Goal: Information Seeking & Learning: Check status

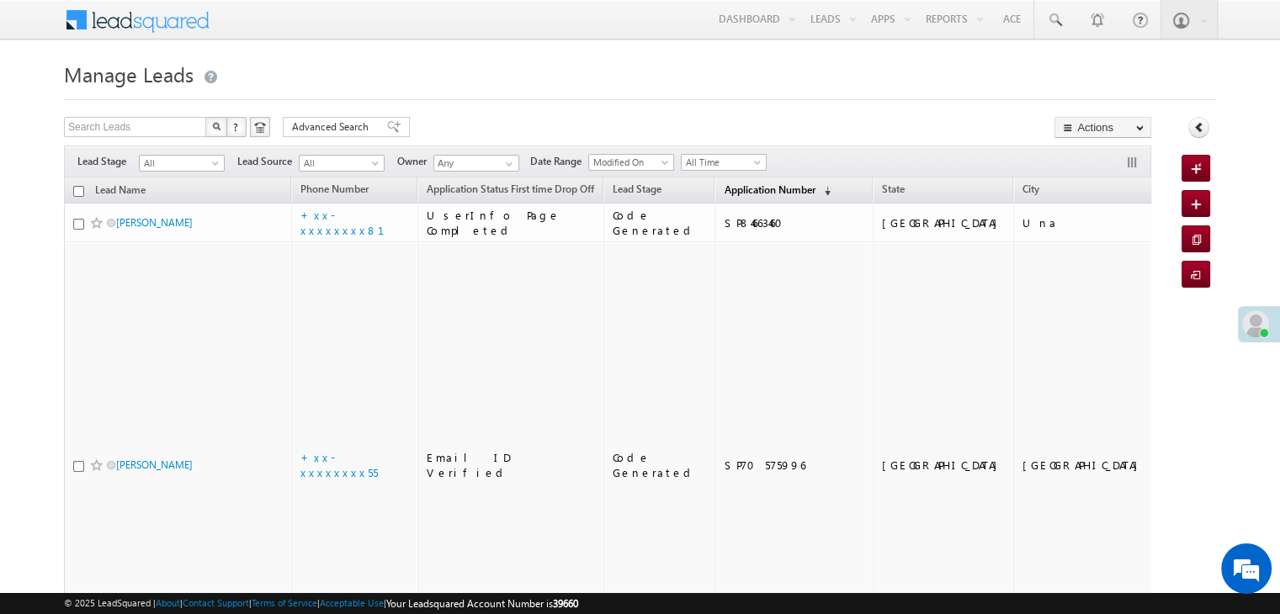
click at [727, 194] on span "Application Number" at bounding box center [769, 189] width 91 height 13
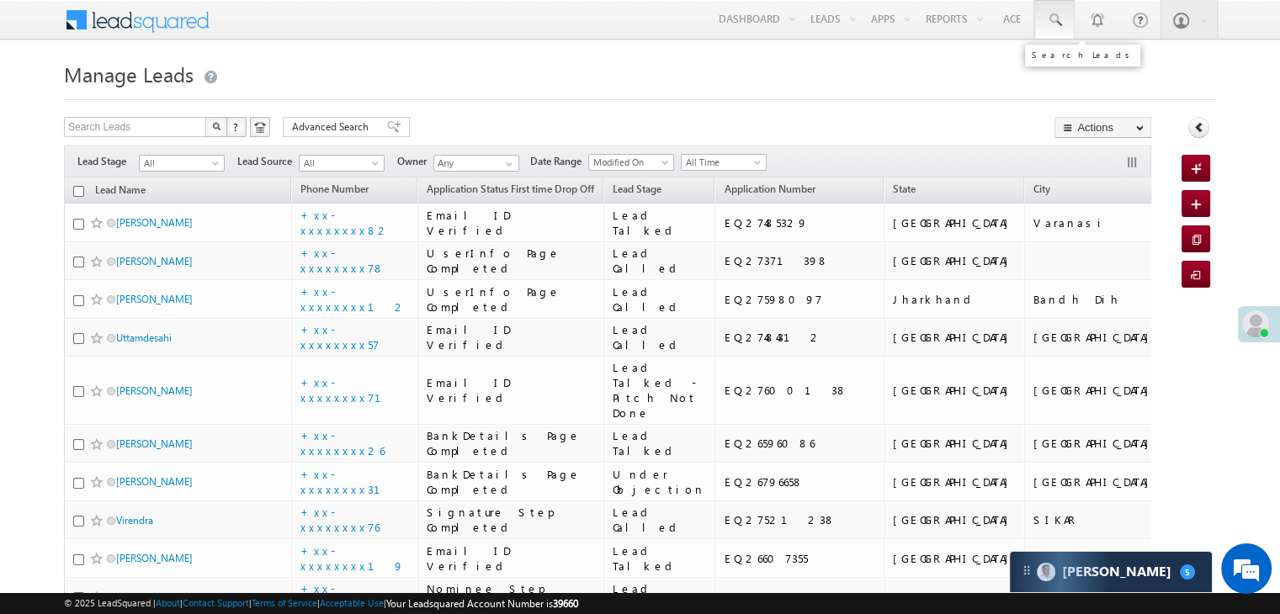
click at [1055, 19] on span at bounding box center [1054, 20] width 17 height 17
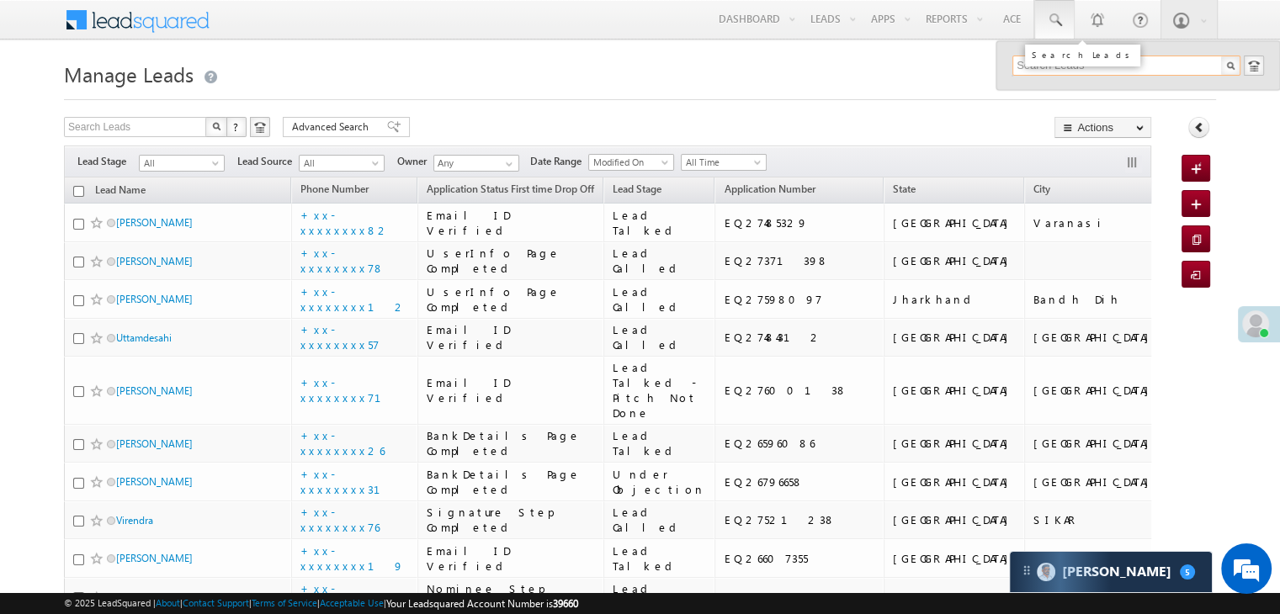
paste input "EQ18850582"
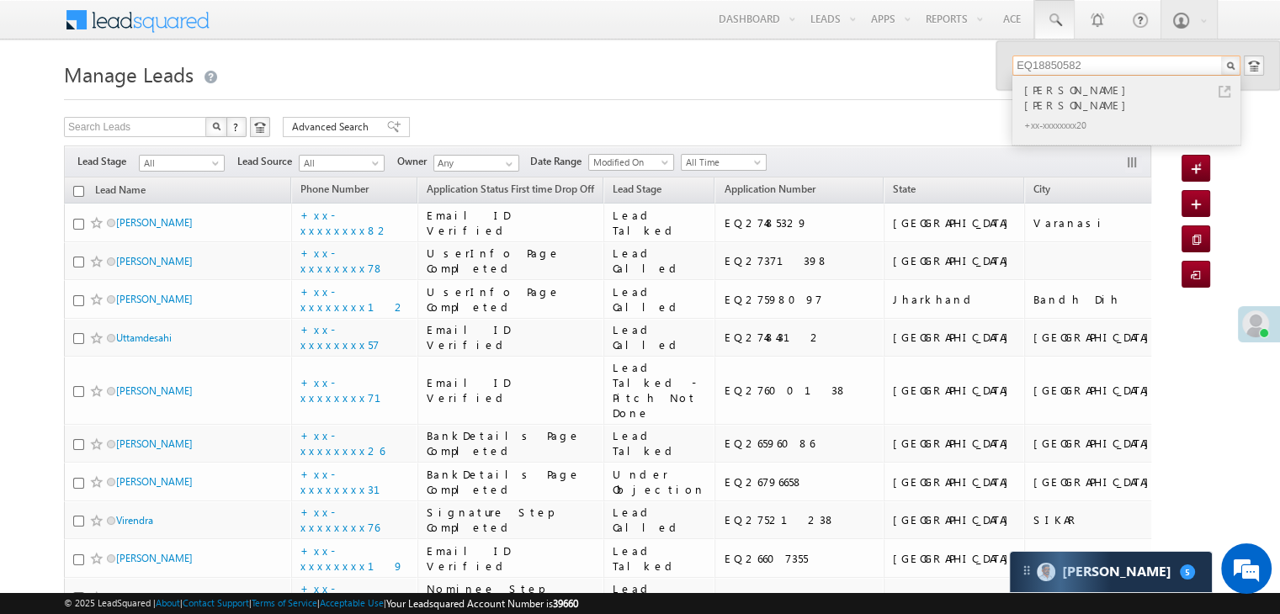
type input "EQ18850582"
click at [1048, 94] on div "[PERSON_NAME] [PERSON_NAME]" at bounding box center [1134, 98] width 226 height 34
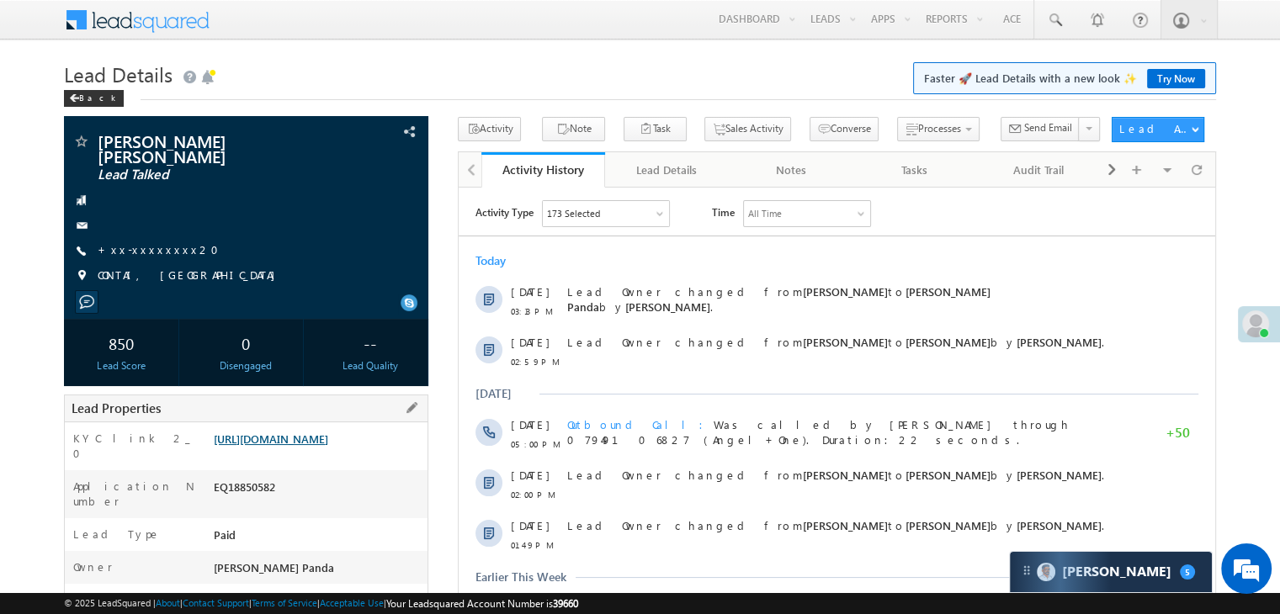
click at [315, 438] on link "[URL][DOMAIN_NAME]" at bounding box center [271, 439] width 114 height 14
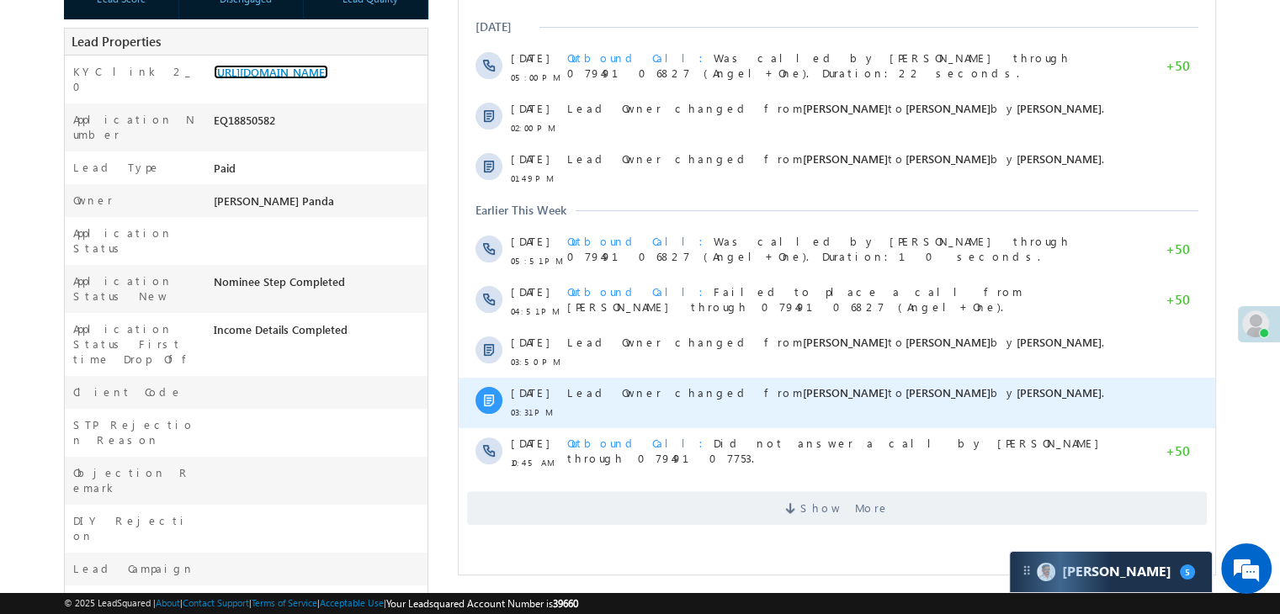
scroll to position [505, 0]
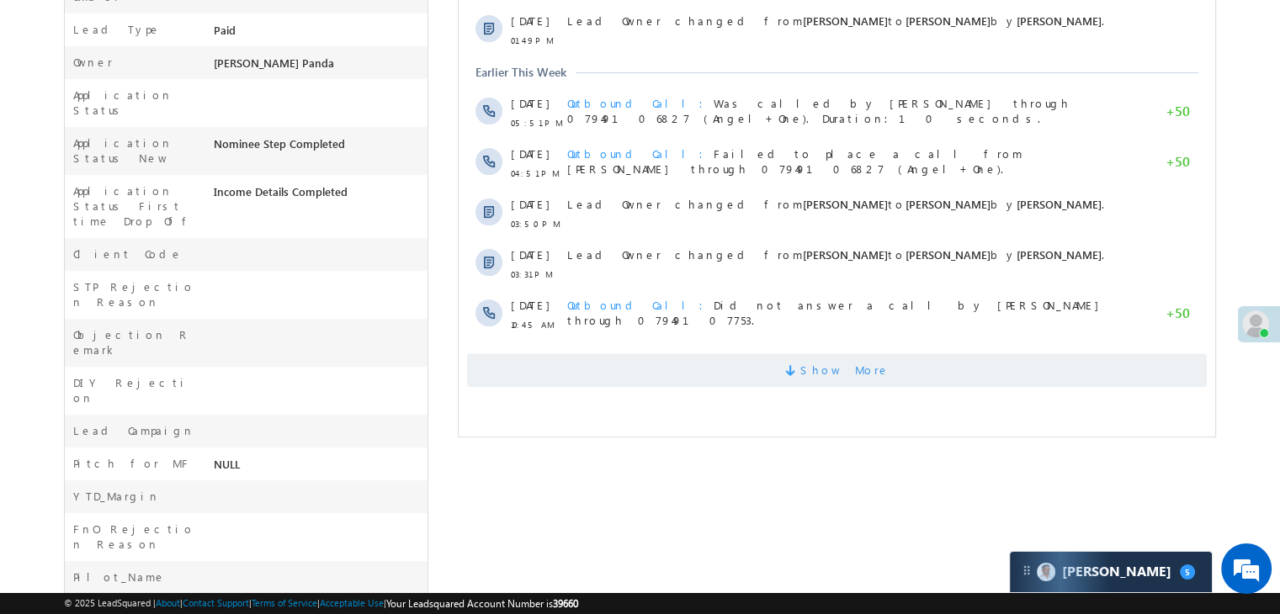
click at [819, 369] on span "Show More" at bounding box center [844, 370] width 89 height 34
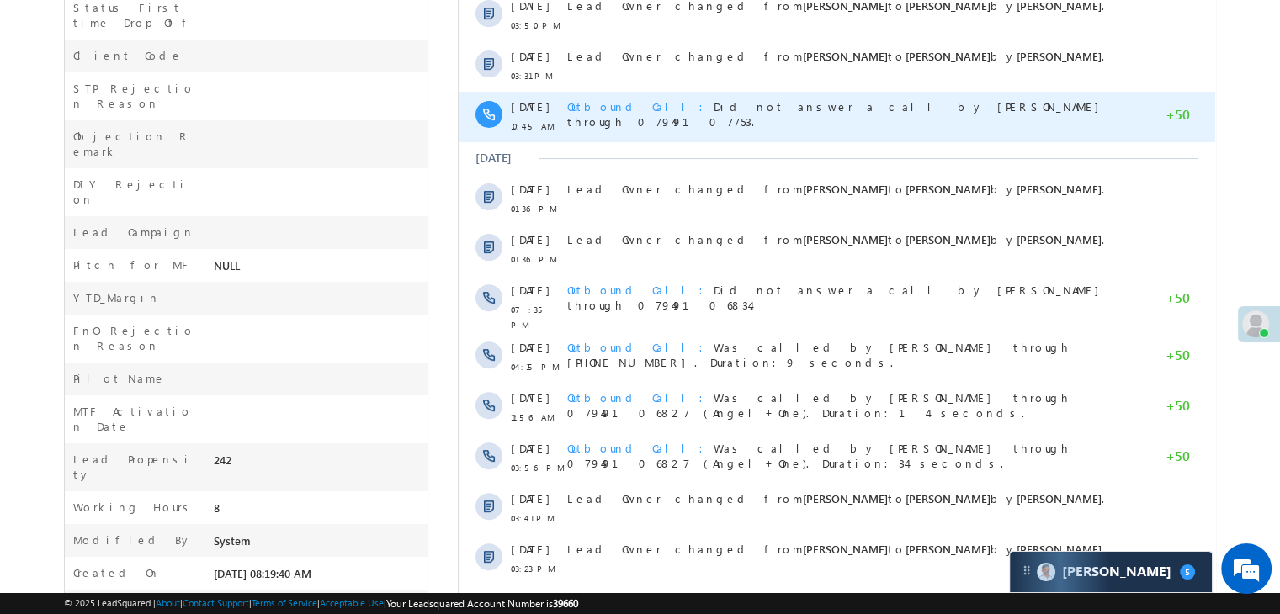
scroll to position [883, 0]
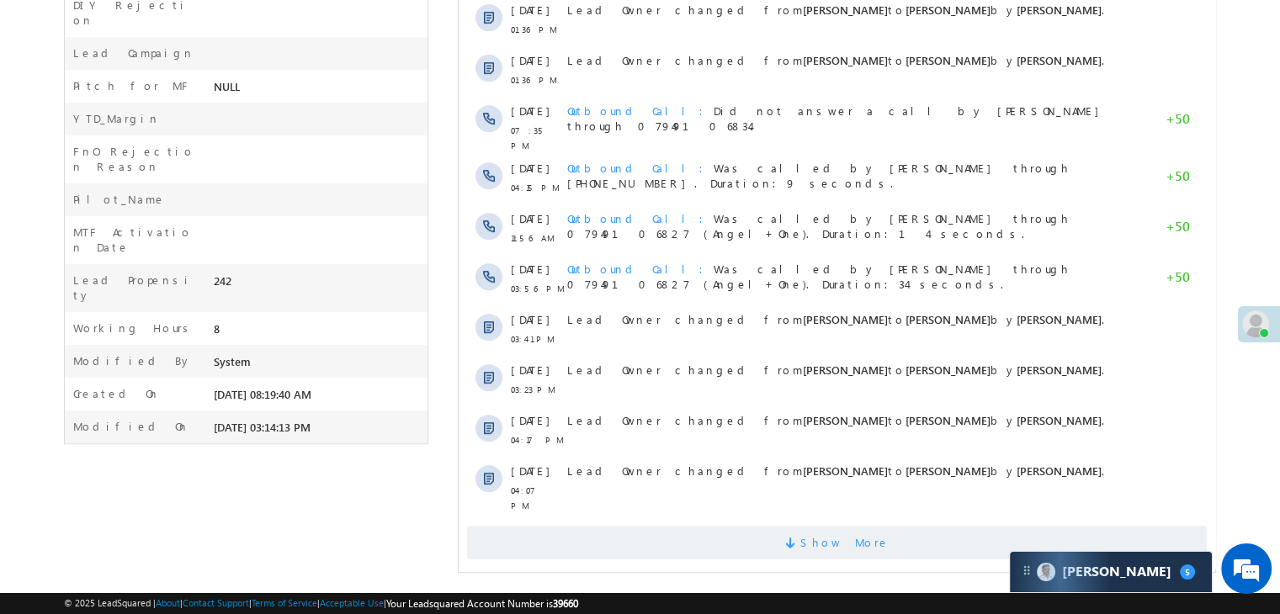
click at [856, 533] on span "Show More" at bounding box center [844, 543] width 89 height 34
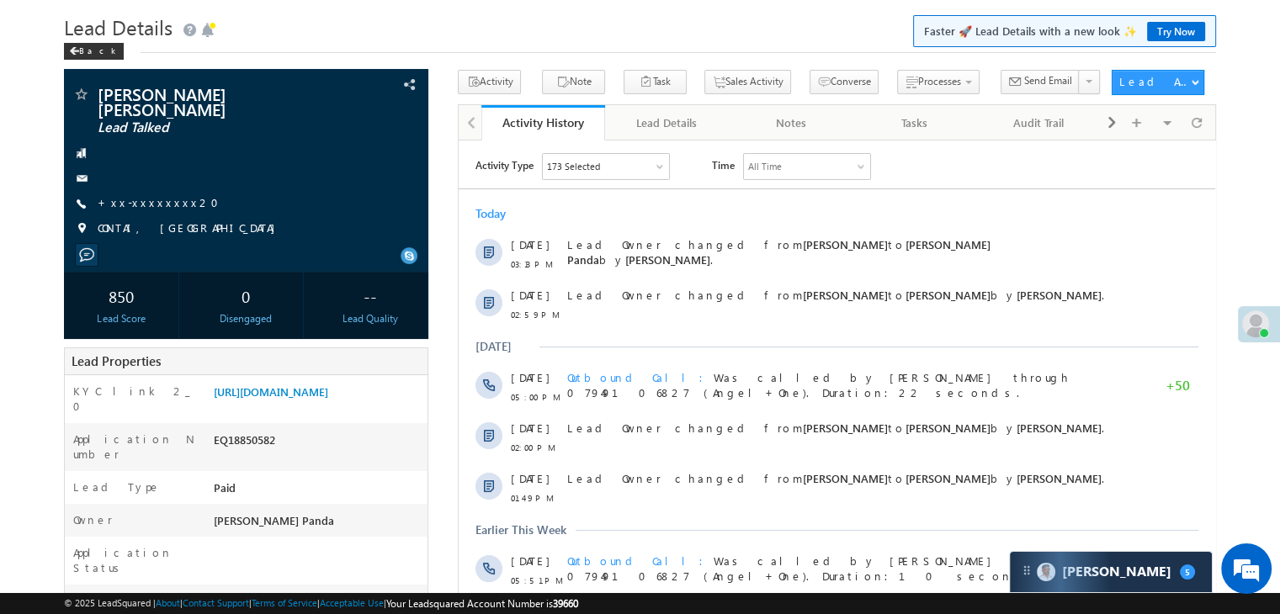
scroll to position [41, 0]
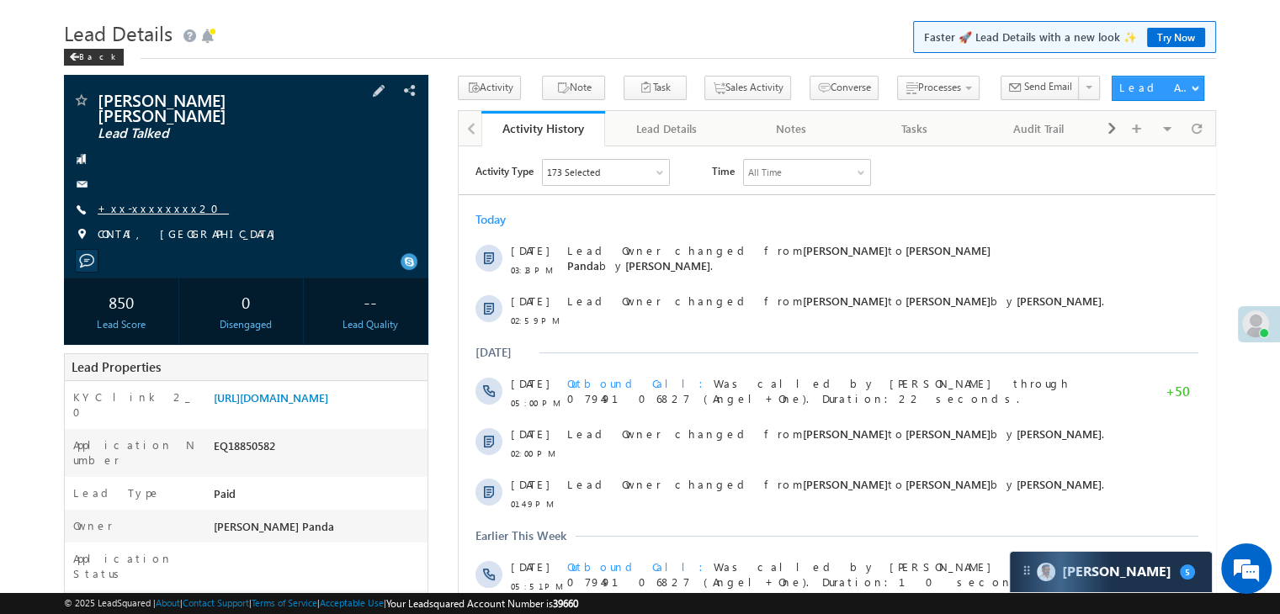
click at [142, 201] on link "+xx-xxxxxxxx20" at bounding box center [163, 208] width 131 height 14
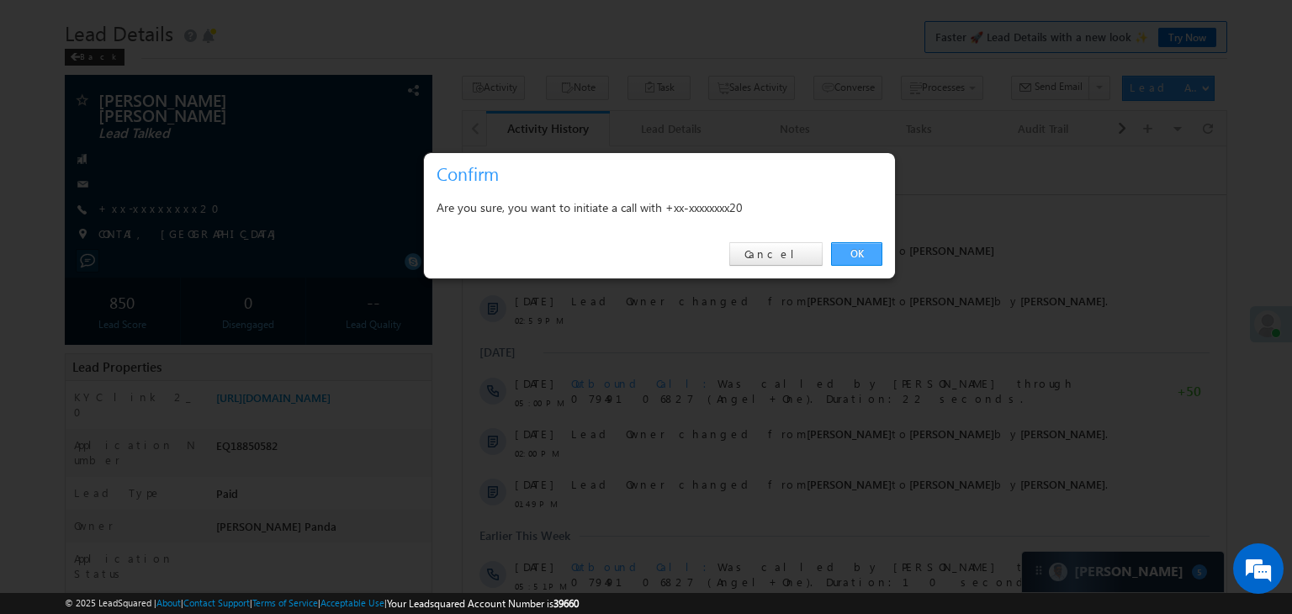
click at [858, 254] on link "OK" at bounding box center [856, 254] width 51 height 24
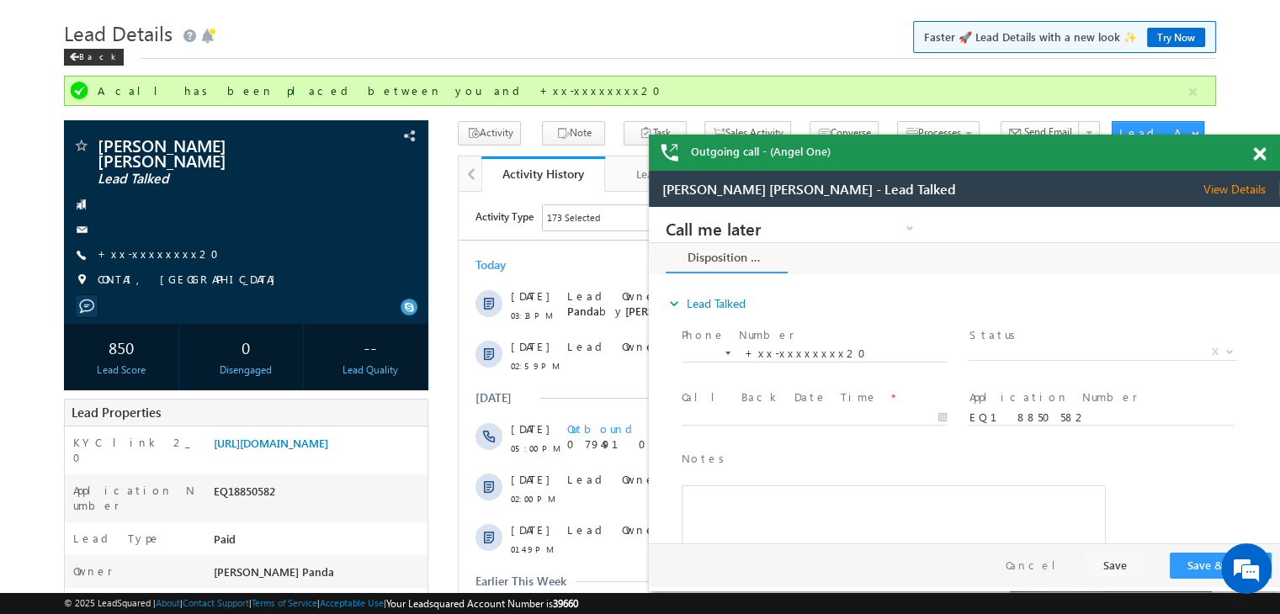
scroll to position [0, 0]
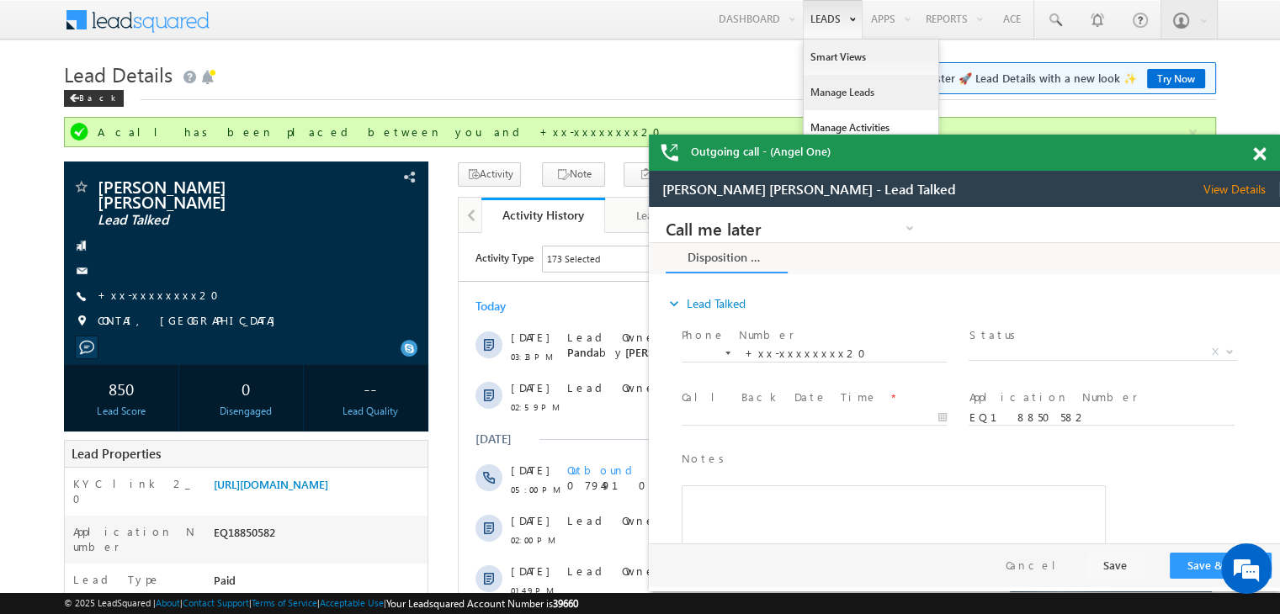
click at [436, 243] on link "Manage Leads" at bounding box center [234, 252] width 403 height 19
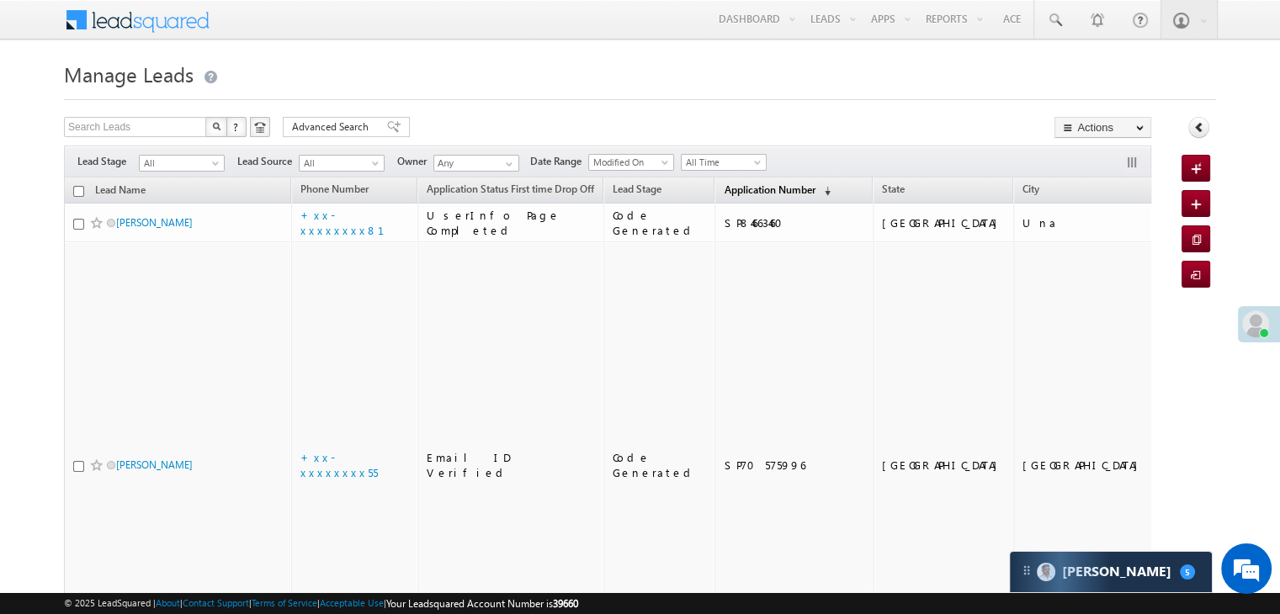
click at [724, 188] on span "Application Number" at bounding box center [769, 189] width 91 height 13
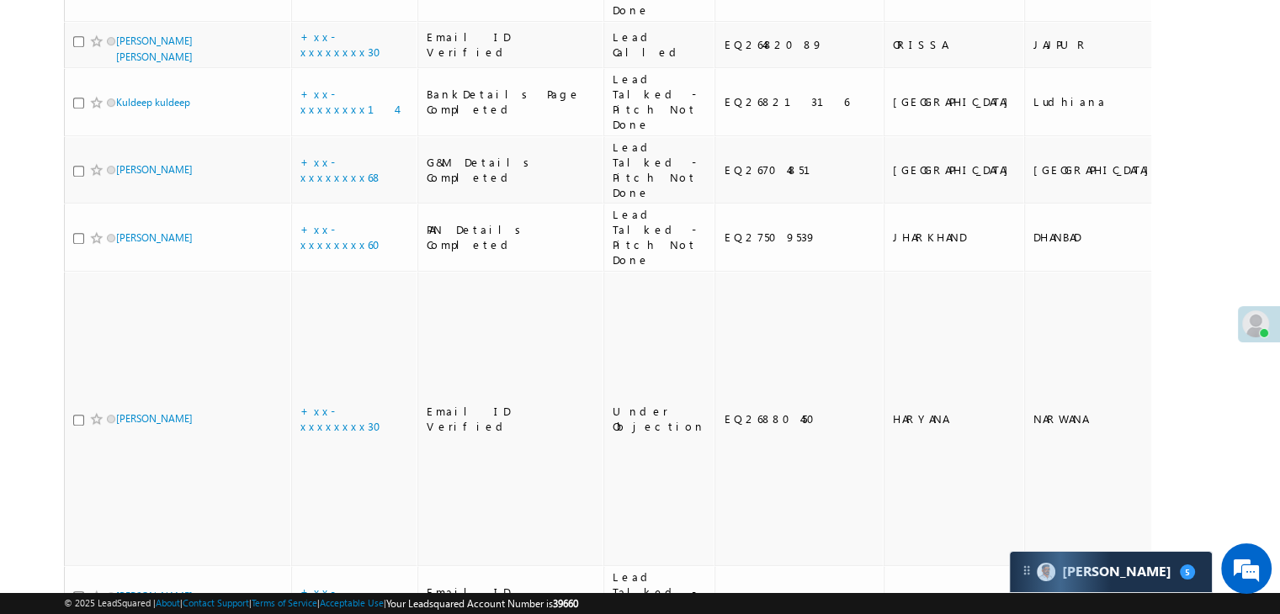
scroll to position [841, 0]
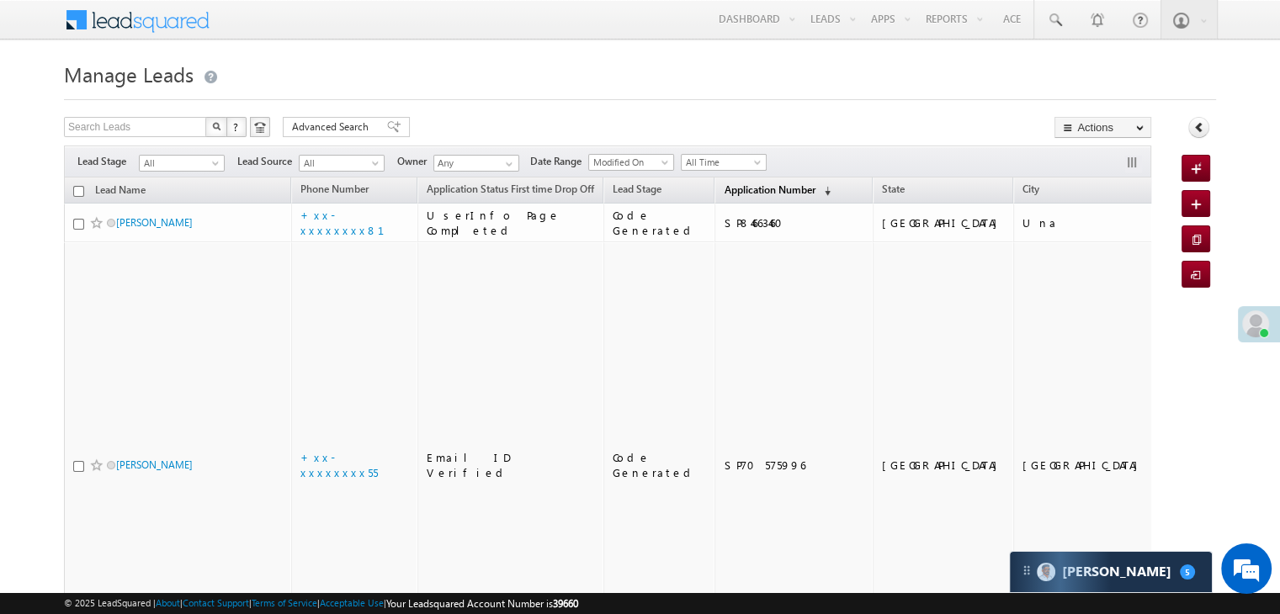
click at [734, 189] on span "Application Number" at bounding box center [769, 189] width 91 height 13
click at [724, 185] on span "Application Number" at bounding box center [769, 189] width 91 height 13
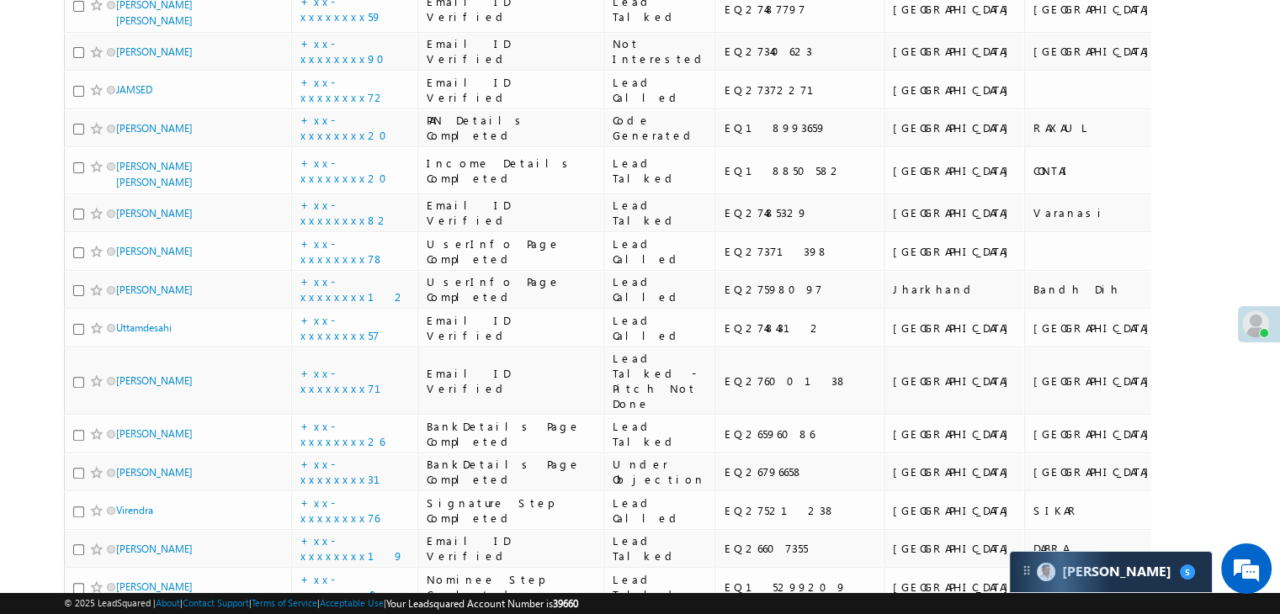
scroll to position [505, 0]
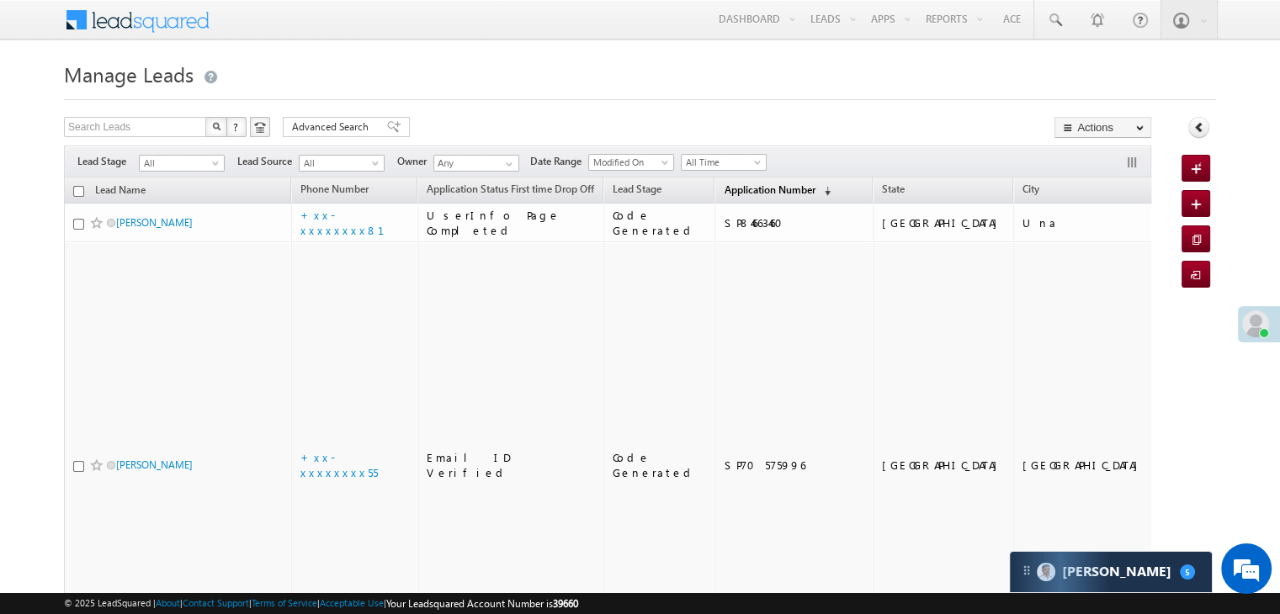
click at [724, 193] on span "Application Number" at bounding box center [769, 189] width 91 height 13
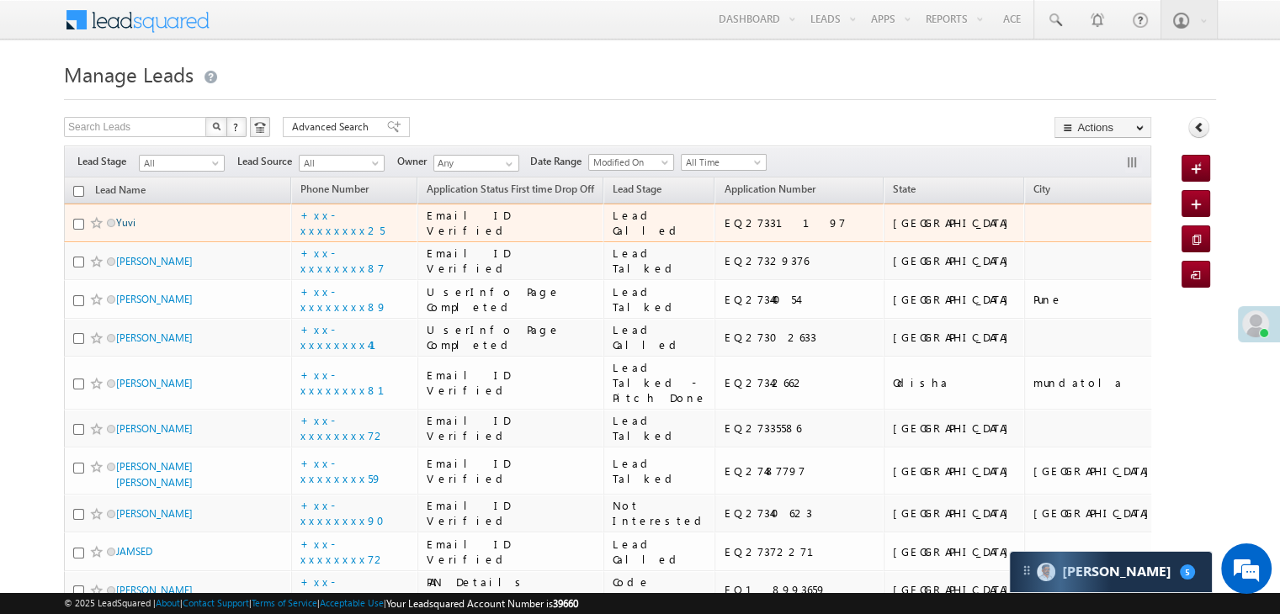
click at [132, 229] on link "Yuvi" at bounding box center [125, 222] width 19 height 13
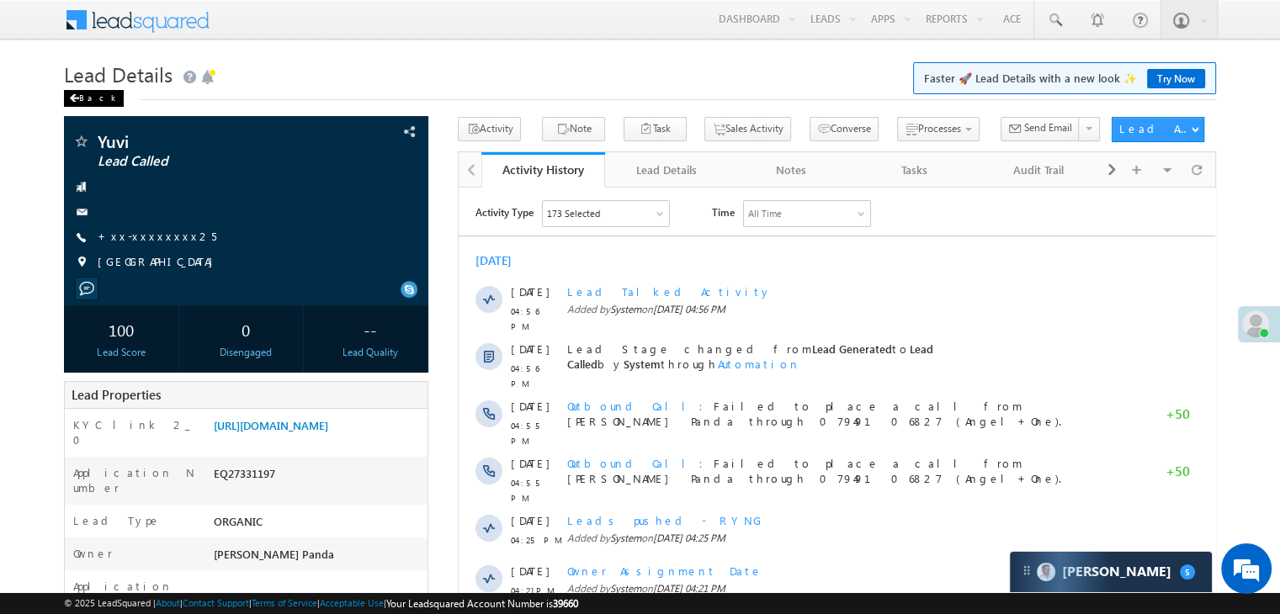
click at [90, 99] on div "Back" at bounding box center [94, 98] width 60 height 17
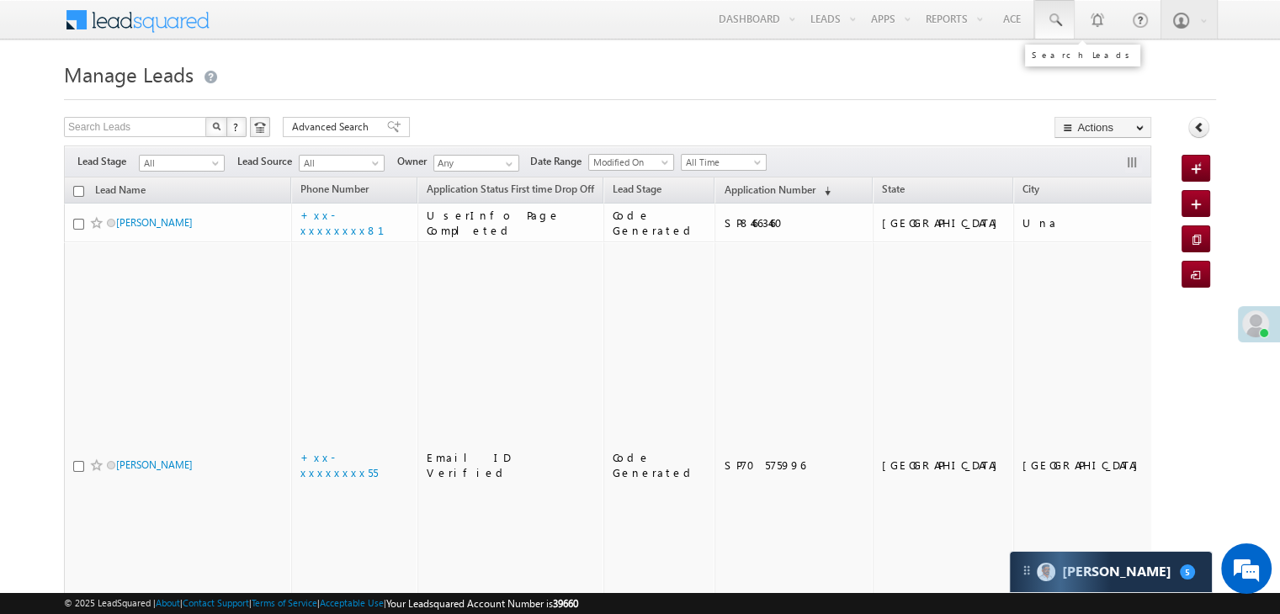
click at [1053, 21] on span at bounding box center [1054, 20] width 17 height 17
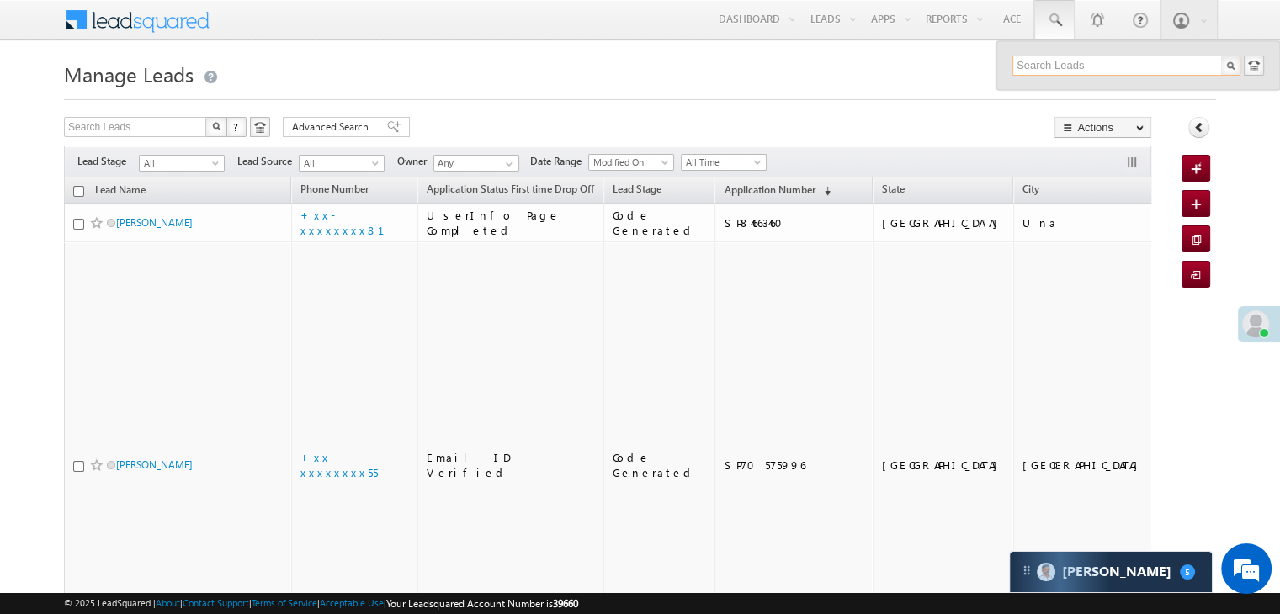
paste input "EQ26880335"
click at [728, 193] on span "Application Number" at bounding box center [769, 189] width 91 height 13
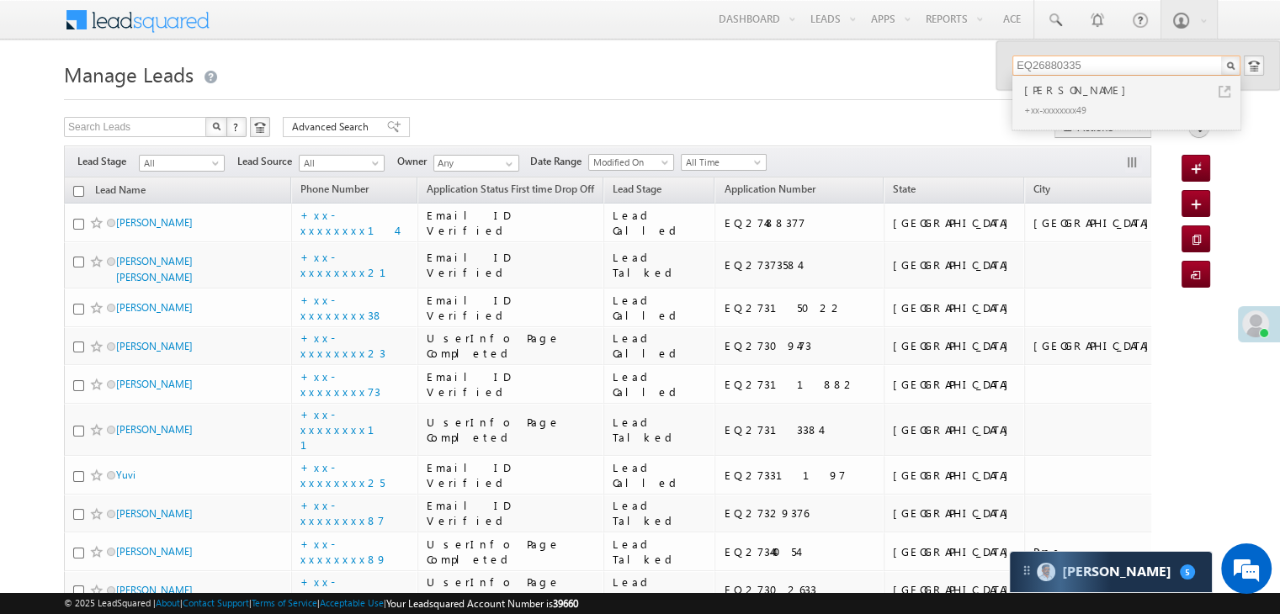
click at [1053, 59] on input "EQ26880335" at bounding box center [1126, 66] width 228 height 20
paste input "99924"
type input "EQ26999245"
click at [1053, 92] on div "Shourabh Meena" at bounding box center [1134, 90] width 226 height 19
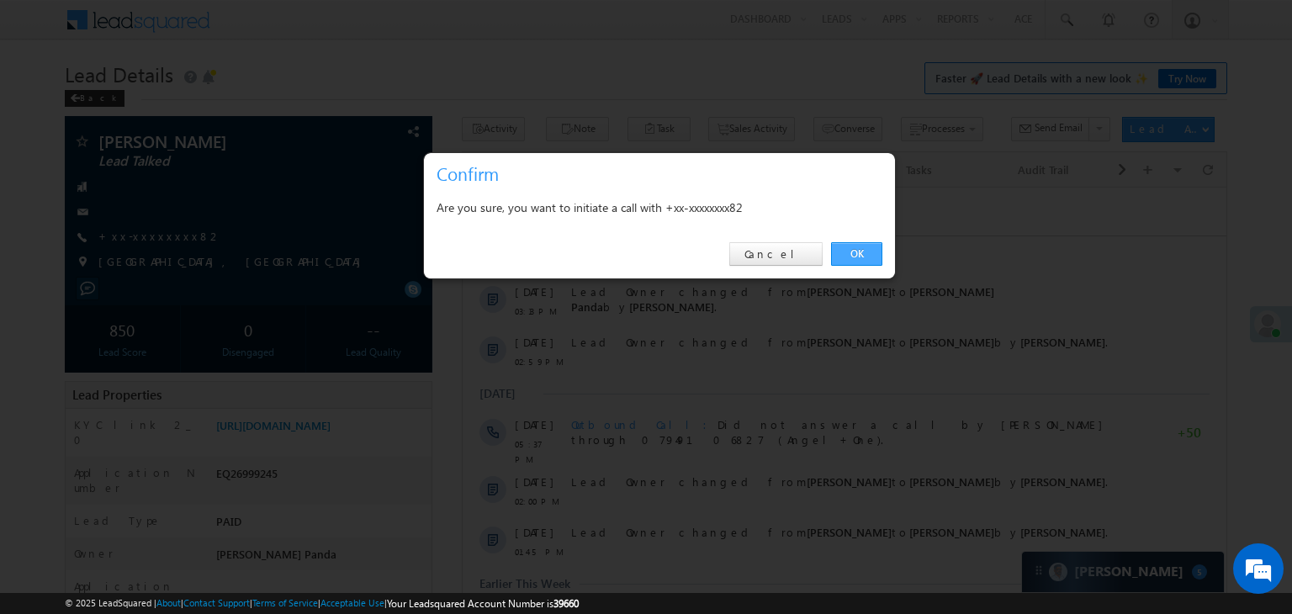
click at [852, 244] on link "OK" at bounding box center [856, 254] width 51 height 24
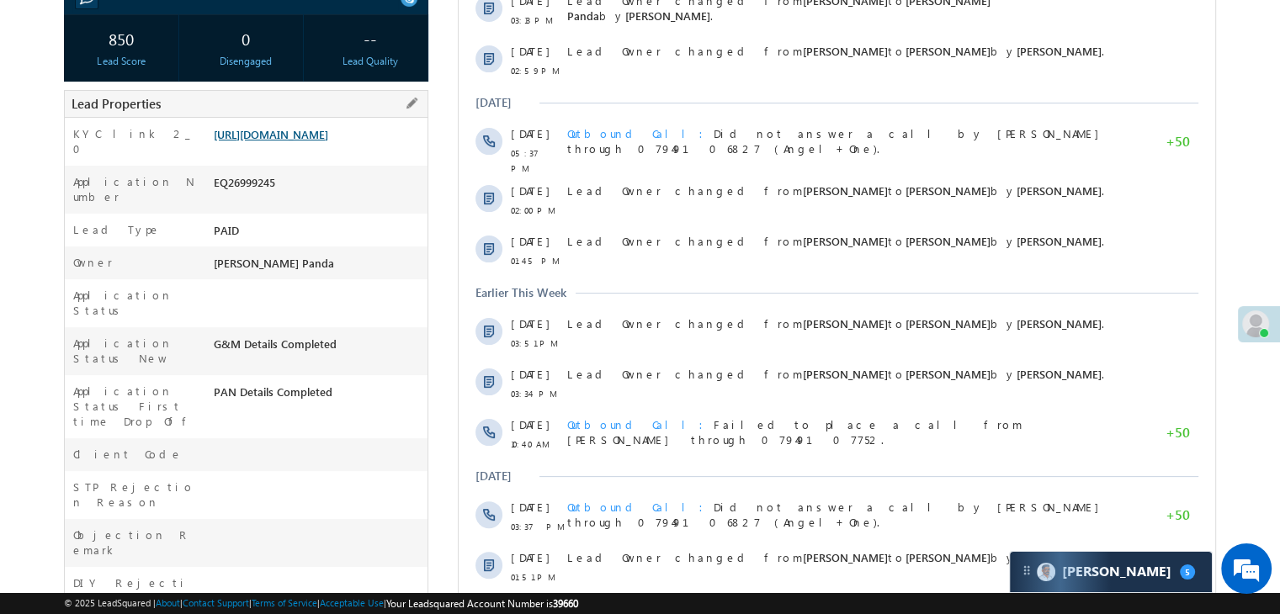
scroll to position [381, 0]
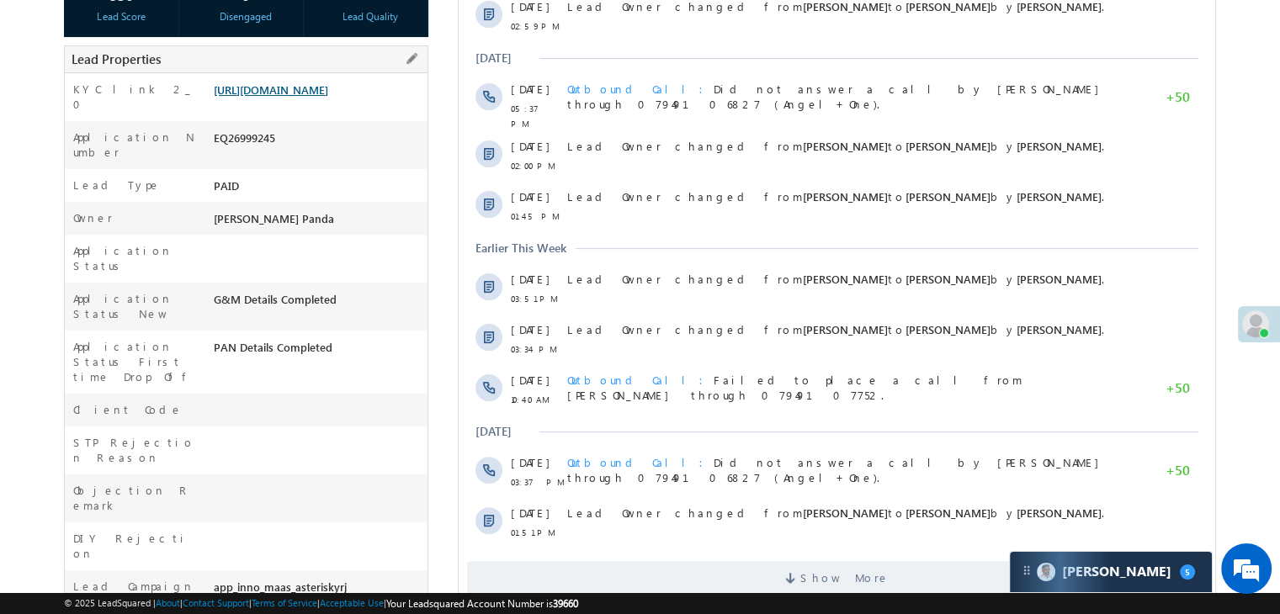
click at [303, 97] on link "[URL][DOMAIN_NAME]" at bounding box center [271, 89] width 114 height 14
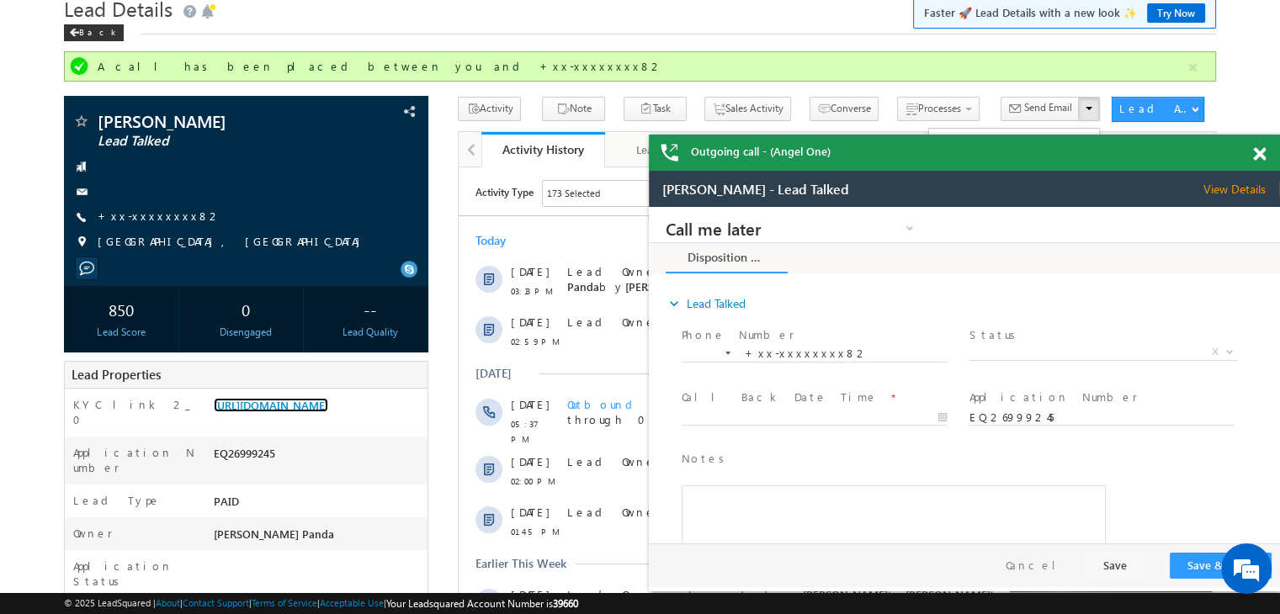
scroll to position [0, 0]
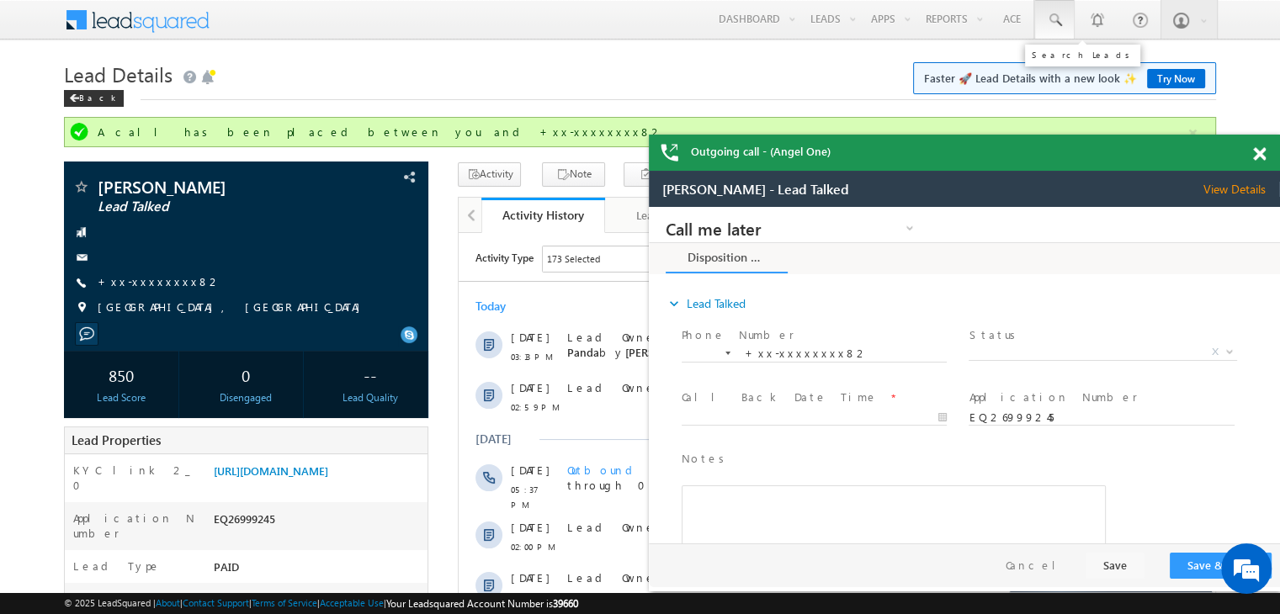
click at [603, 178] on span at bounding box center [459, 209] width 287 height 62
paste input "EQ27380547"
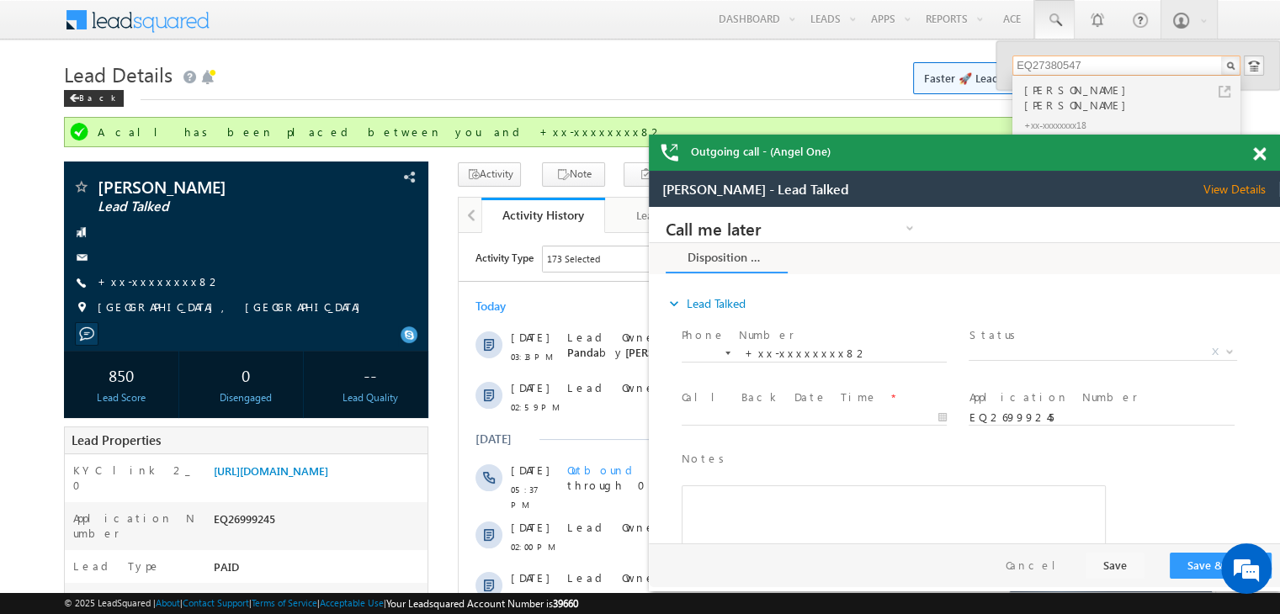
type input "EQ27380547"
click at [1058, 90] on div "[PERSON_NAME] [PERSON_NAME]" at bounding box center [1134, 98] width 226 height 34
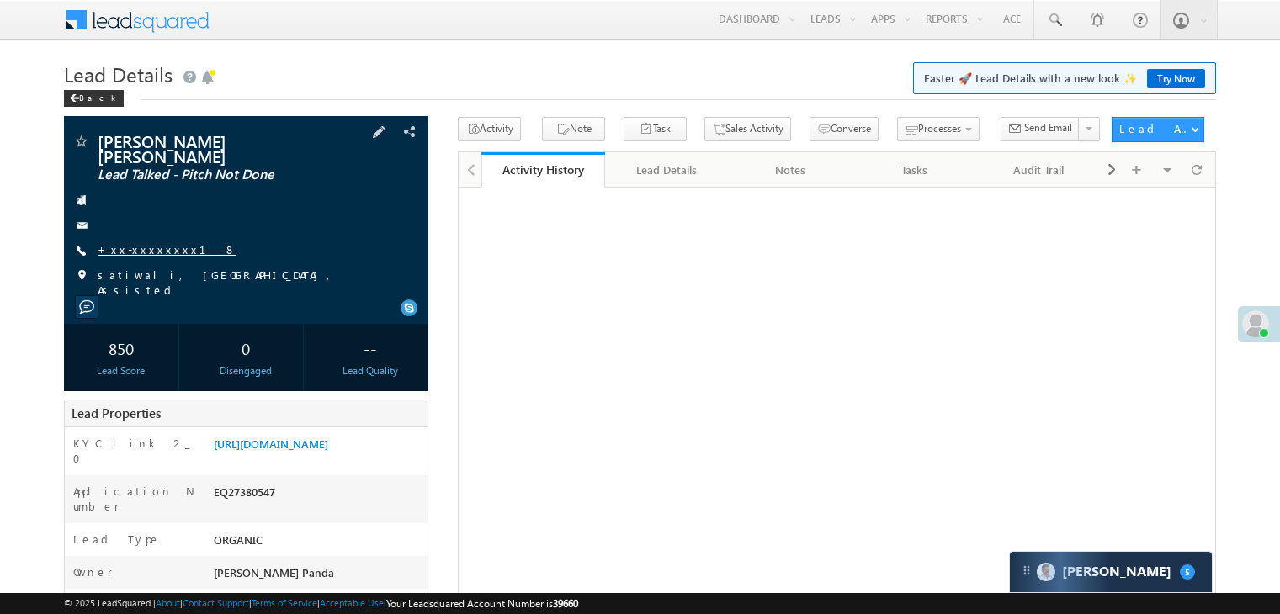
drag, startPoint x: 0, startPoint y: 0, endPoint x: 137, endPoint y: 239, distance: 275.5
click at [137, 242] on link "+xx-xxxxxxxx18" at bounding box center [167, 249] width 139 height 14
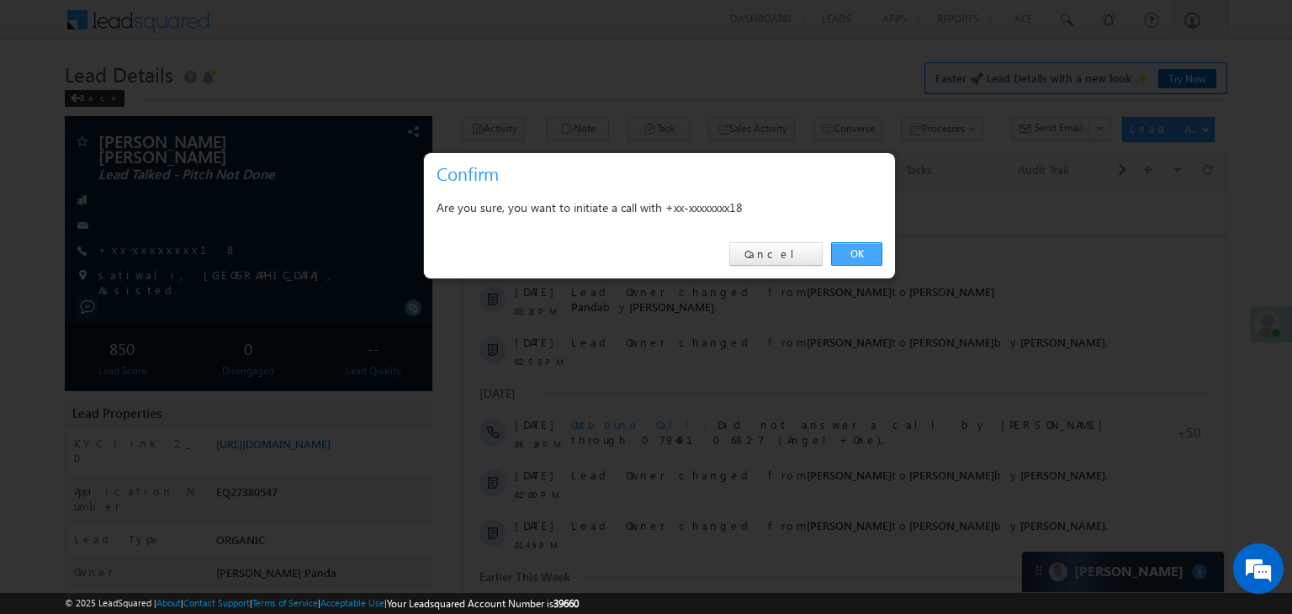
drag, startPoint x: 858, startPoint y: 251, endPoint x: 305, endPoint y: 21, distance: 599.4
click at [858, 251] on link "OK" at bounding box center [856, 254] width 51 height 24
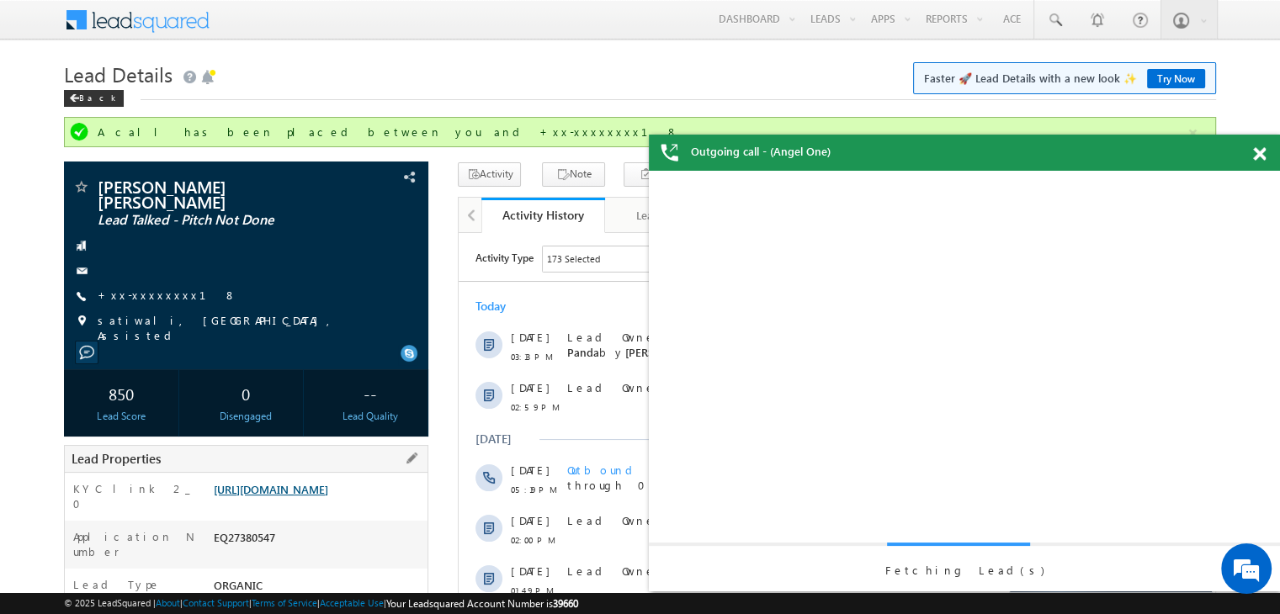
click at [305, 485] on link "https://angelbroking1-pk3em7sa.customui-test.leadsquared.com?leadId=dd1a9db2-b9…" at bounding box center [271, 489] width 114 height 14
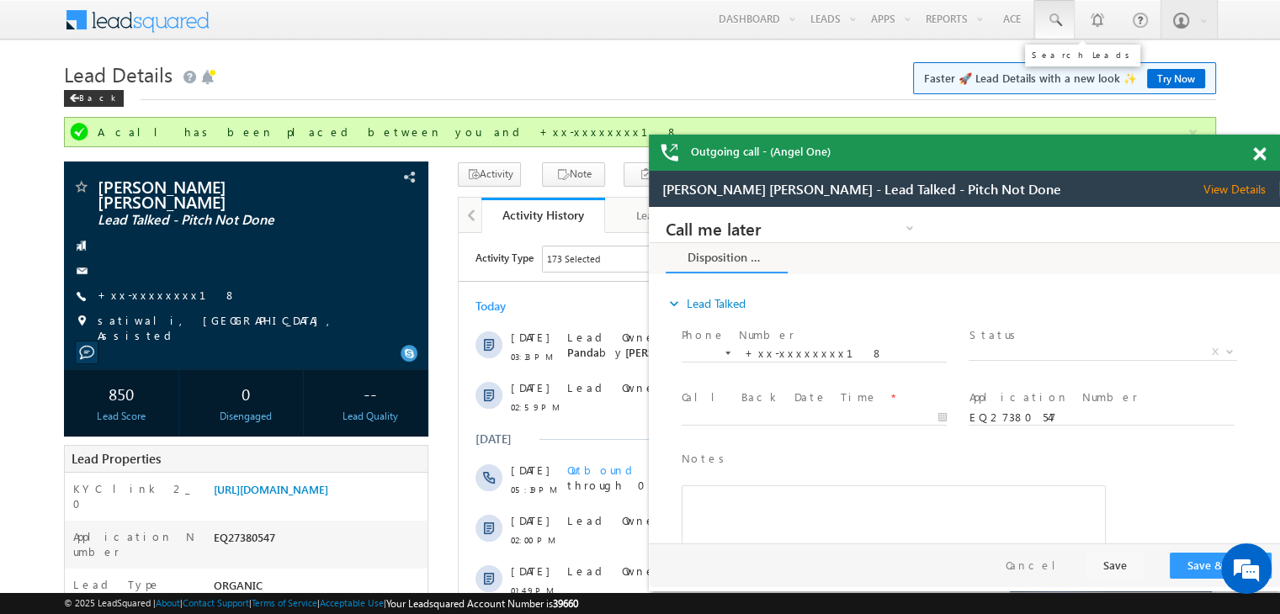
click at [1056, 21] on span at bounding box center [1054, 20] width 17 height 17
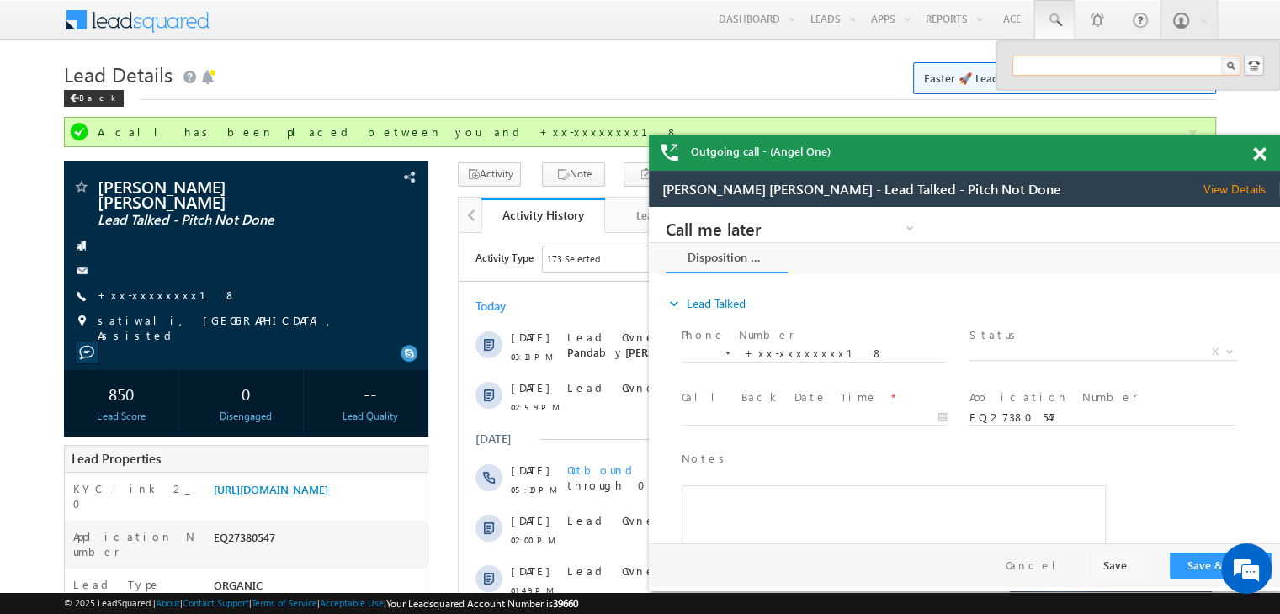
click at [1047, 72] on input "text" at bounding box center [1126, 66] width 228 height 20
paste input "EQ27429175"
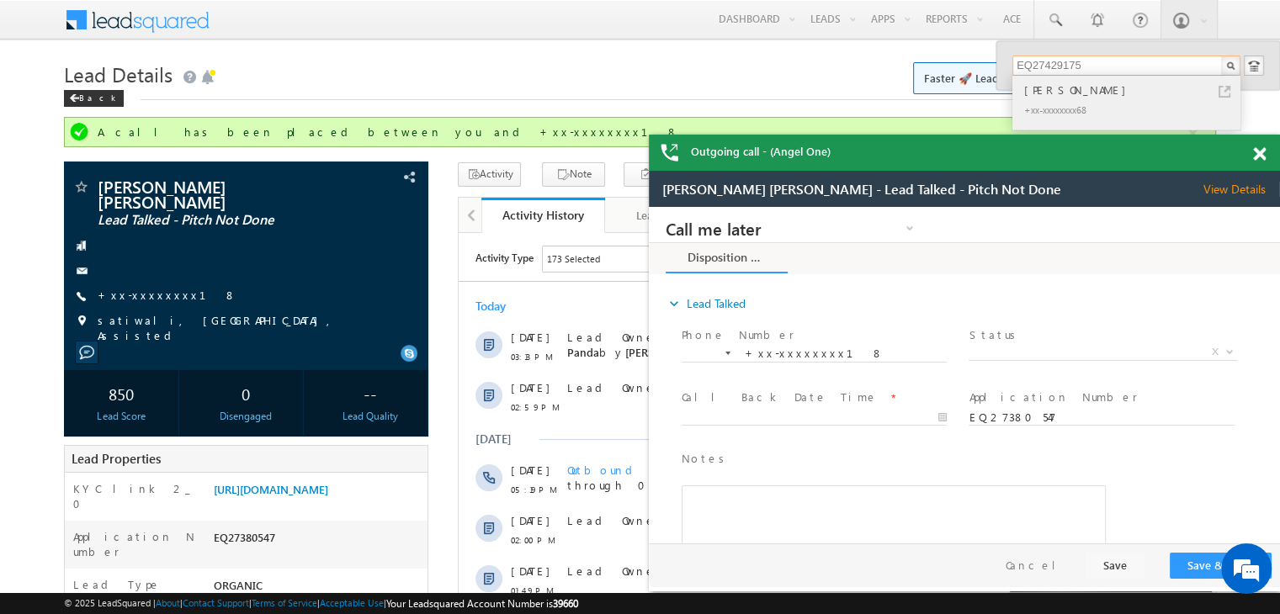
type input "EQ27429175"
click at [1036, 92] on div "Jatin" at bounding box center [1134, 90] width 226 height 19
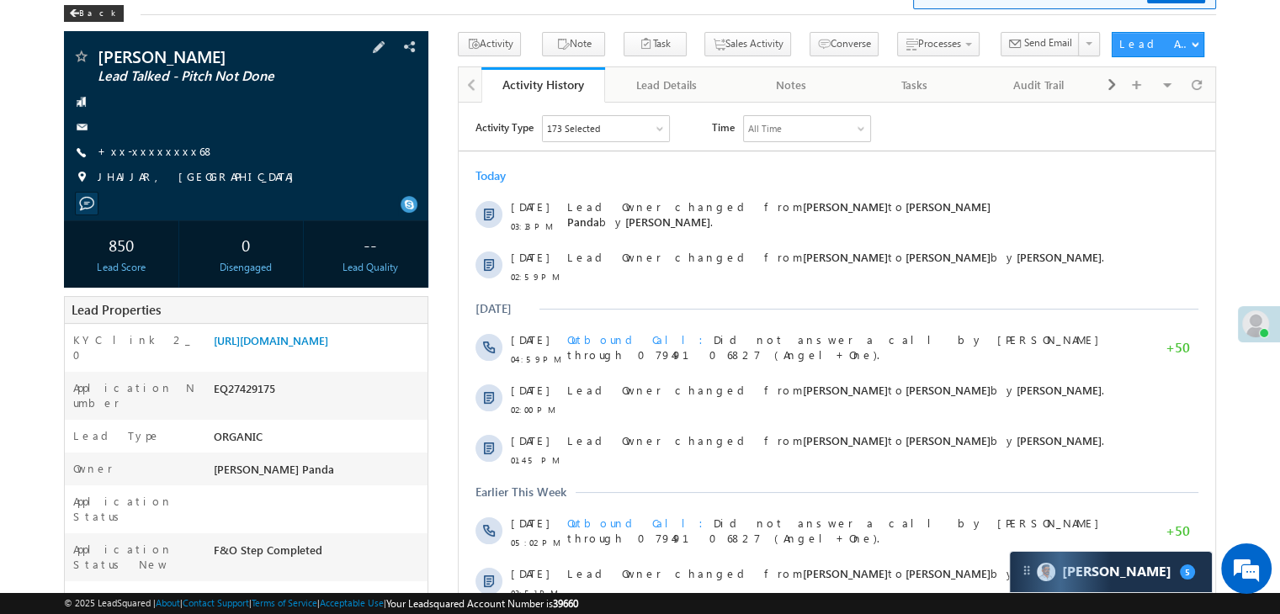
scroll to position [84, 0]
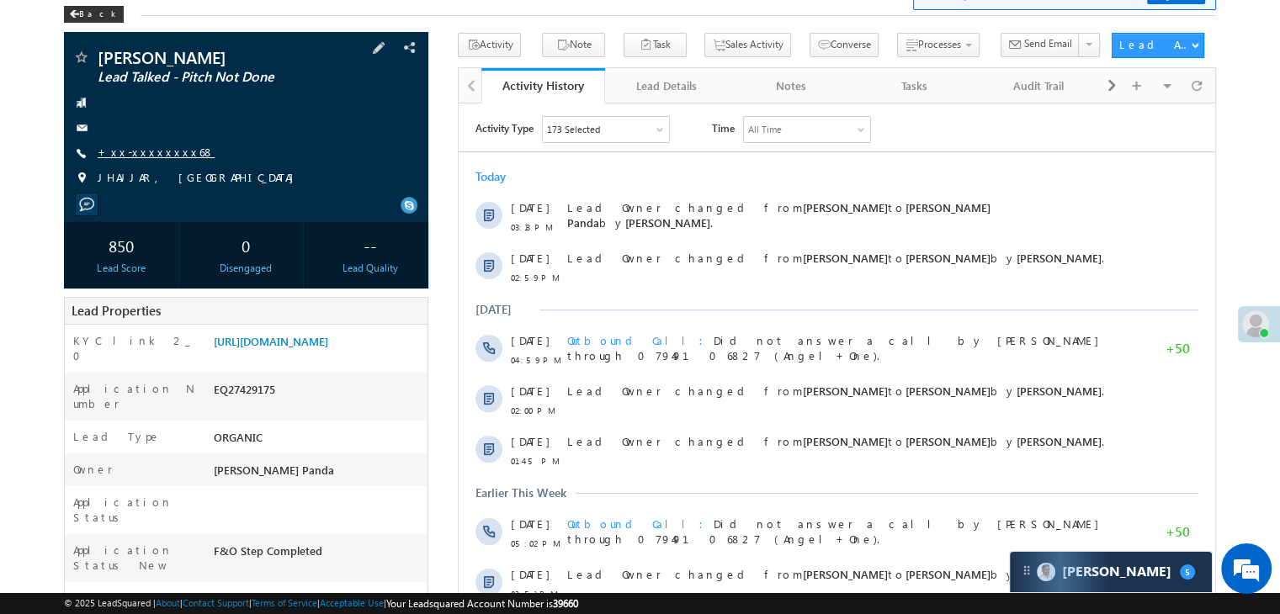
click at [136, 157] on link "+xx-xxxxxxxx68" at bounding box center [156, 152] width 117 height 14
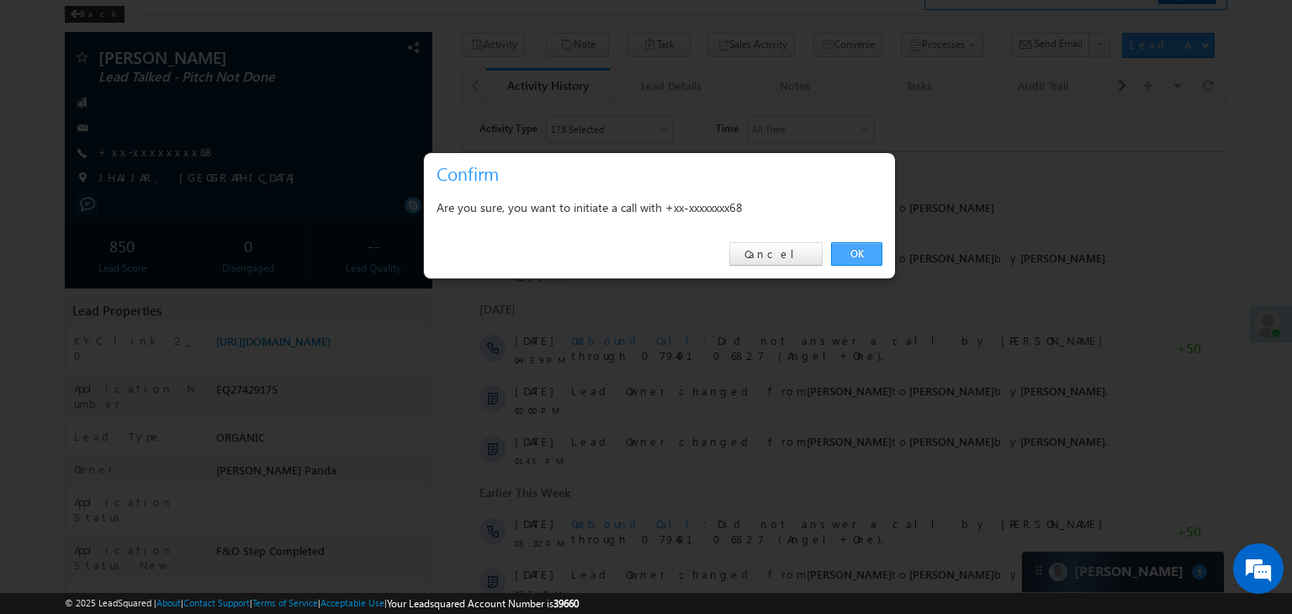
click at [860, 252] on link "OK" at bounding box center [856, 254] width 51 height 24
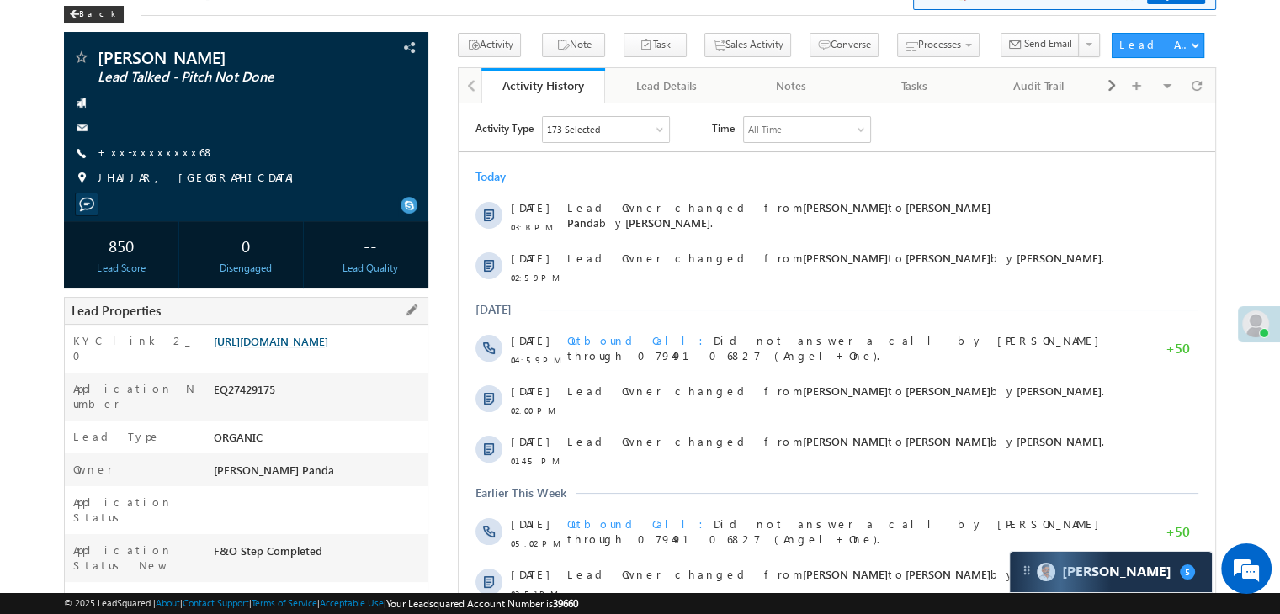
click at [293, 348] on link "https://angelbroking1-pk3em7sa.customui-test.leadsquared.com?leadId=3048b8a9-63…" at bounding box center [271, 341] width 114 height 14
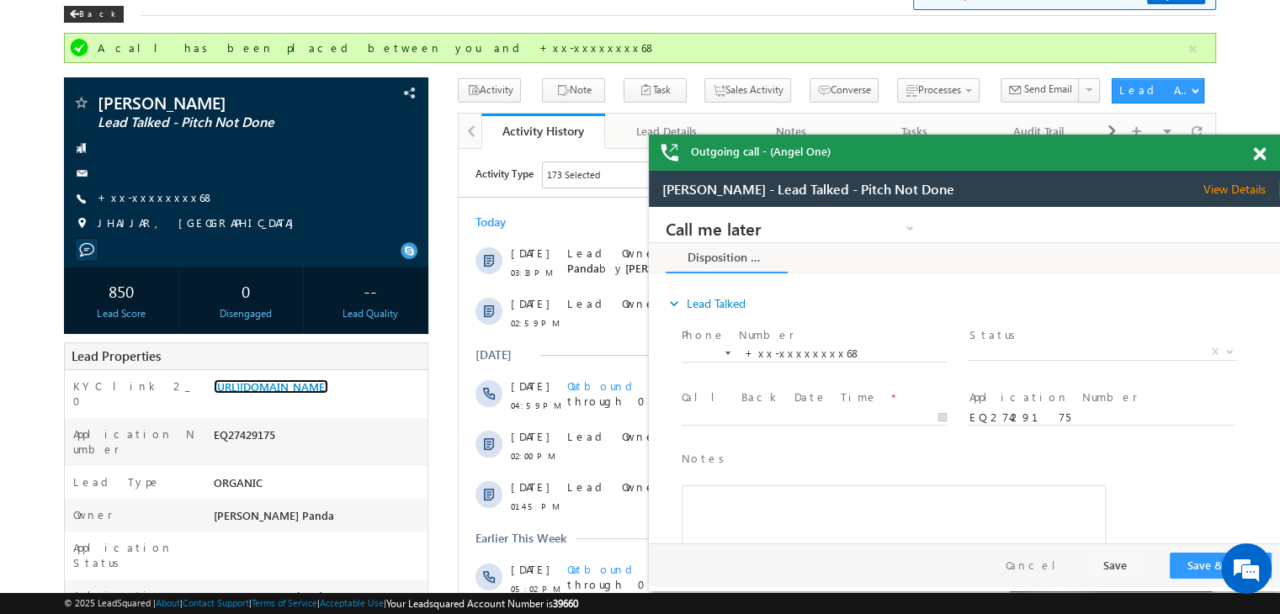
scroll to position [0, 0]
click at [0, 0] on div "Back" at bounding box center [0, 0] width 0 height 0
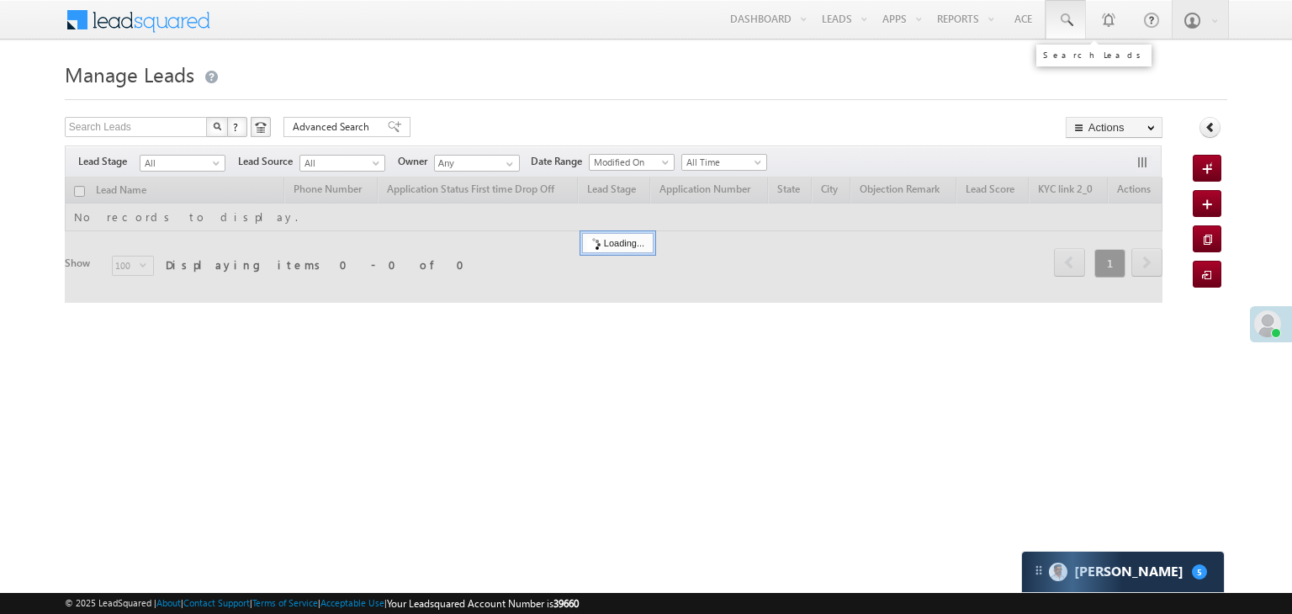
click at [1070, 19] on span at bounding box center [1066, 20] width 17 height 17
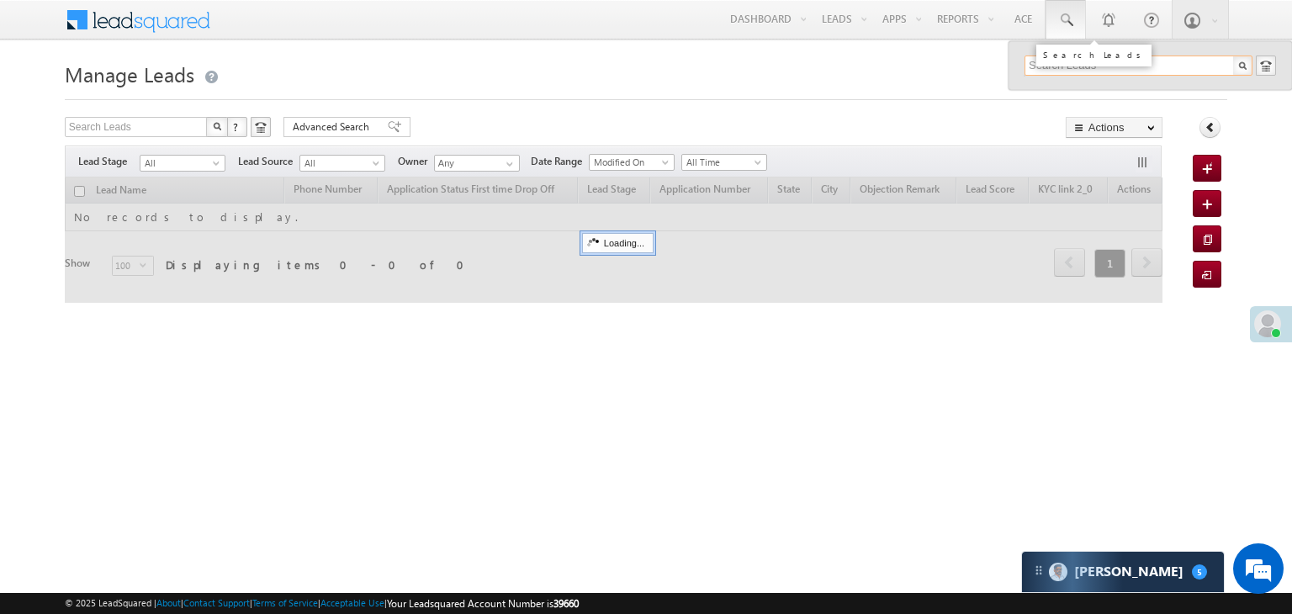
paste input "EQ26607355"
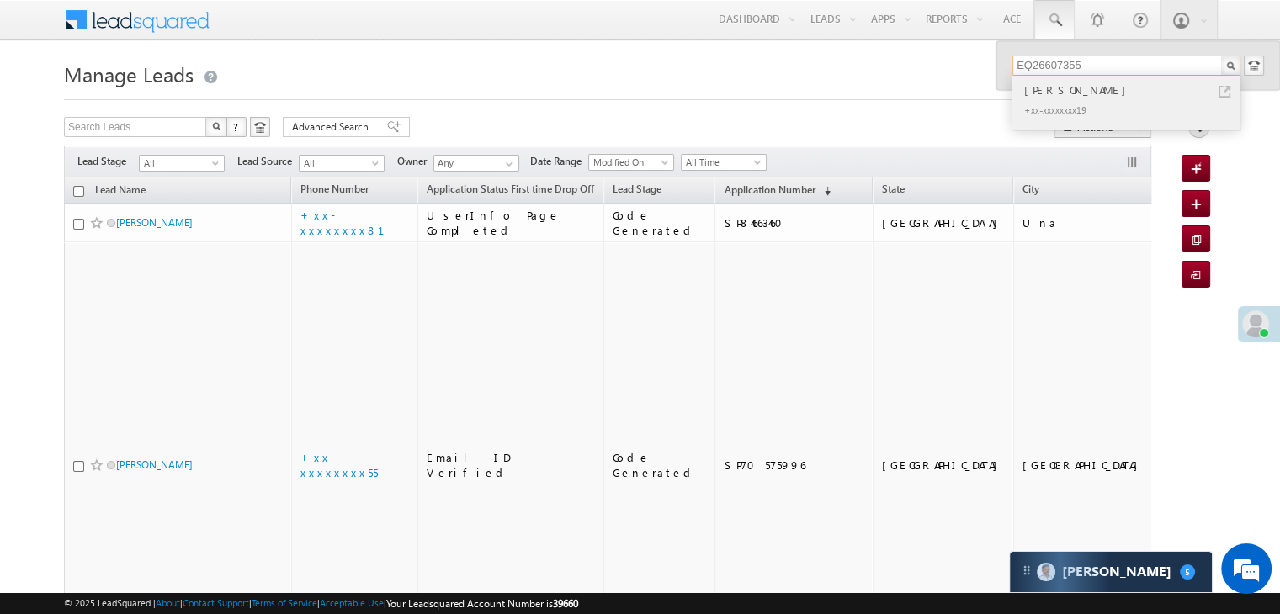
type input "EQ26607355"
click at [1053, 92] on div "Trilok Chouhan" at bounding box center [1134, 90] width 226 height 19
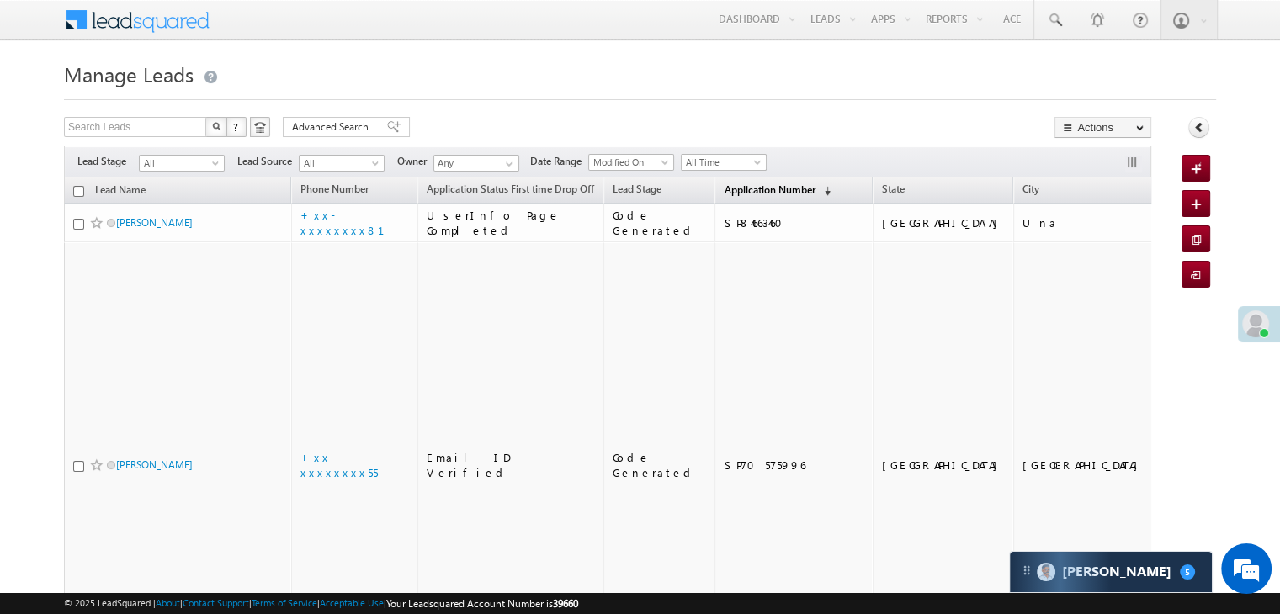
click at [733, 191] on span "Application Number" at bounding box center [769, 189] width 91 height 13
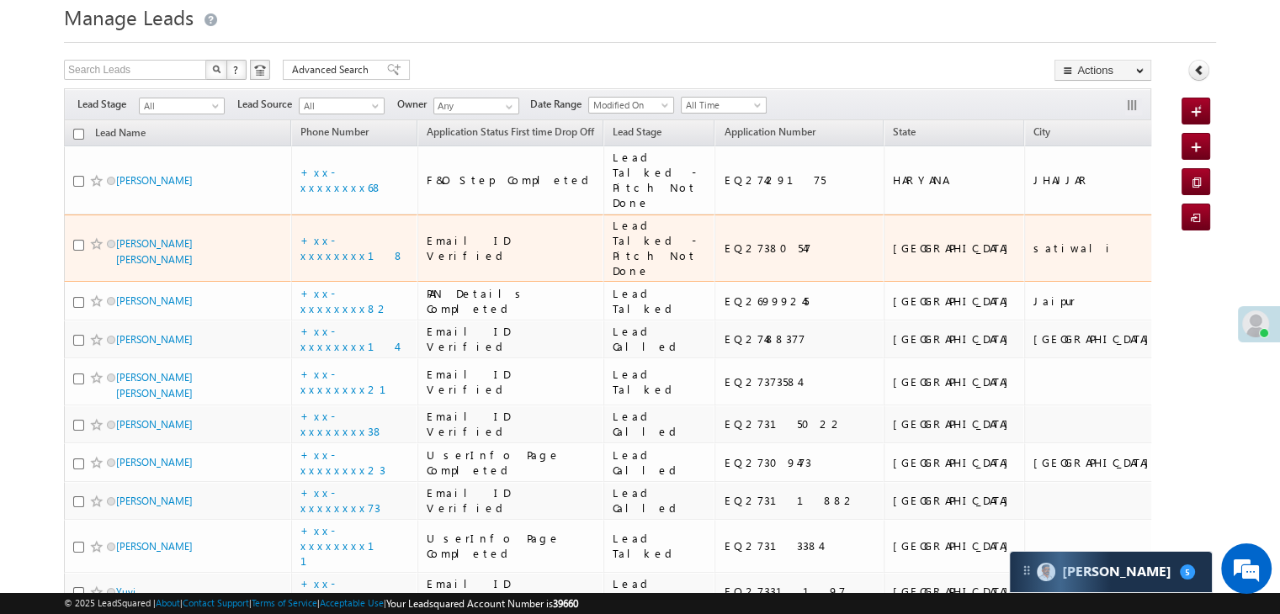
scroll to position [168, 0]
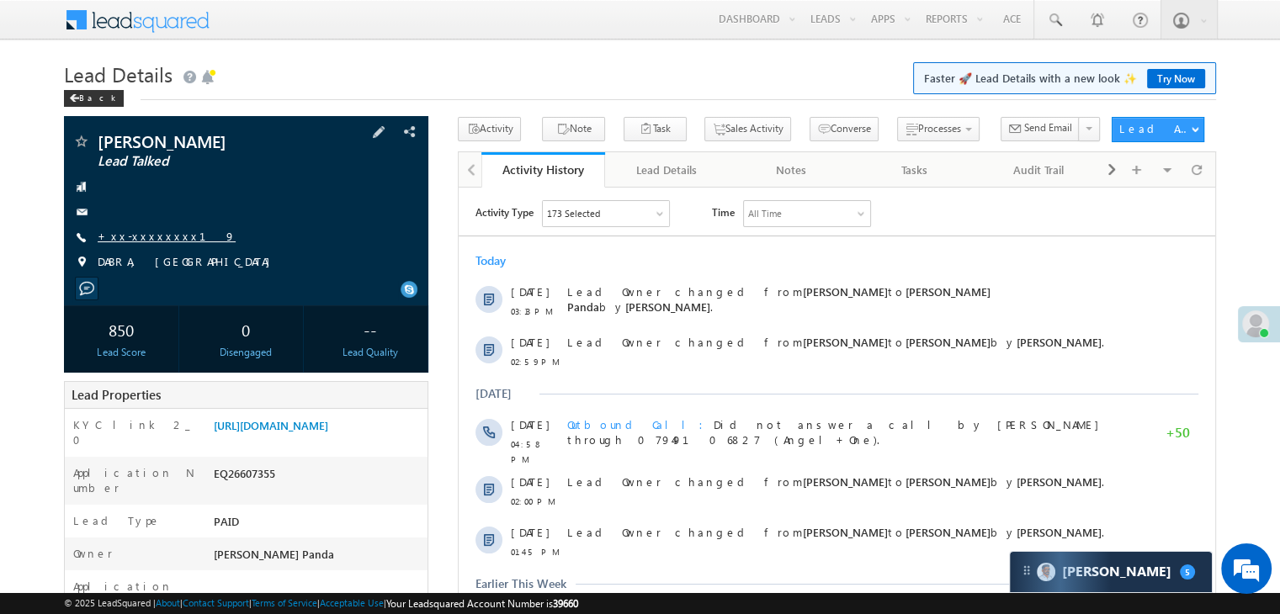
click at [138, 235] on link "+xx-xxxxxxxx19" at bounding box center [167, 236] width 138 height 14
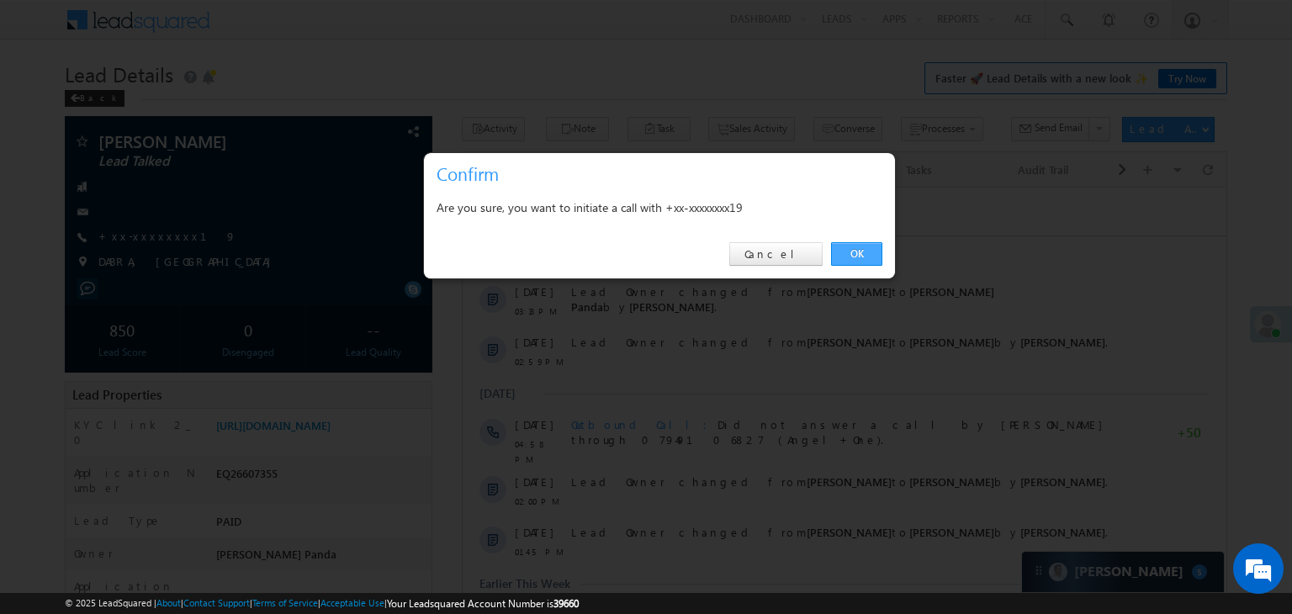
click at [848, 253] on link "OK" at bounding box center [856, 254] width 51 height 24
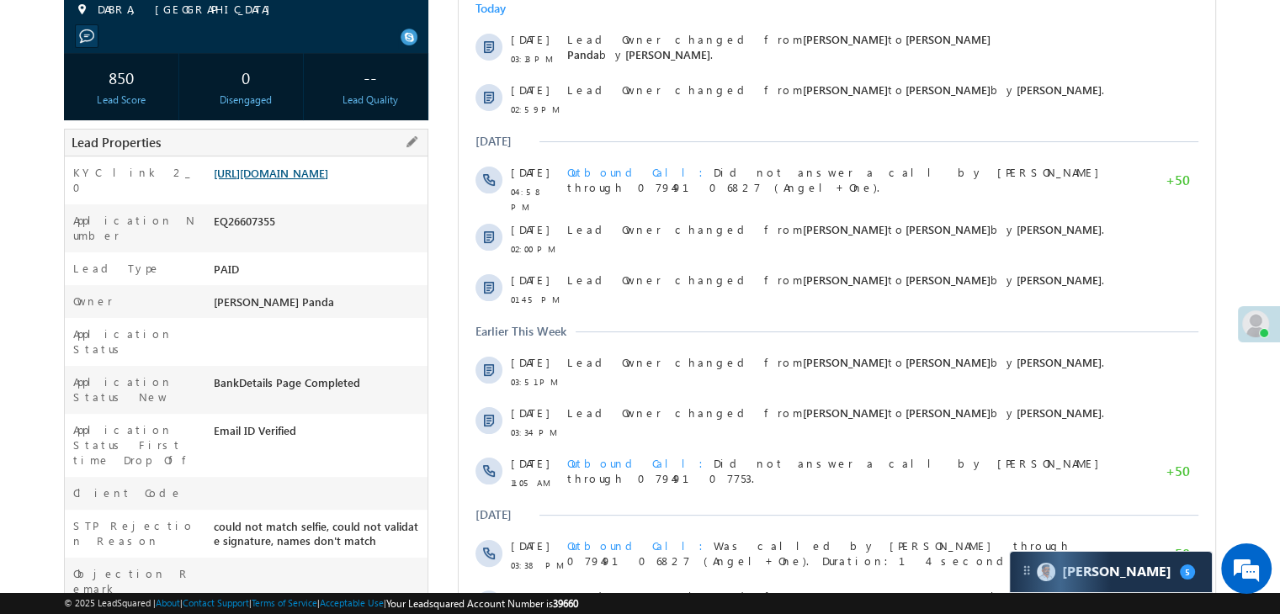
scroll to position [297, 0]
click at [309, 181] on link "[URL][DOMAIN_NAME]" at bounding box center [271, 174] width 114 height 14
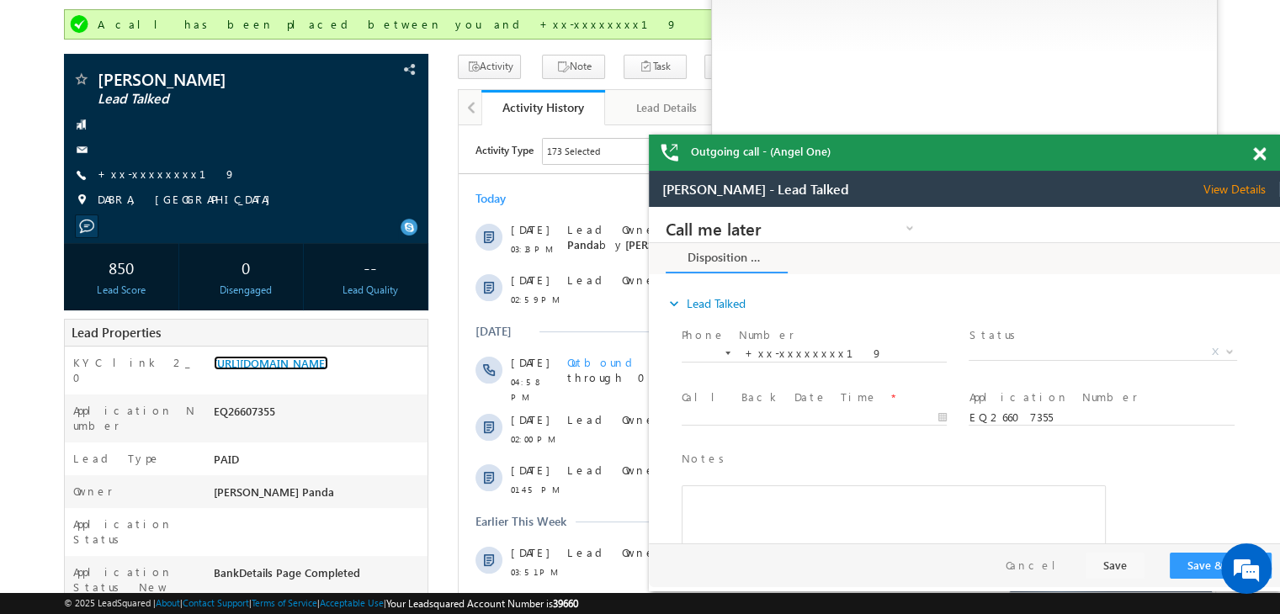
scroll to position [0, 0]
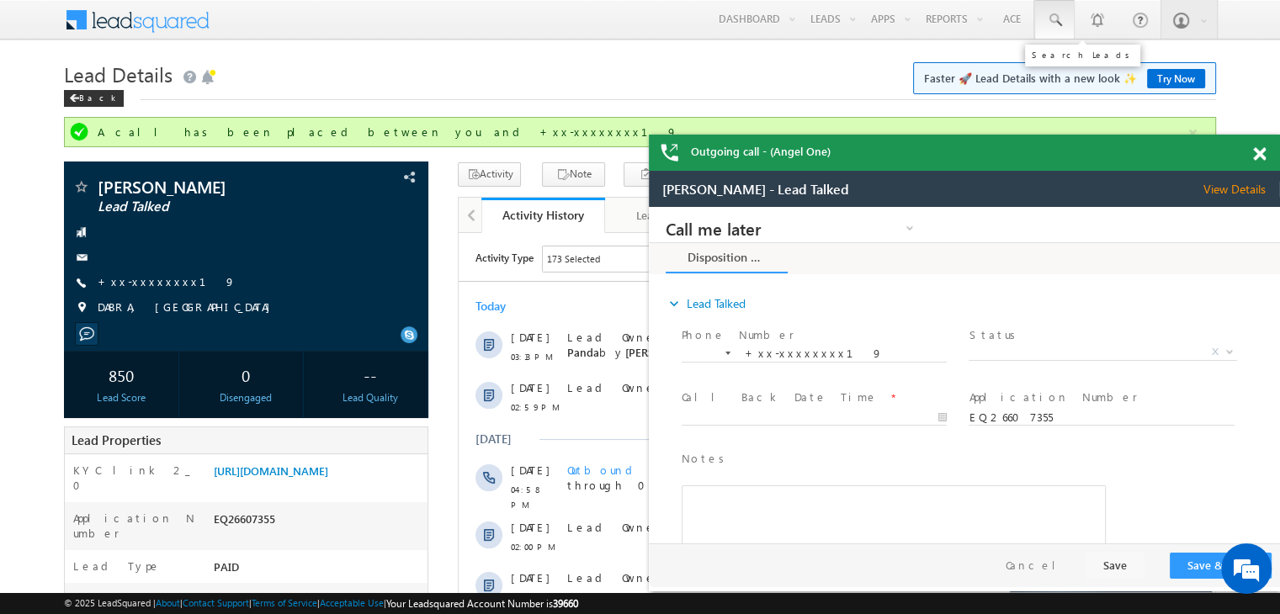
click at [603, 178] on span at bounding box center [459, 209] width 287 height 62
paste input "EQ27509539"
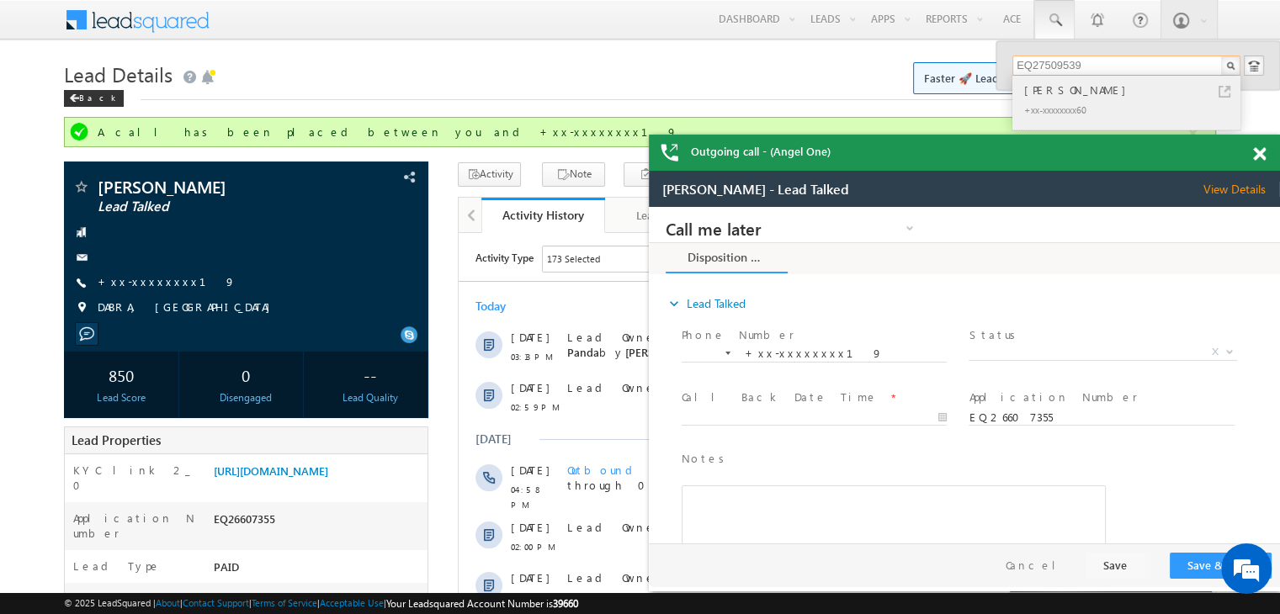
type input "EQ27509539"
drag, startPoint x: 1060, startPoint y: 92, endPoint x: 391, endPoint y: 22, distance: 672.6
click at [1060, 92] on div "[PERSON_NAME]" at bounding box center [1134, 90] width 226 height 19
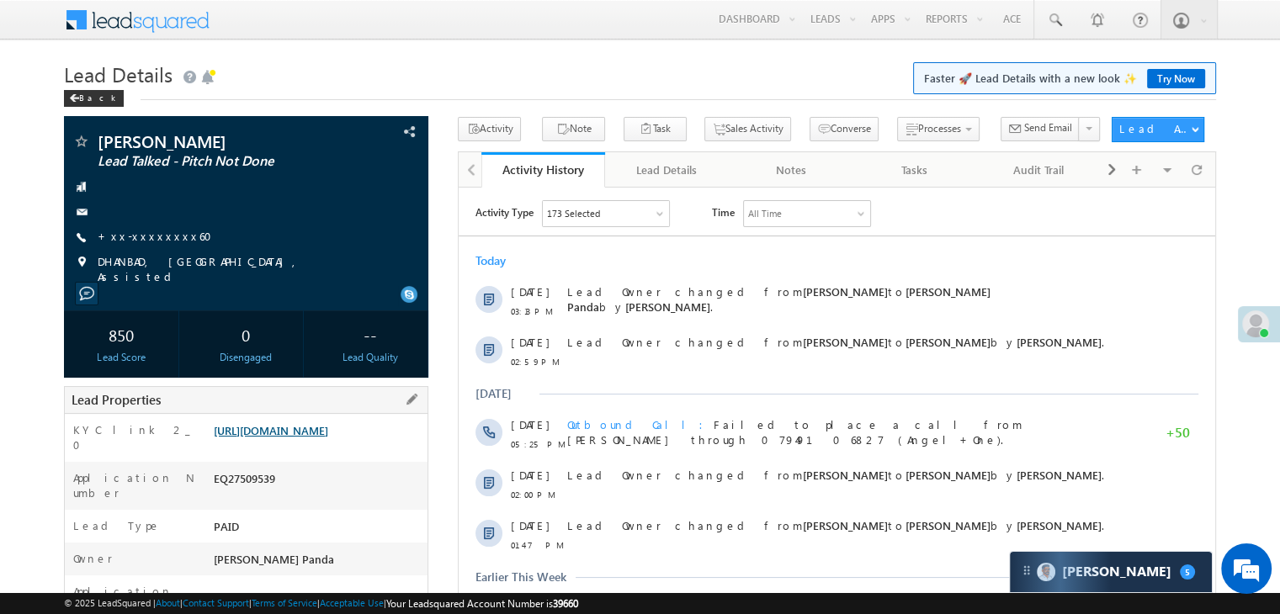
click at [328, 435] on link "[URL][DOMAIN_NAME]" at bounding box center [271, 430] width 114 height 14
click at [148, 236] on link "+xx-xxxxxxxx60" at bounding box center [160, 236] width 125 height 14
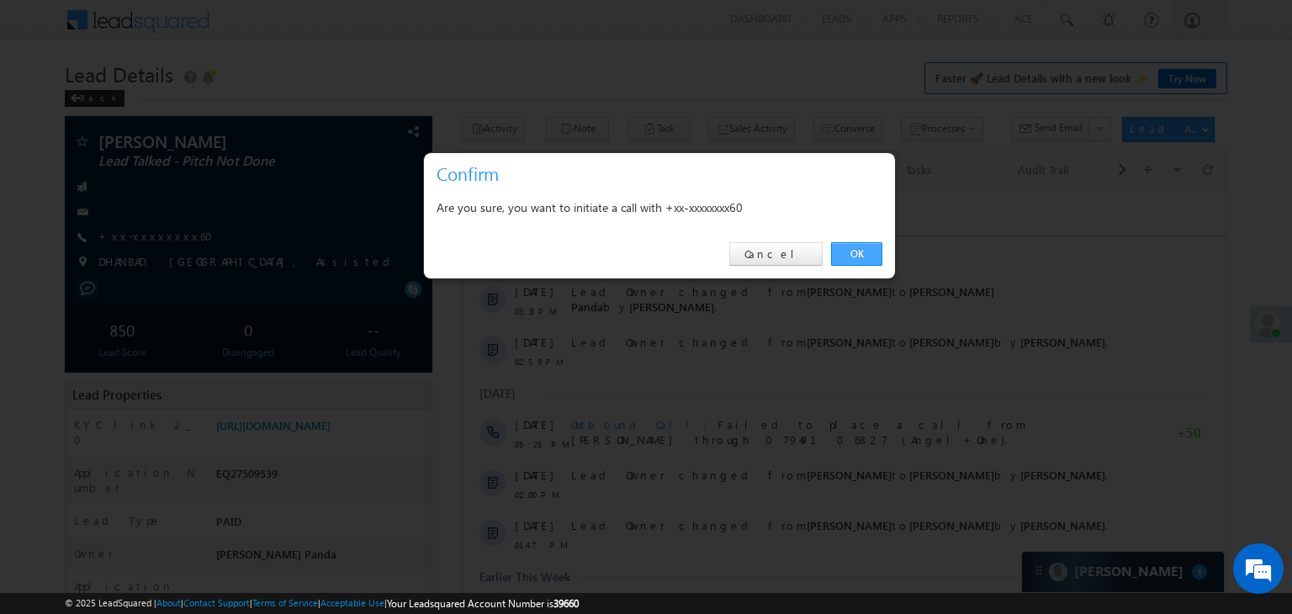
click at [858, 253] on link "OK" at bounding box center [856, 254] width 51 height 24
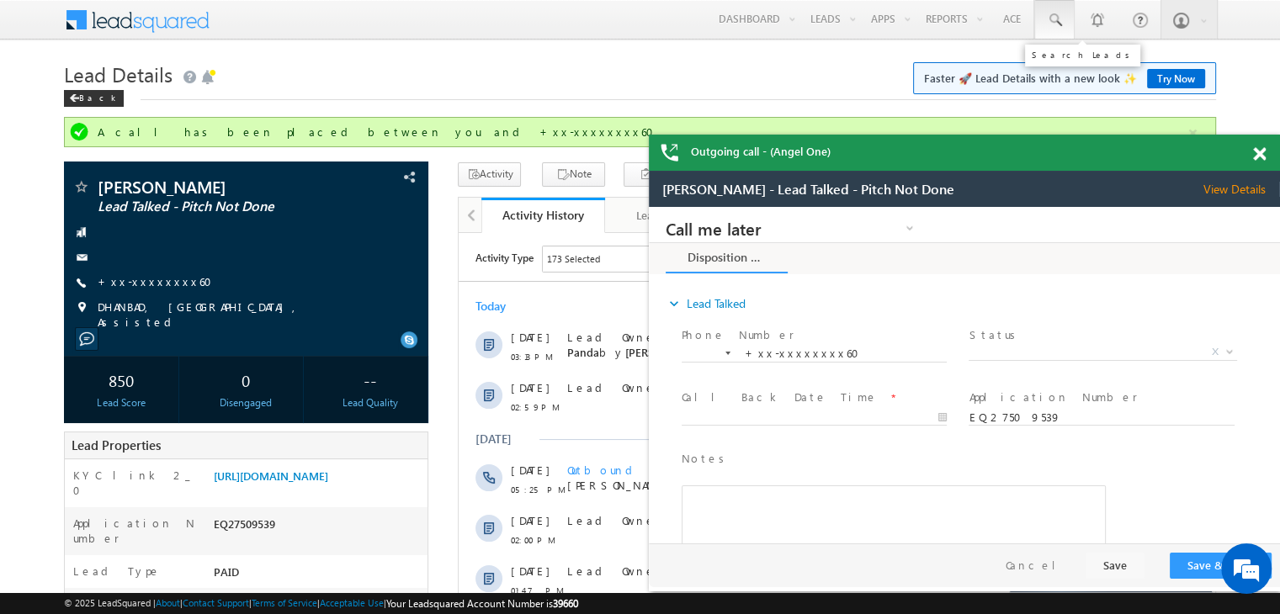
click at [1059, 19] on span at bounding box center [1054, 20] width 17 height 17
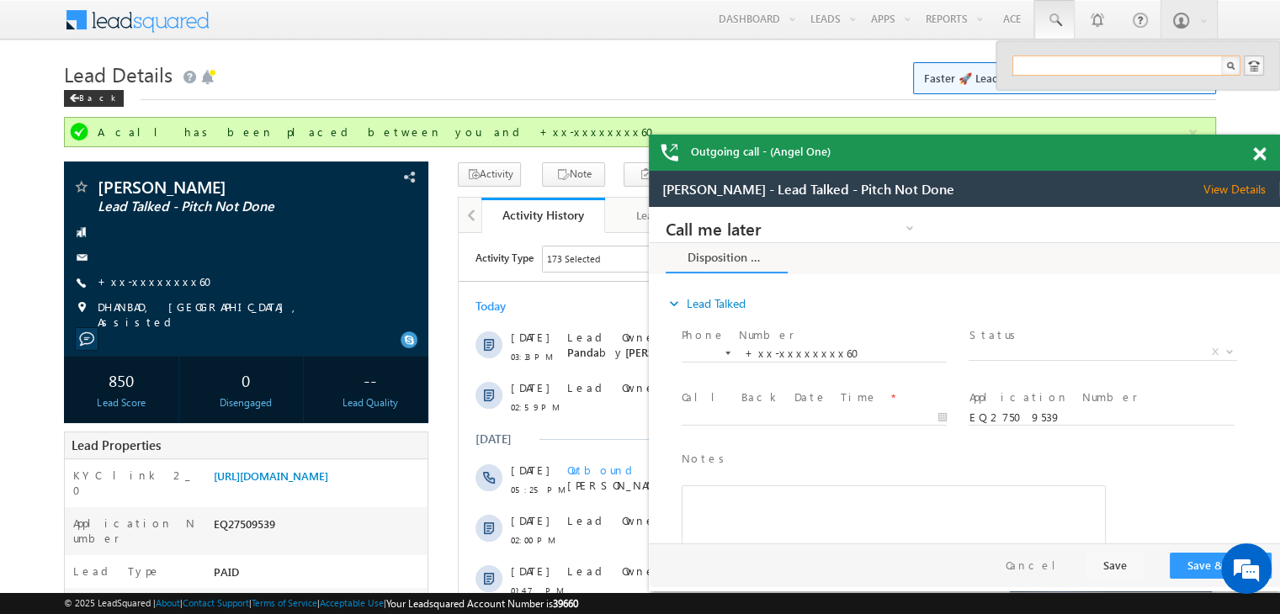
click at [1089, 68] on input "text" at bounding box center [1126, 66] width 228 height 20
paste input "EQ26877697"
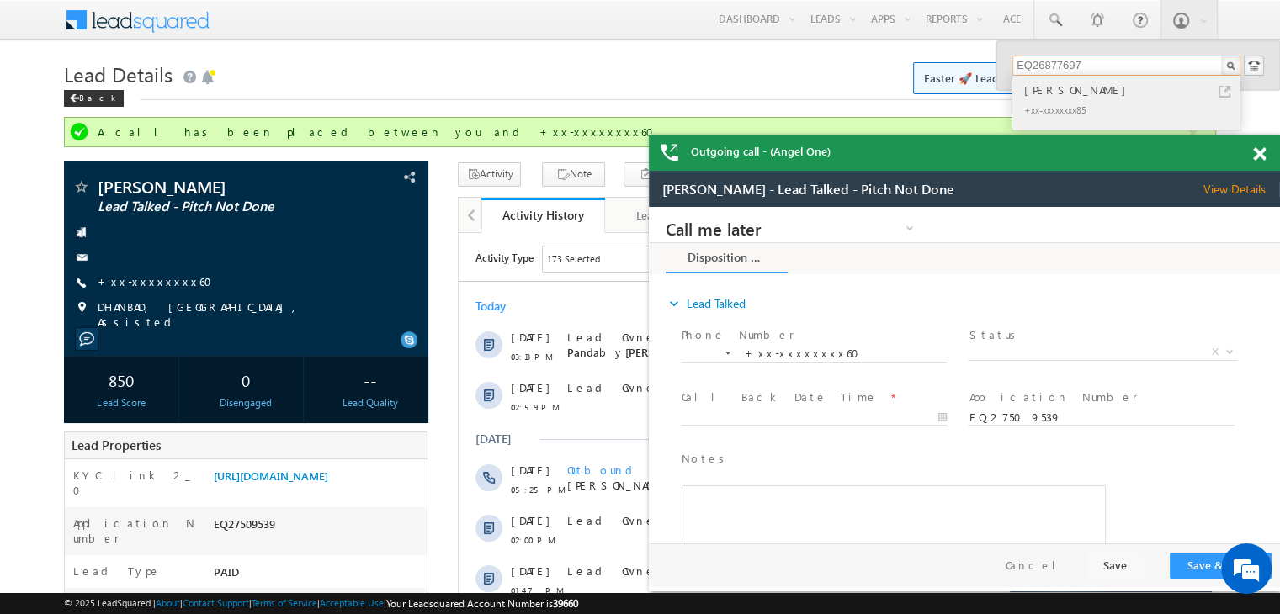
type input "EQ26877697"
click at [1066, 97] on div "[PERSON_NAME]" at bounding box center [1134, 90] width 226 height 19
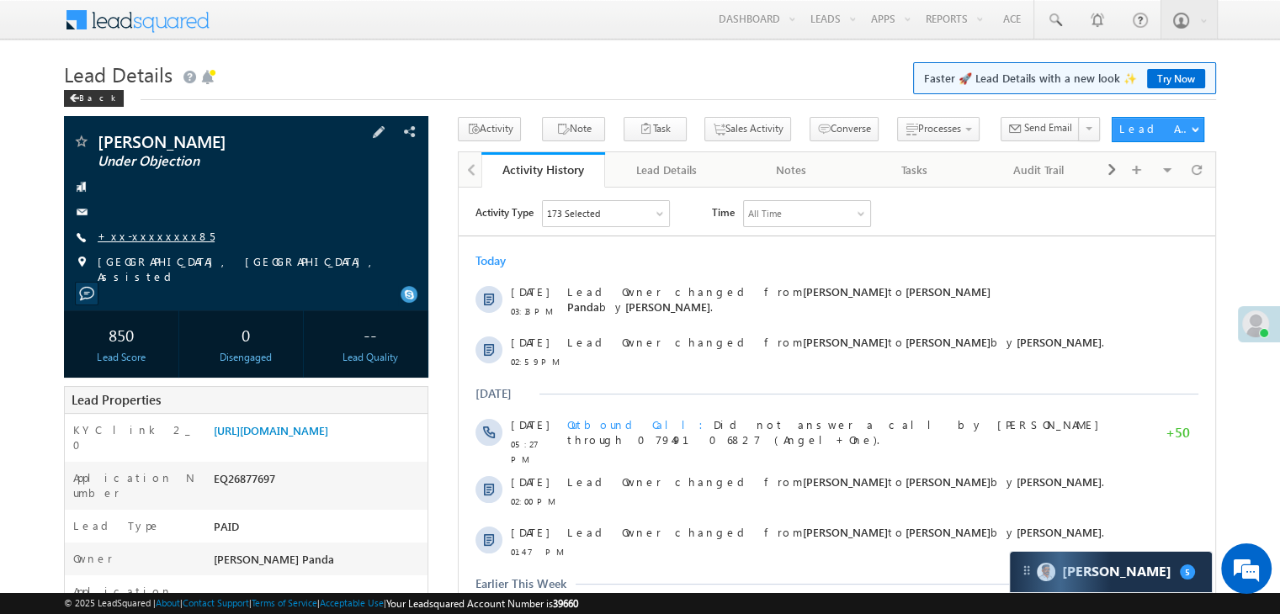
click at [151, 233] on link "+xx-xxxxxxxx85" at bounding box center [156, 236] width 117 height 14
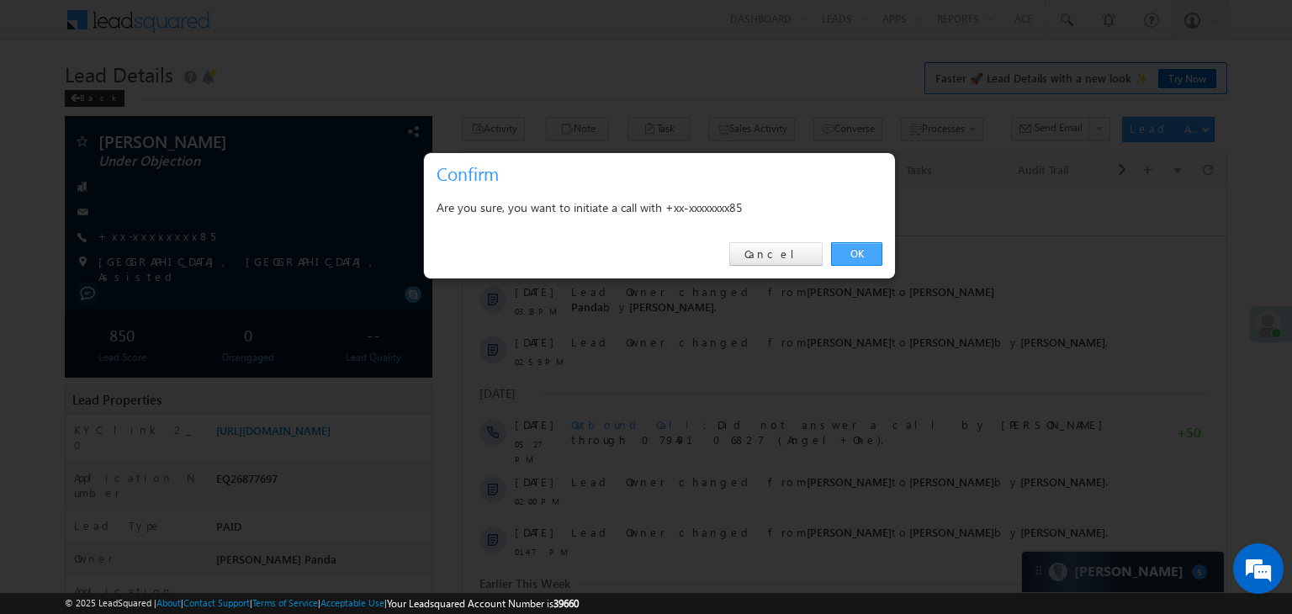
drag, startPoint x: 861, startPoint y: 250, endPoint x: 401, endPoint y: 61, distance: 497.4
click at [861, 250] on link "OK" at bounding box center [856, 254] width 51 height 24
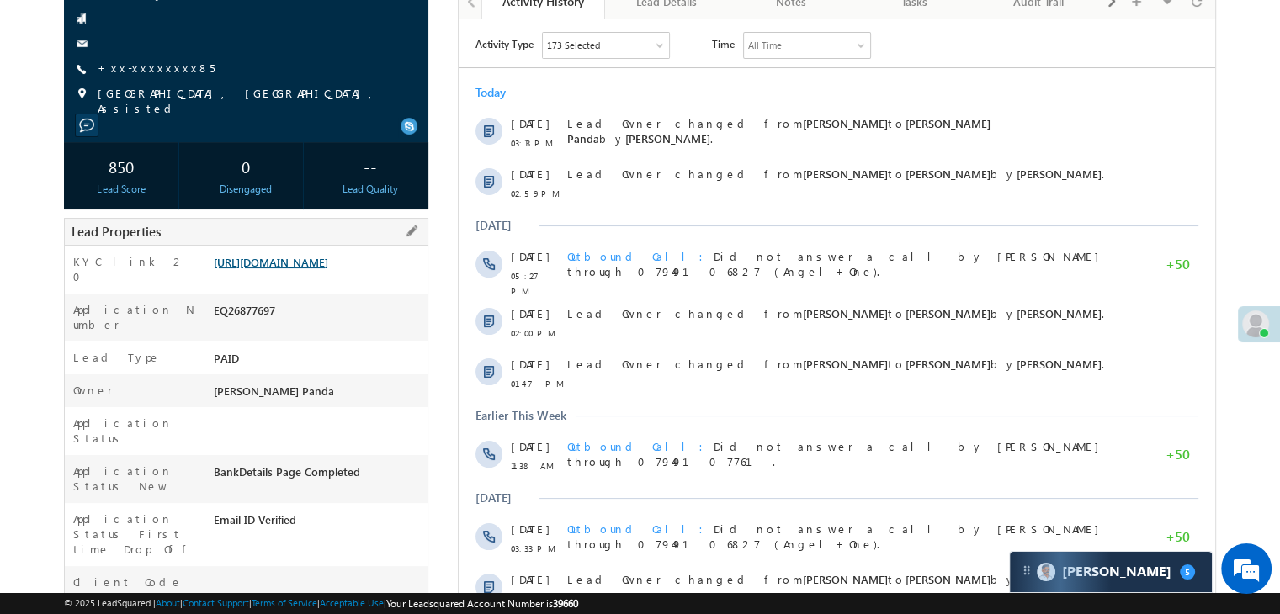
scroll to position [213, 0]
click at [328, 270] on link "[URL][DOMAIN_NAME]" at bounding box center [271, 263] width 114 height 14
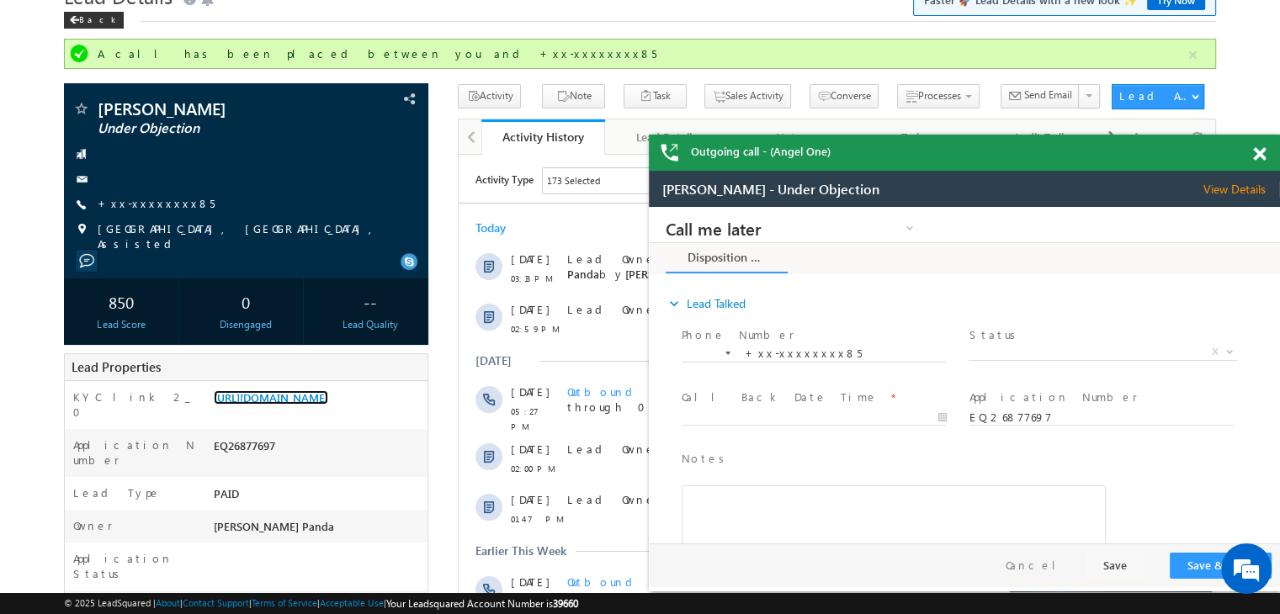
scroll to position [0, 0]
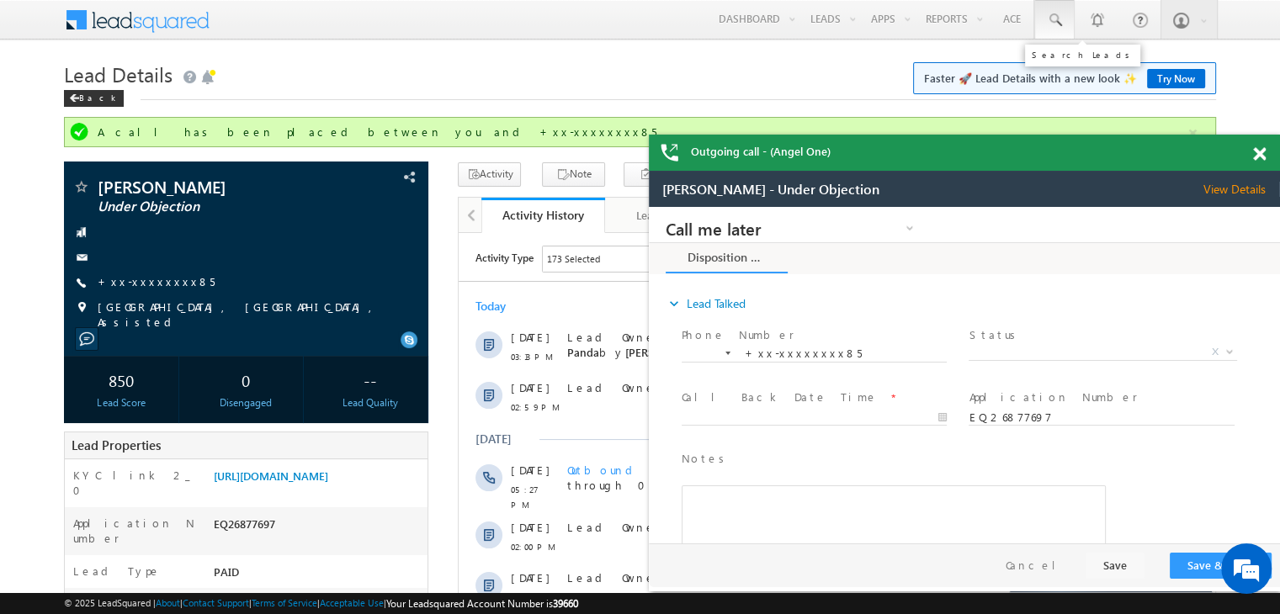
click at [1057, 18] on span at bounding box center [1054, 20] width 17 height 17
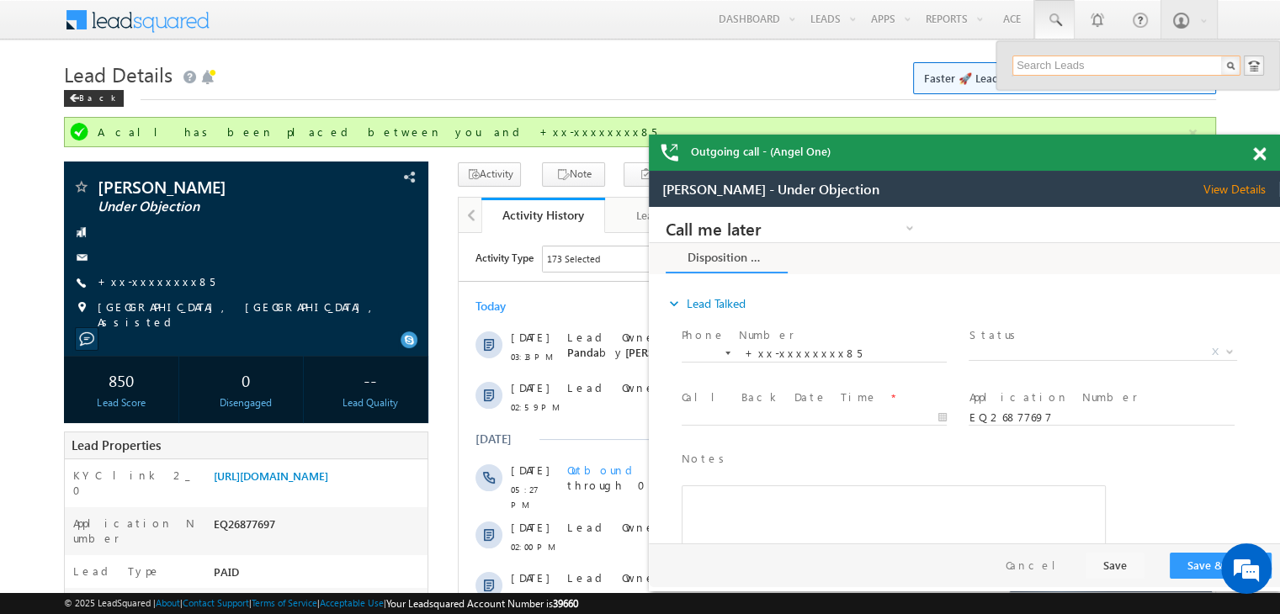
paste input "EQ27521238"
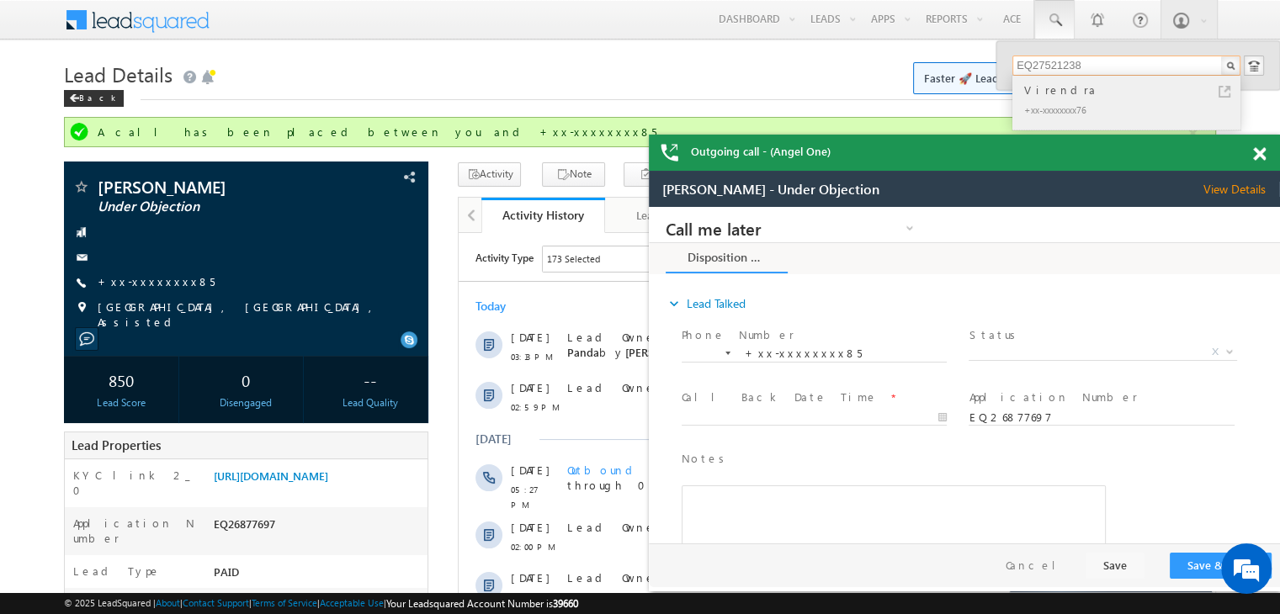
type input "EQ27521238"
click at [1043, 92] on div "Virendra" at bounding box center [1134, 90] width 226 height 19
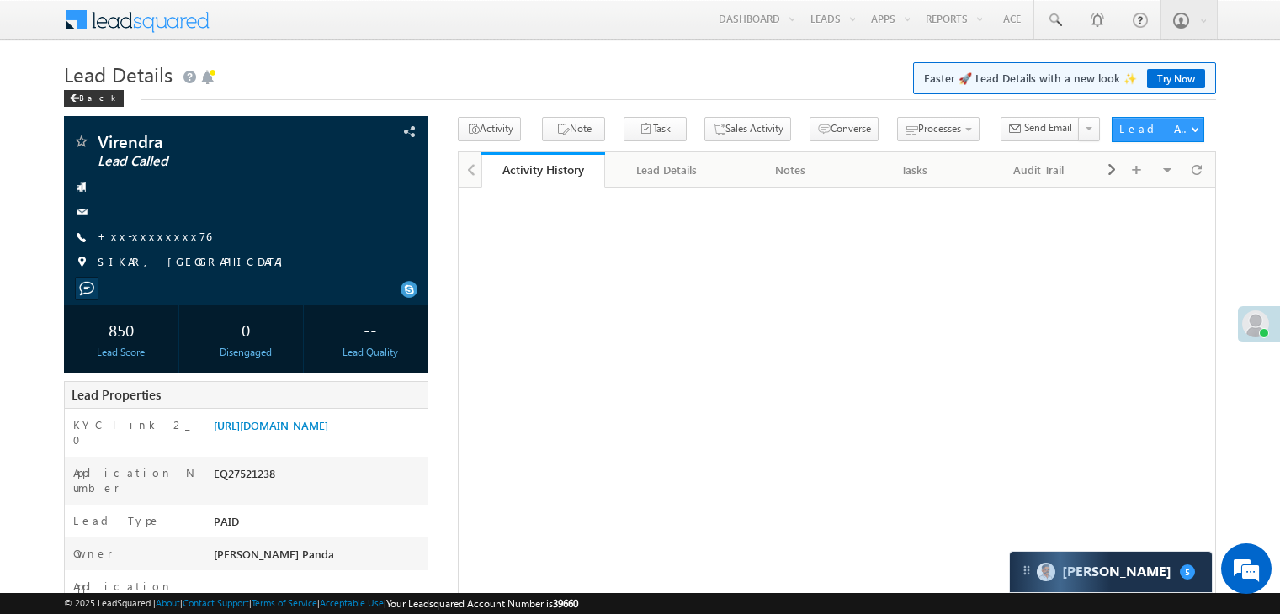
click at [284, 433] on link "[URL][DOMAIN_NAME]" at bounding box center [271, 425] width 114 height 14
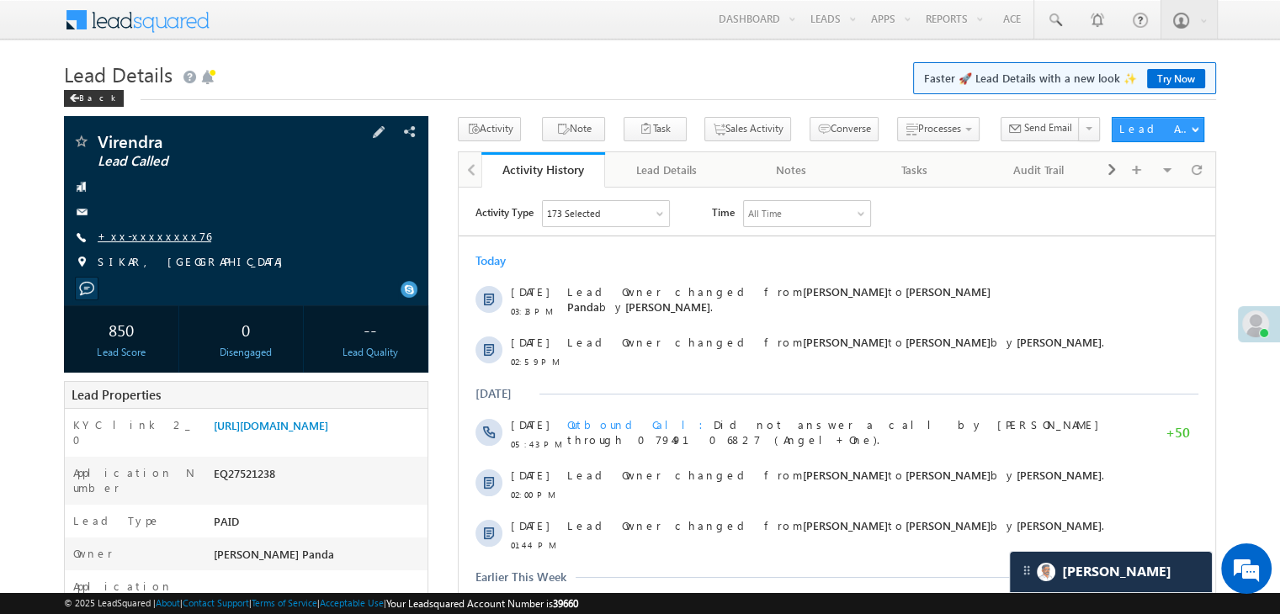
click at [141, 235] on link "+xx-xxxxxxxx76" at bounding box center [155, 236] width 114 height 14
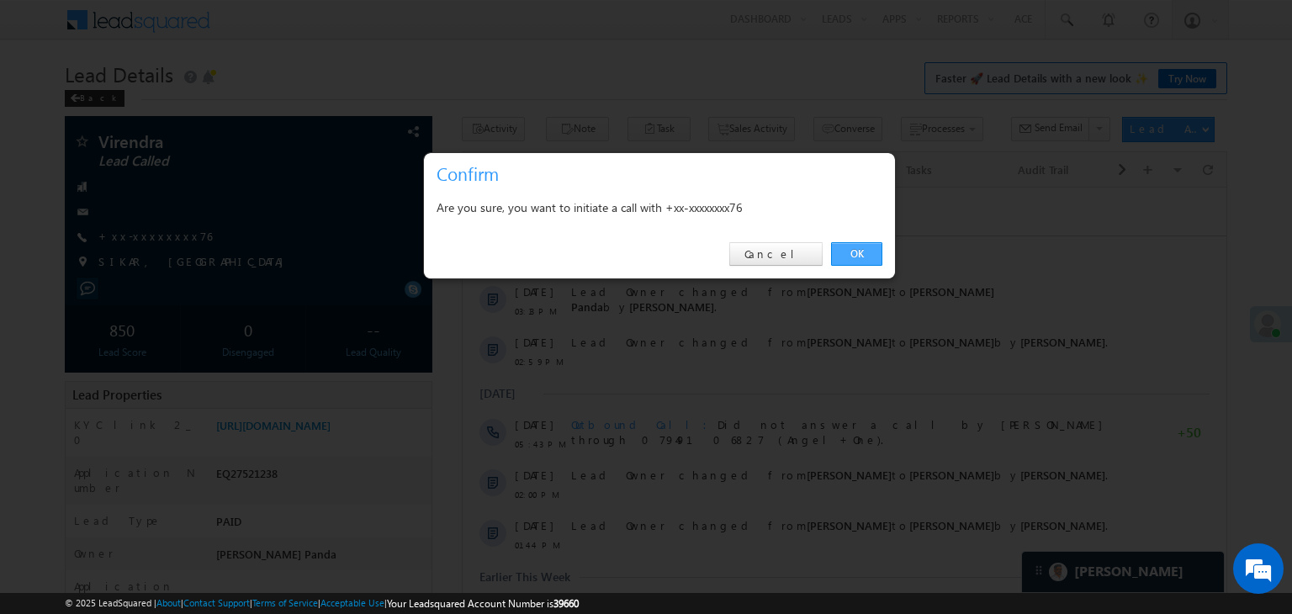
click at [859, 257] on link "OK" at bounding box center [856, 254] width 51 height 24
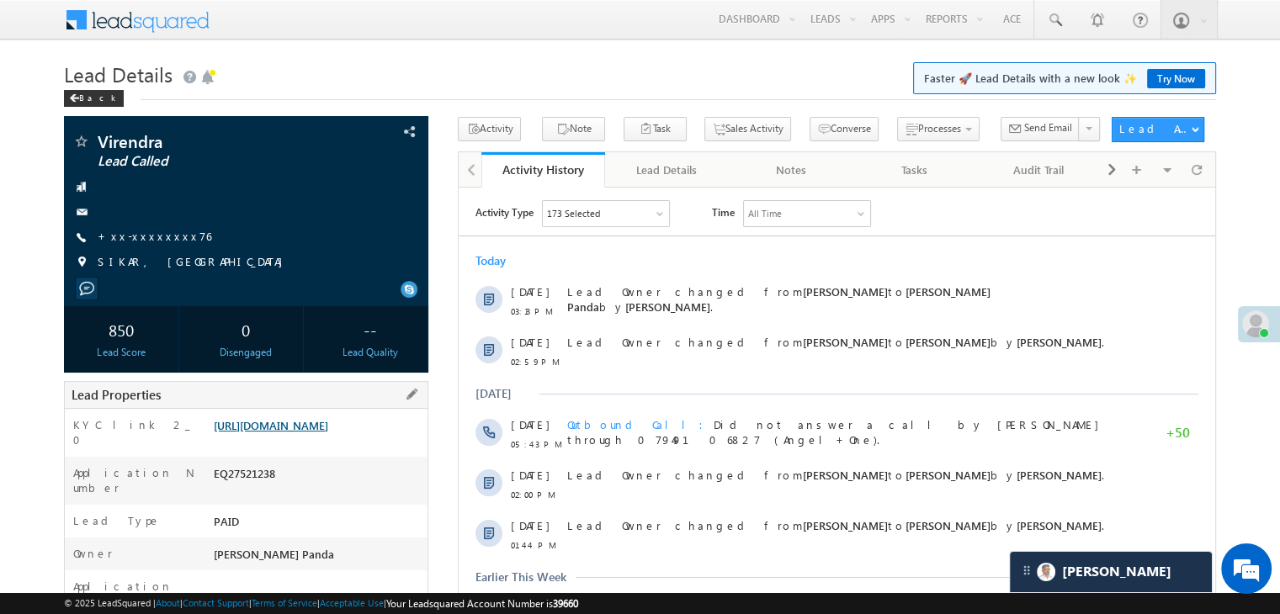
click at [328, 433] on link "[URL][DOMAIN_NAME]" at bounding box center [271, 425] width 114 height 14
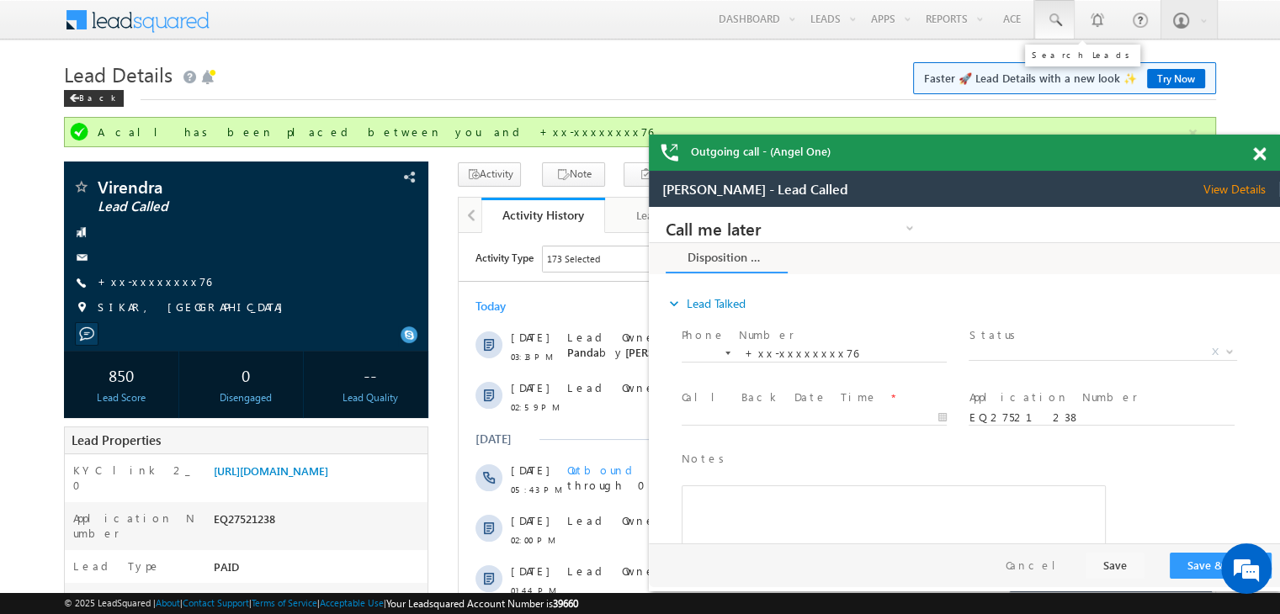
click at [1065, 22] on link at bounding box center [1054, 19] width 40 height 39
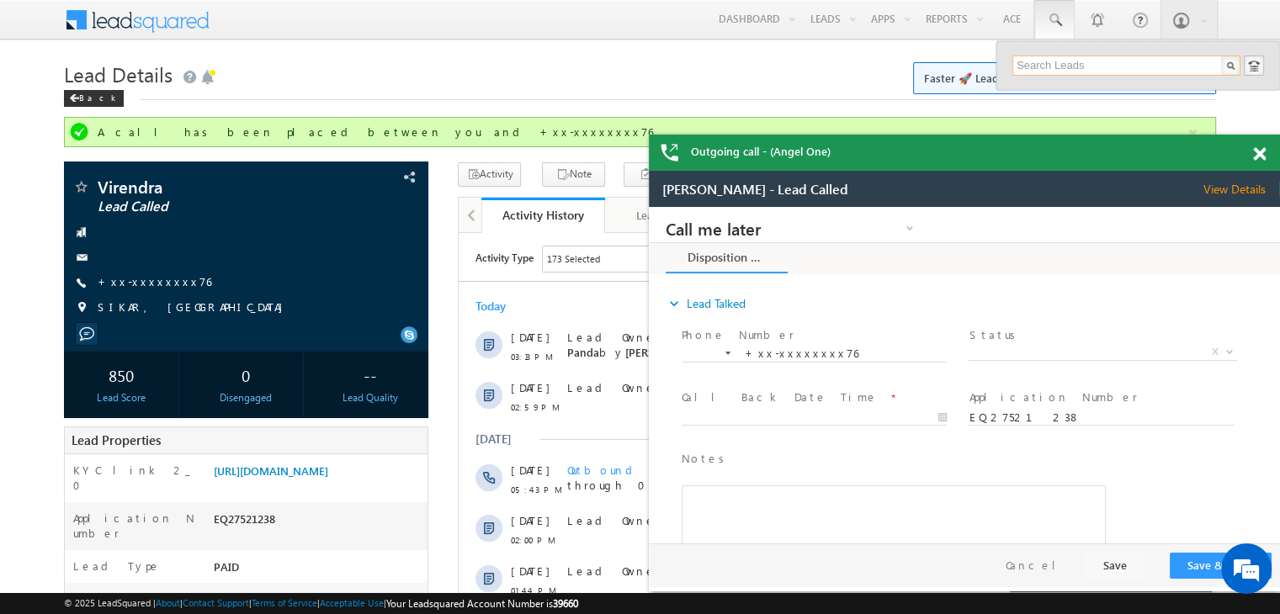
paste input "EQ26457129"
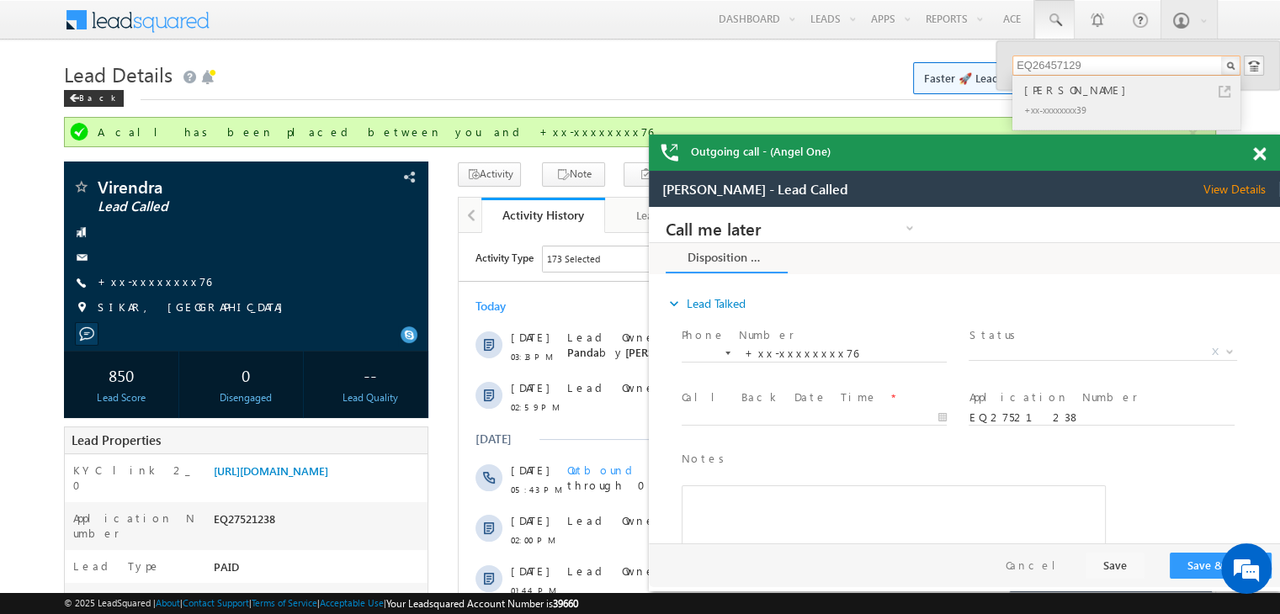
type input "EQ26457129"
click at [1045, 93] on div "[PERSON_NAME]" at bounding box center [1134, 90] width 226 height 19
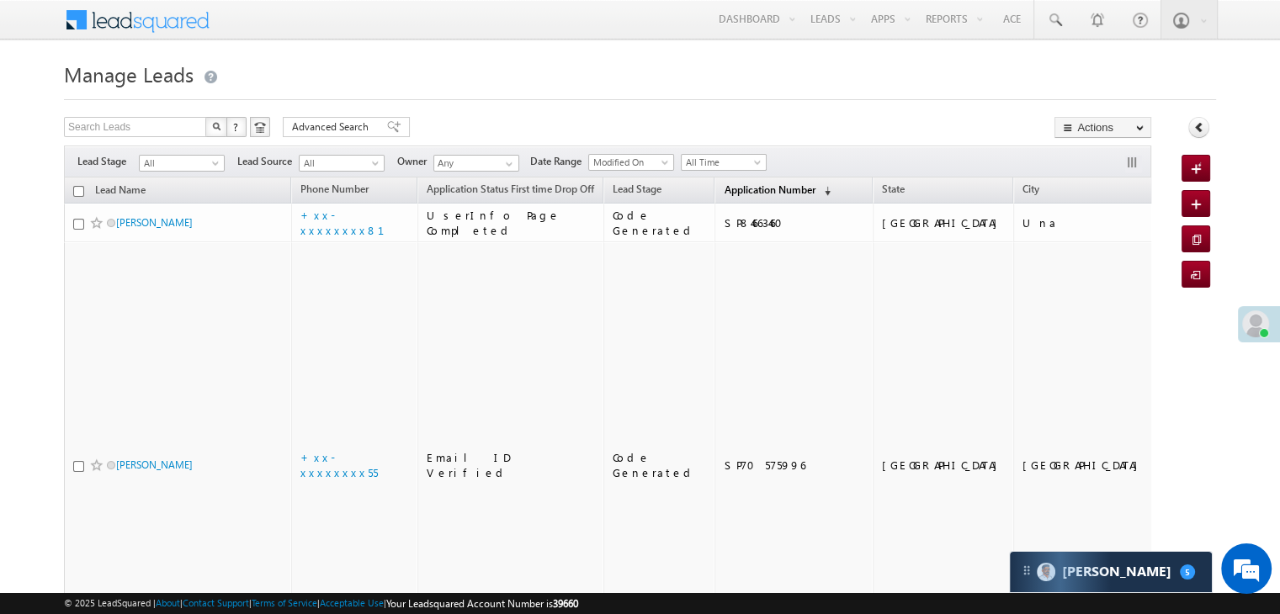
click at [729, 188] on span "Application Number" at bounding box center [769, 189] width 91 height 13
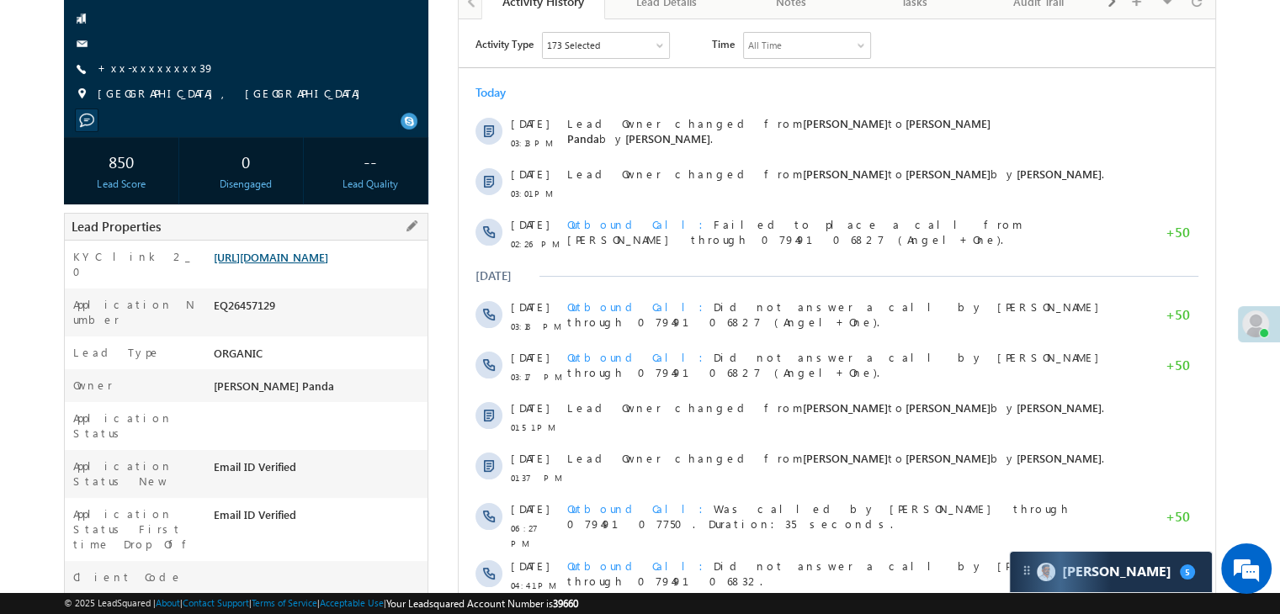
click at [296, 264] on link "https://angelbroking1-pk3em7sa.customui-test.leadsquared.com?leadId=f64540f2-0c…" at bounding box center [271, 257] width 114 height 14
click at [147, 72] on link "+xx-xxxxxxxx39" at bounding box center [156, 68] width 117 height 14
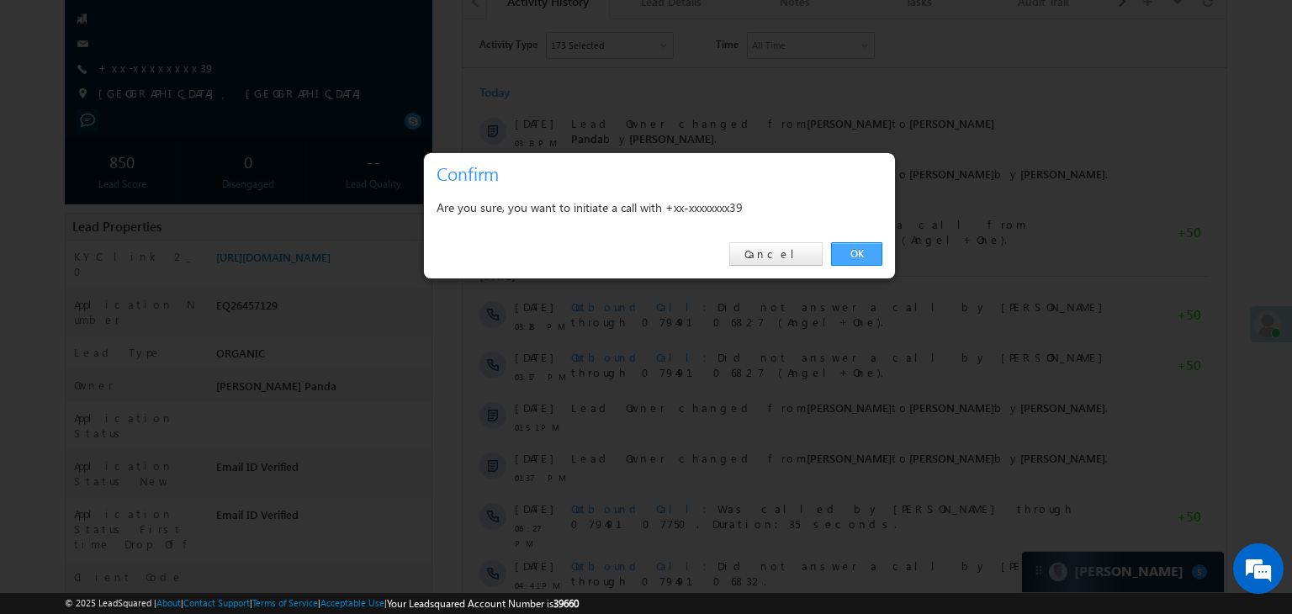
click at [860, 257] on link "OK" at bounding box center [856, 254] width 51 height 24
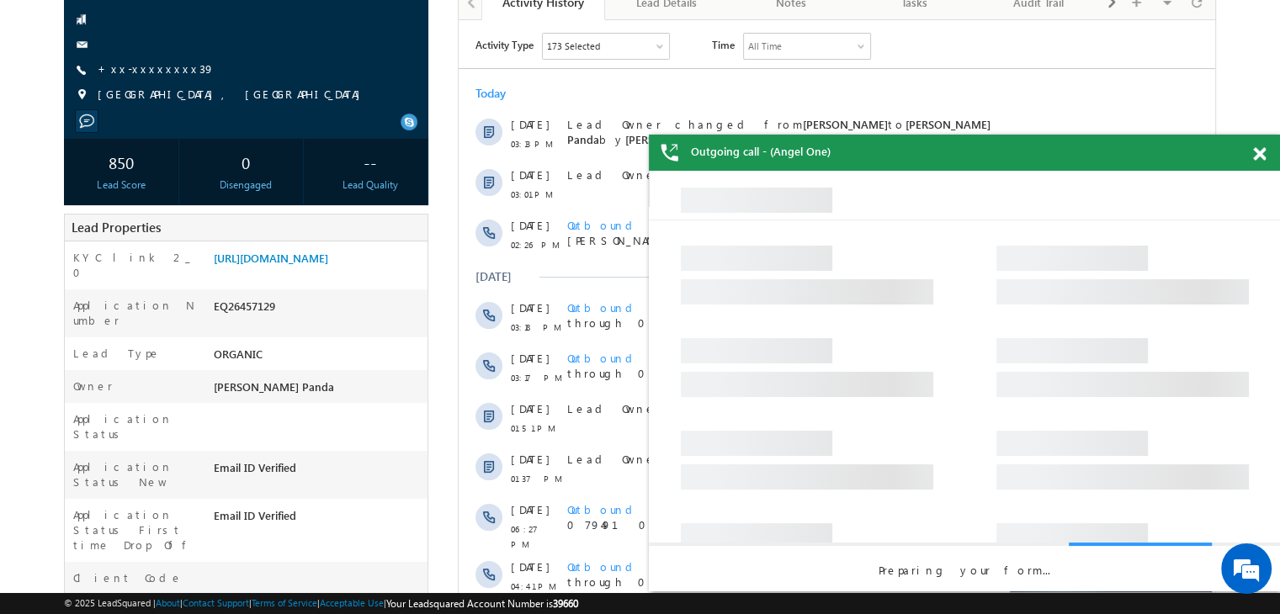
click at [1255, 151] on span at bounding box center [1259, 154] width 13 height 14
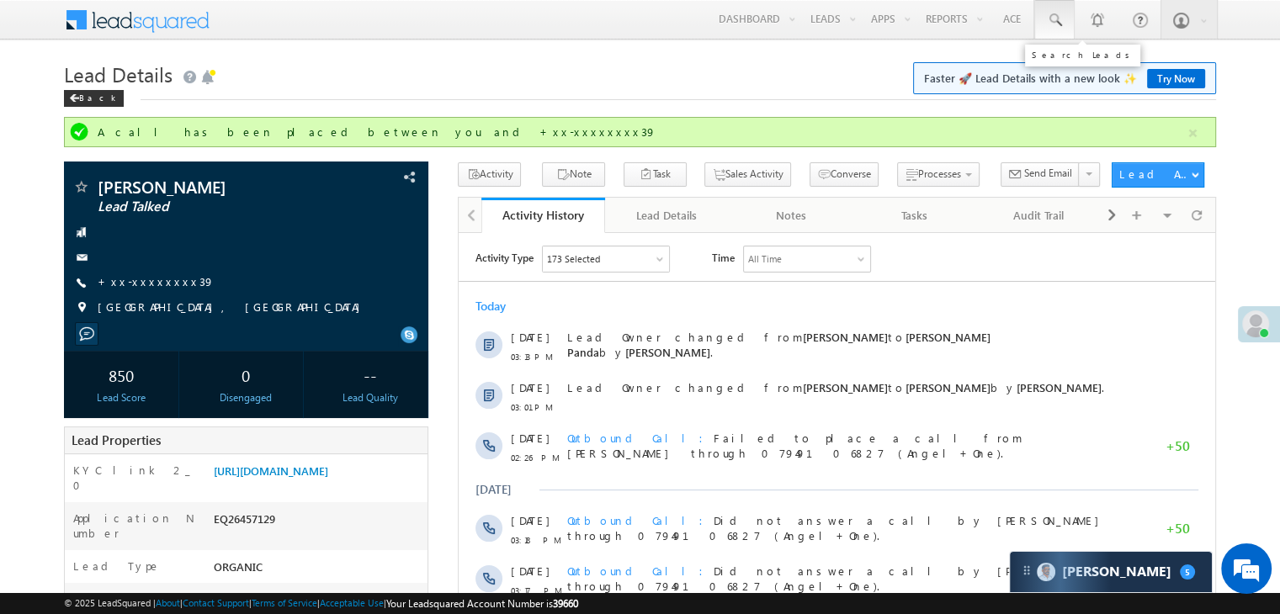
click at [1051, 17] on span at bounding box center [1054, 20] width 17 height 17
paste input "EQ26996989"
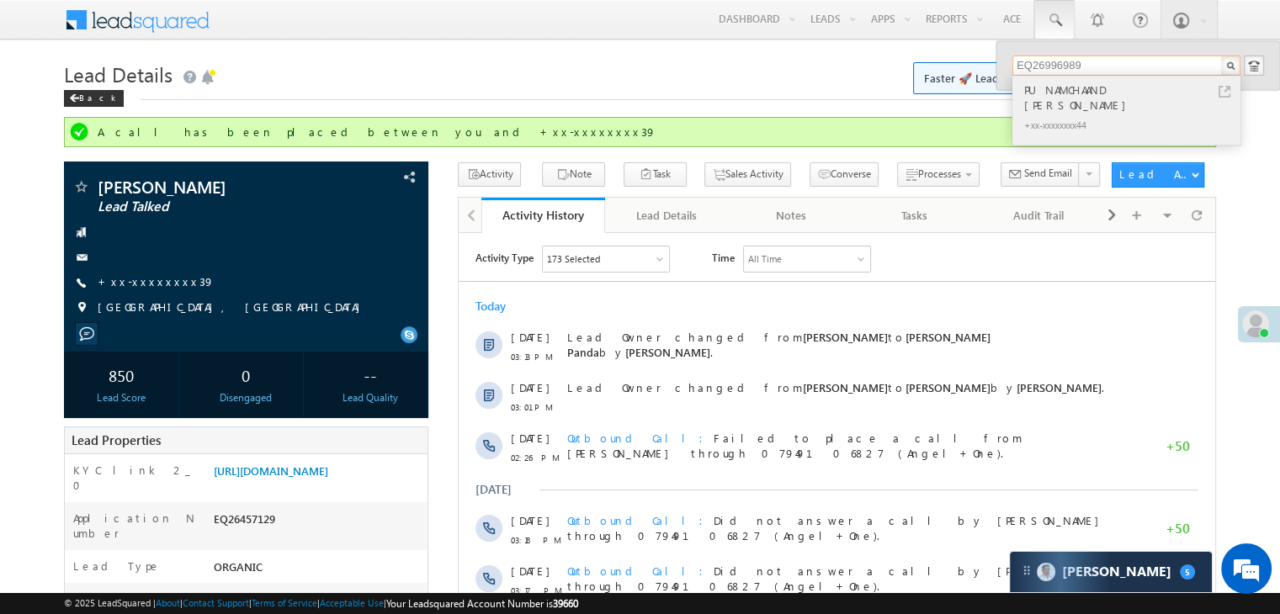
type input "EQ26996989"
click at [1060, 95] on div "PUNAMCHAAND BABURAO PATIL" at bounding box center [1134, 98] width 226 height 34
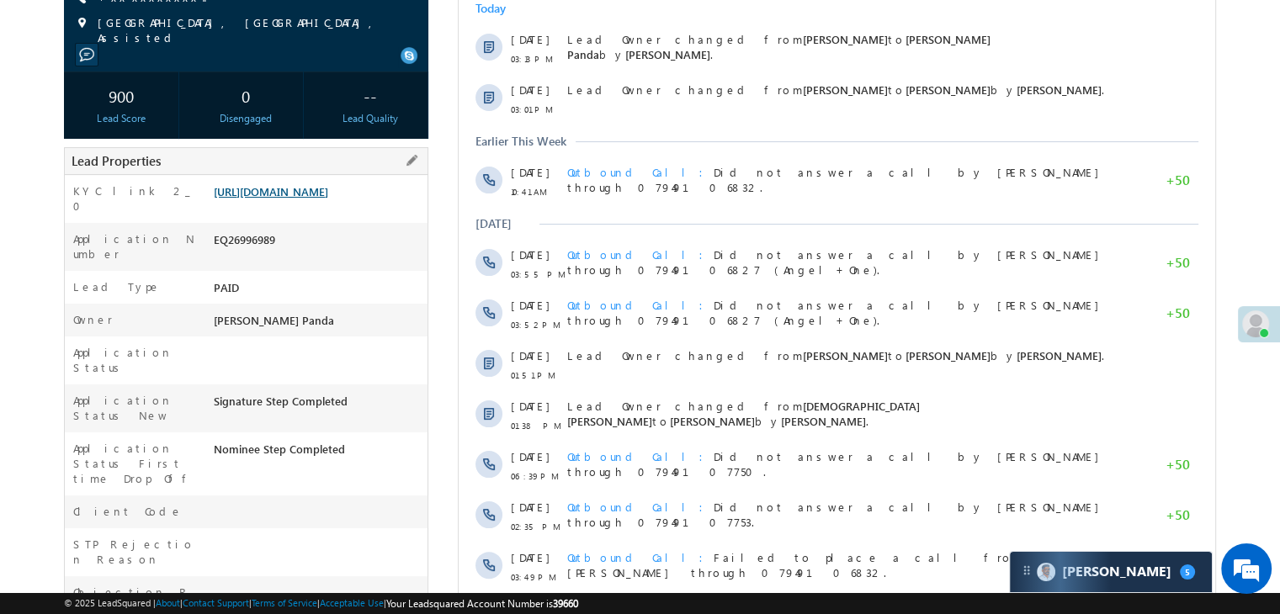
click at [315, 199] on link "[URL][DOMAIN_NAME]" at bounding box center [271, 191] width 114 height 14
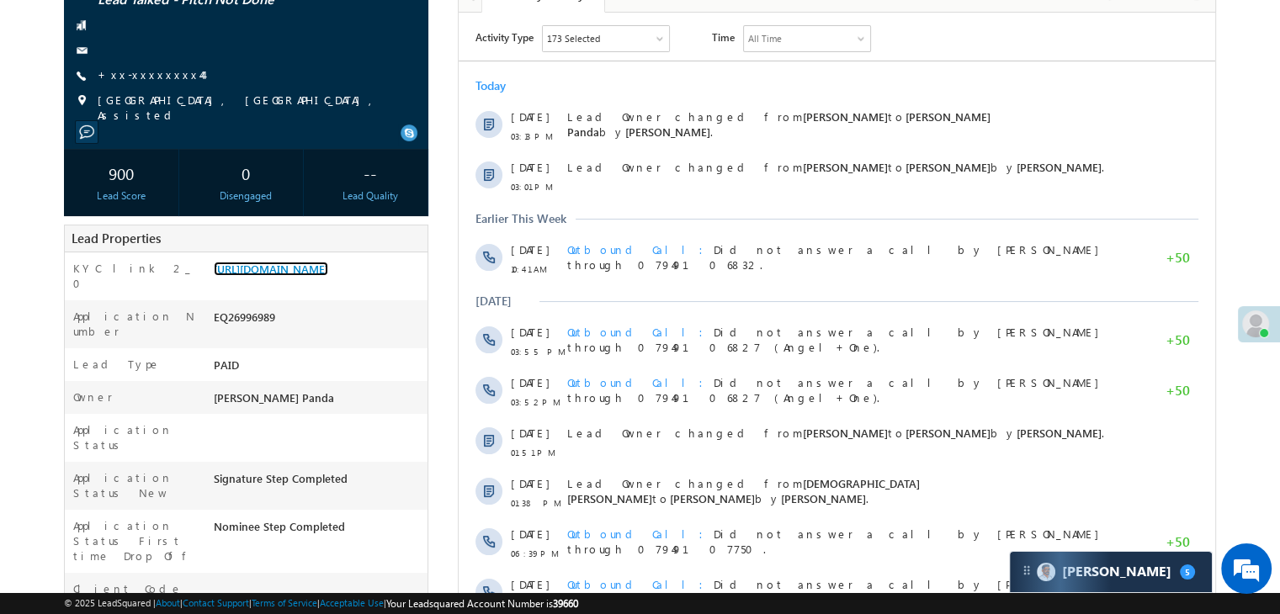
scroll to position [84, 0]
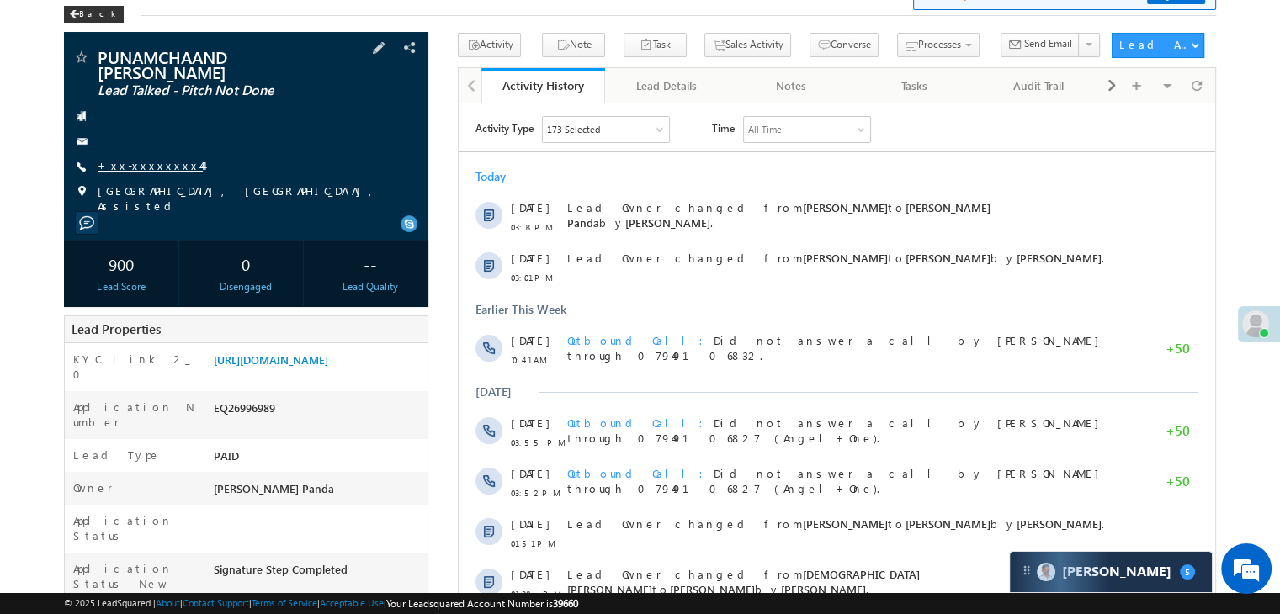
click at [139, 167] on link "+xx-xxxxxxxx44" at bounding box center [150, 165] width 105 height 14
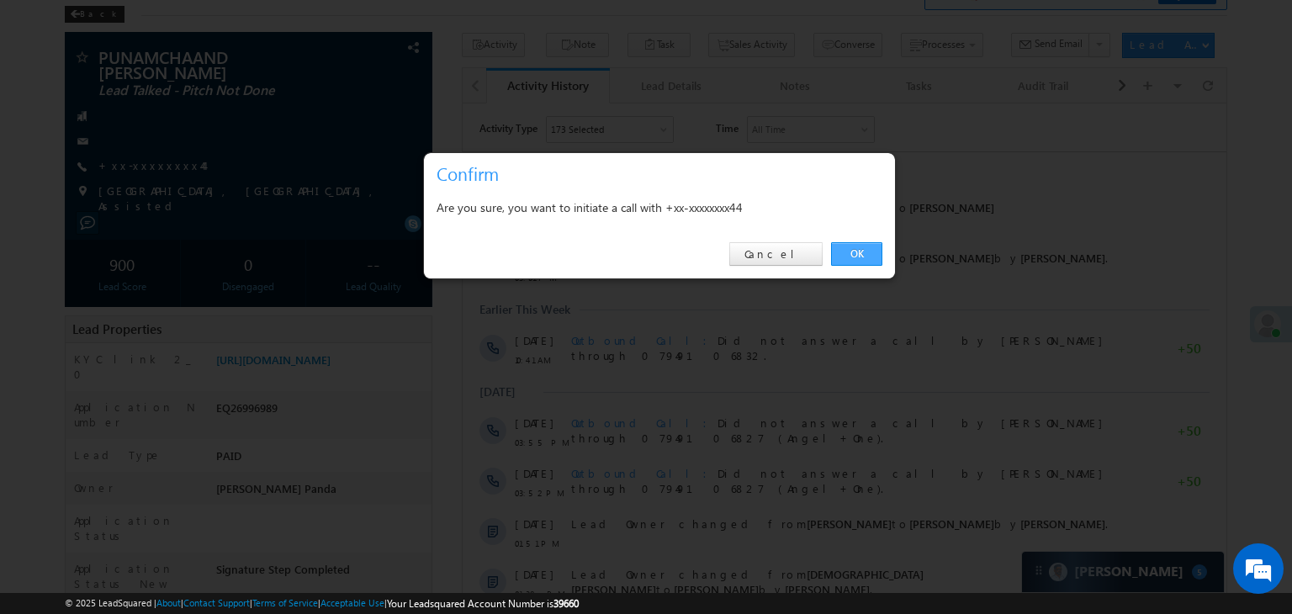
click at [862, 253] on link "OK" at bounding box center [856, 254] width 51 height 24
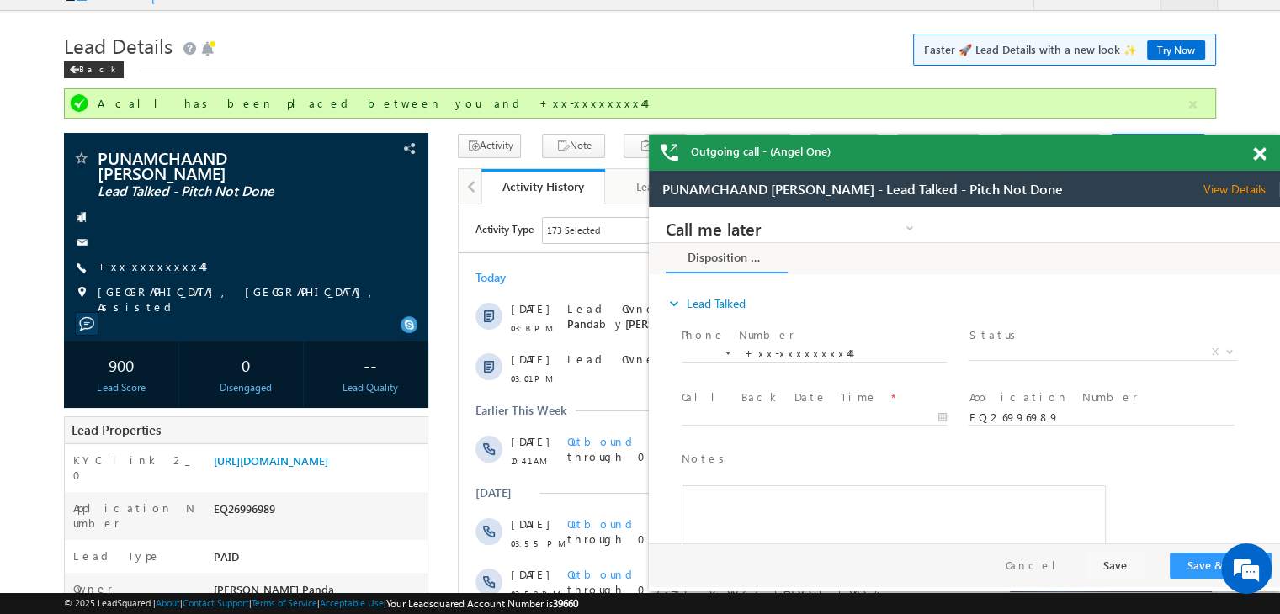
scroll to position [0, 0]
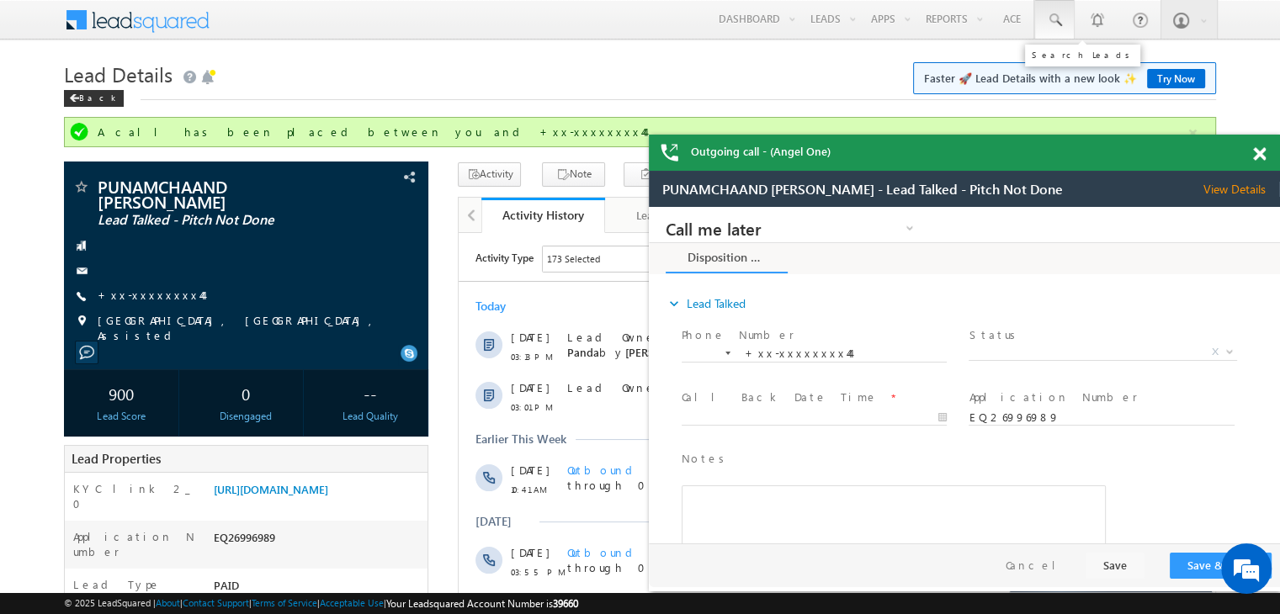
click at [1054, 19] on span at bounding box center [1054, 20] width 17 height 17
paste input "EQ26781072"
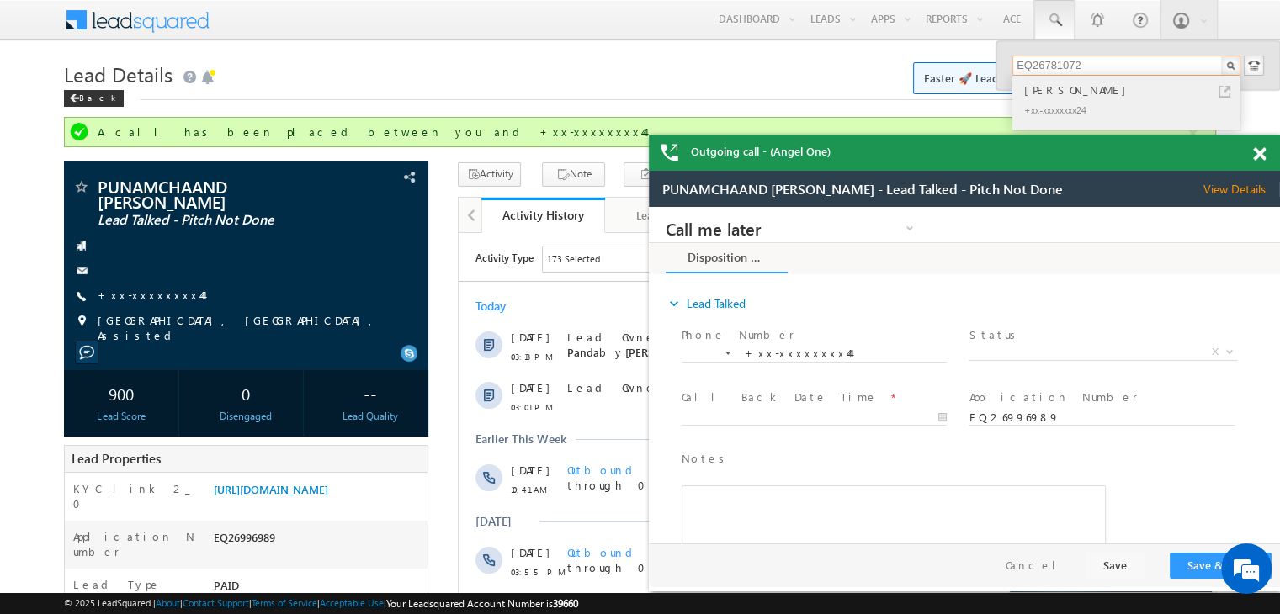
type input "EQ26781072"
click at [1047, 87] on div "[PERSON_NAME]" at bounding box center [1134, 90] width 226 height 19
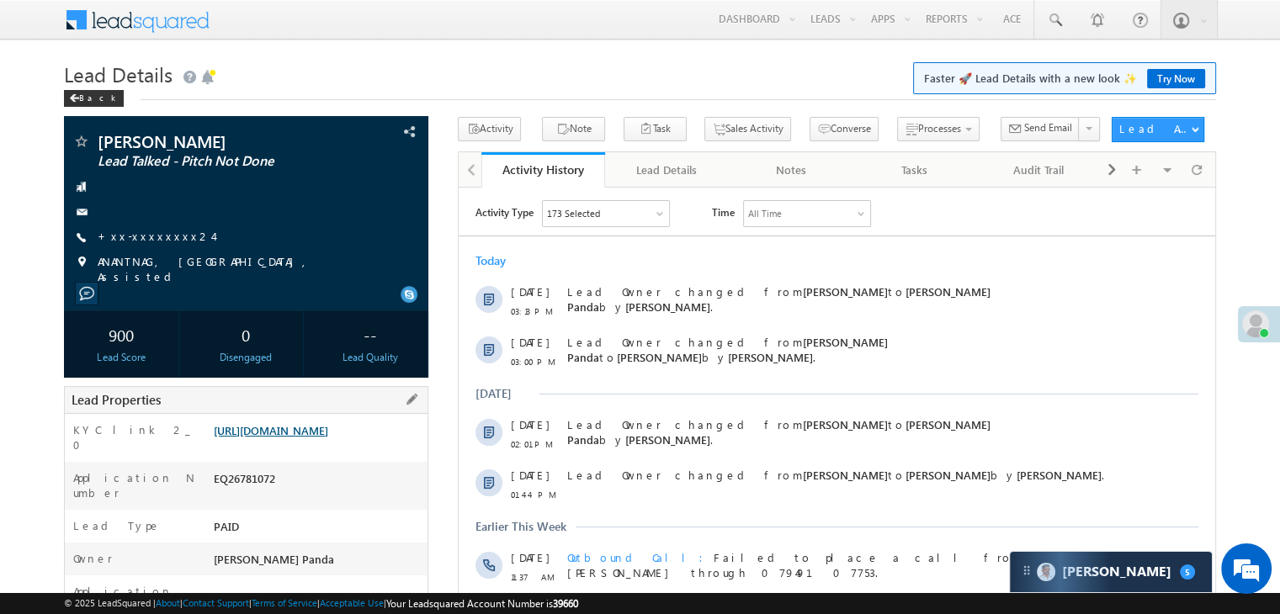
click at [312, 438] on link "[URL][DOMAIN_NAME]" at bounding box center [271, 430] width 114 height 14
click at [140, 240] on link "+xx-xxxxxxxx24" at bounding box center [155, 236] width 115 height 14
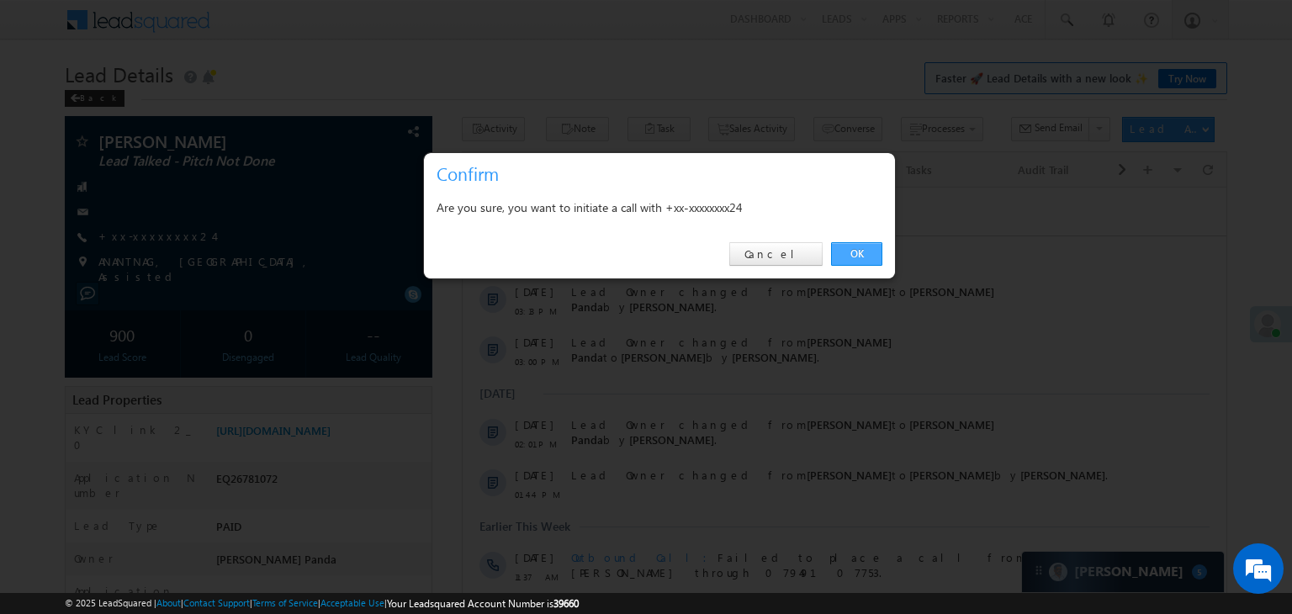
click at [856, 256] on link "OK" at bounding box center [856, 254] width 51 height 24
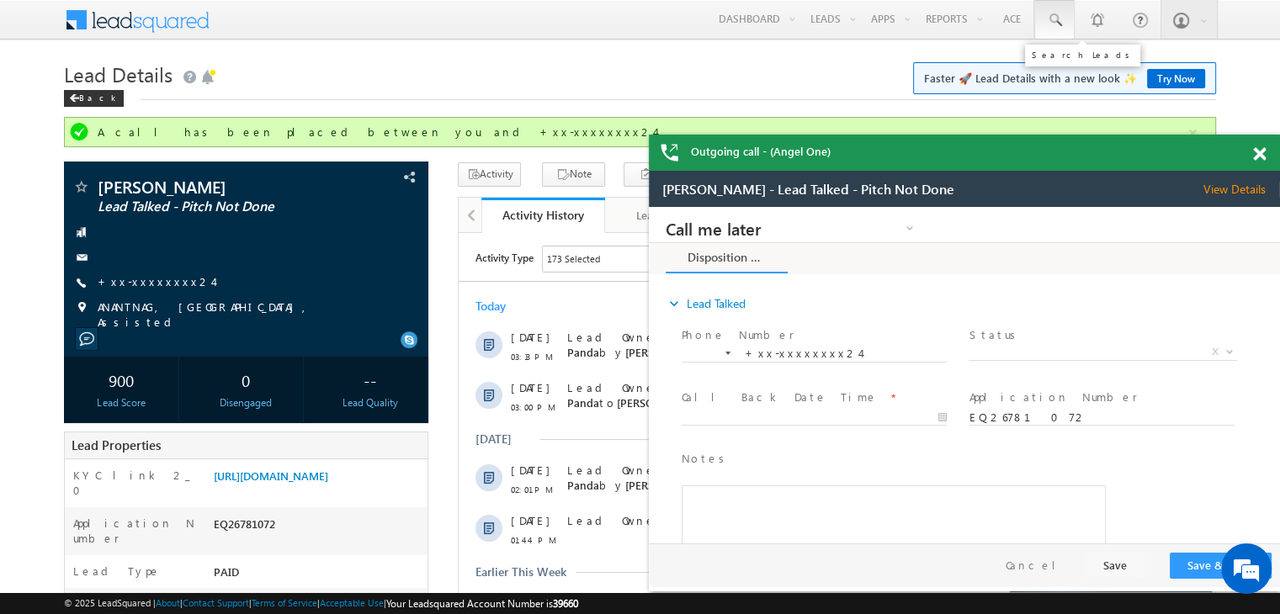
click at [1059, 13] on span at bounding box center [1054, 20] width 17 height 17
paste input "EQ27581047"
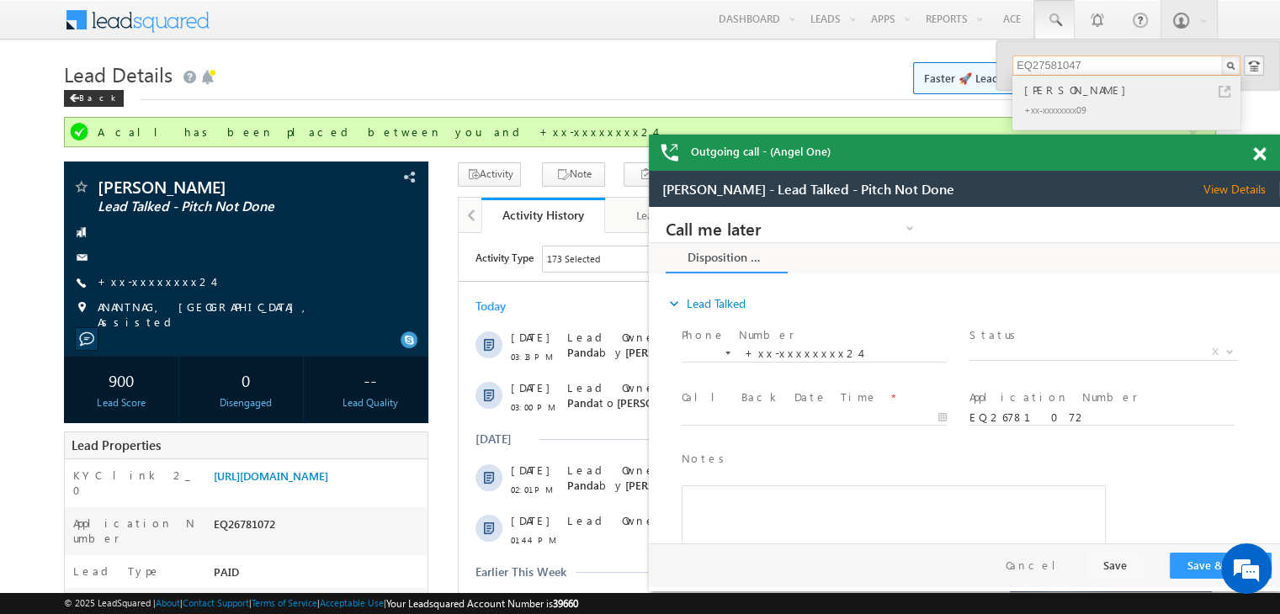
type input "EQ27581047"
click at [1053, 92] on div "[PERSON_NAME]" at bounding box center [1134, 90] width 226 height 19
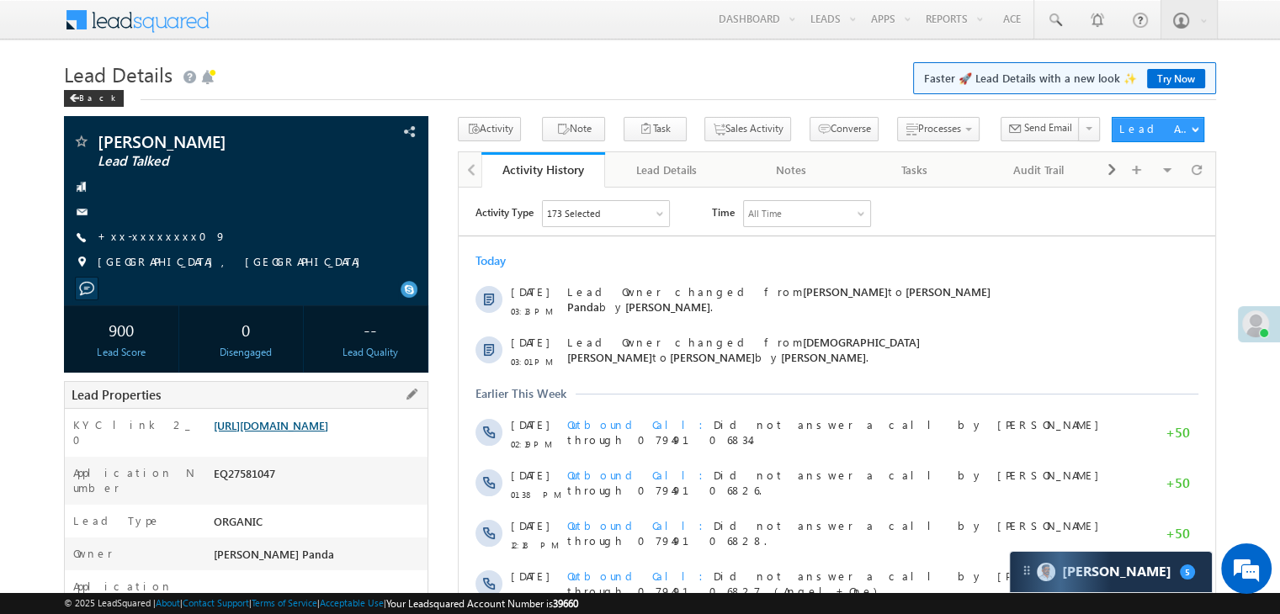
click at [328, 433] on link "[URL][DOMAIN_NAME]" at bounding box center [271, 425] width 114 height 14
click at [133, 241] on link "+xx-xxxxxxxx09" at bounding box center [162, 236] width 129 height 14
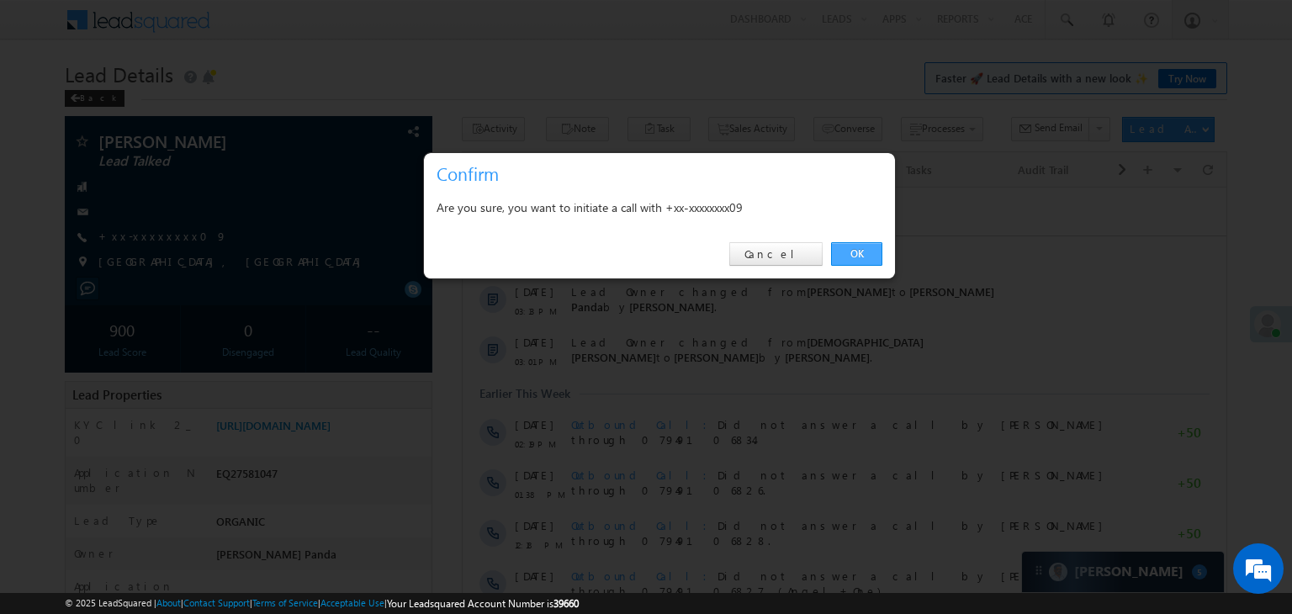
click at [862, 257] on link "OK" at bounding box center [856, 254] width 51 height 24
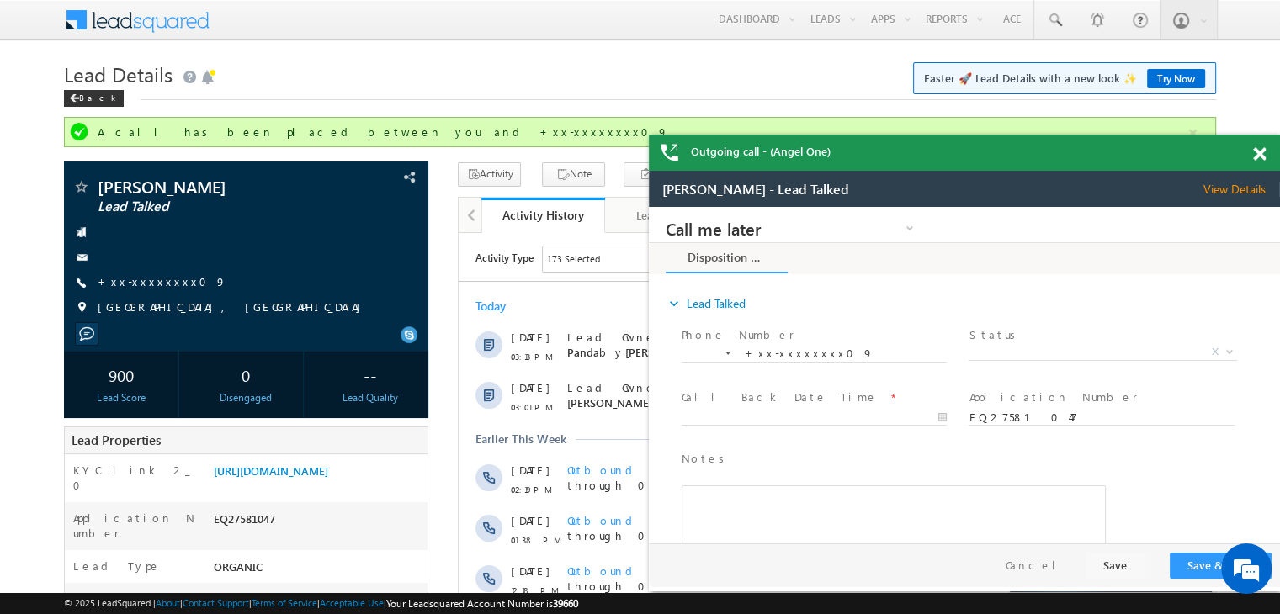
click at [1257, 152] on span at bounding box center [1259, 154] width 13 height 14
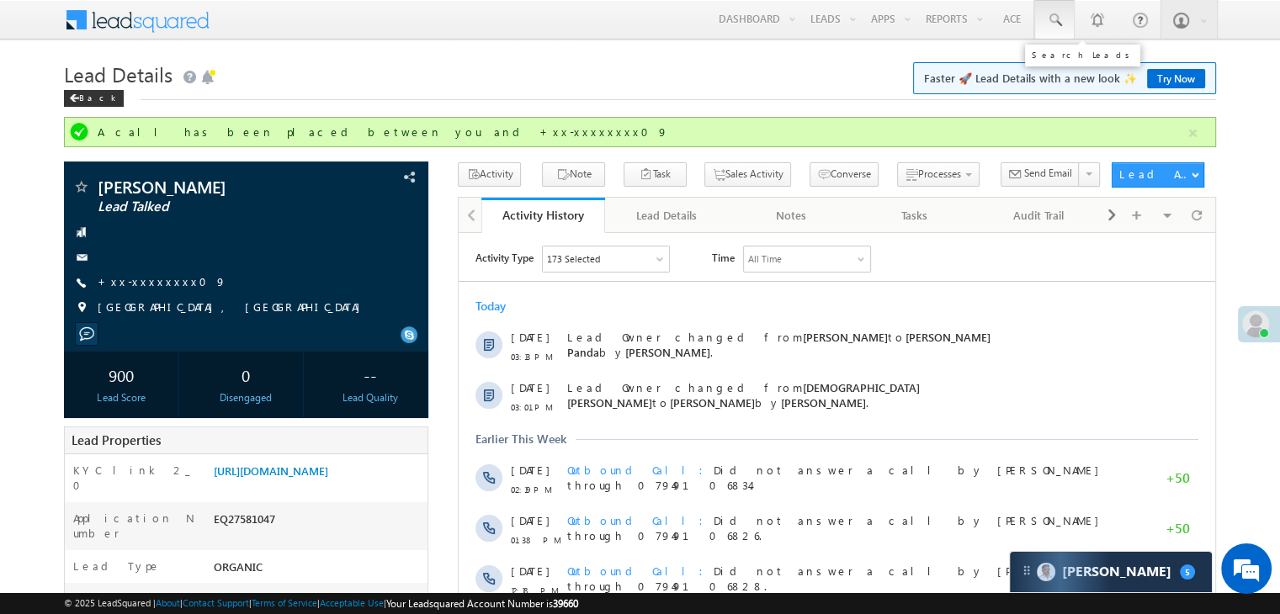
click at [1053, 20] on span at bounding box center [1054, 20] width 17 height 17
paste input "EQ26505431"
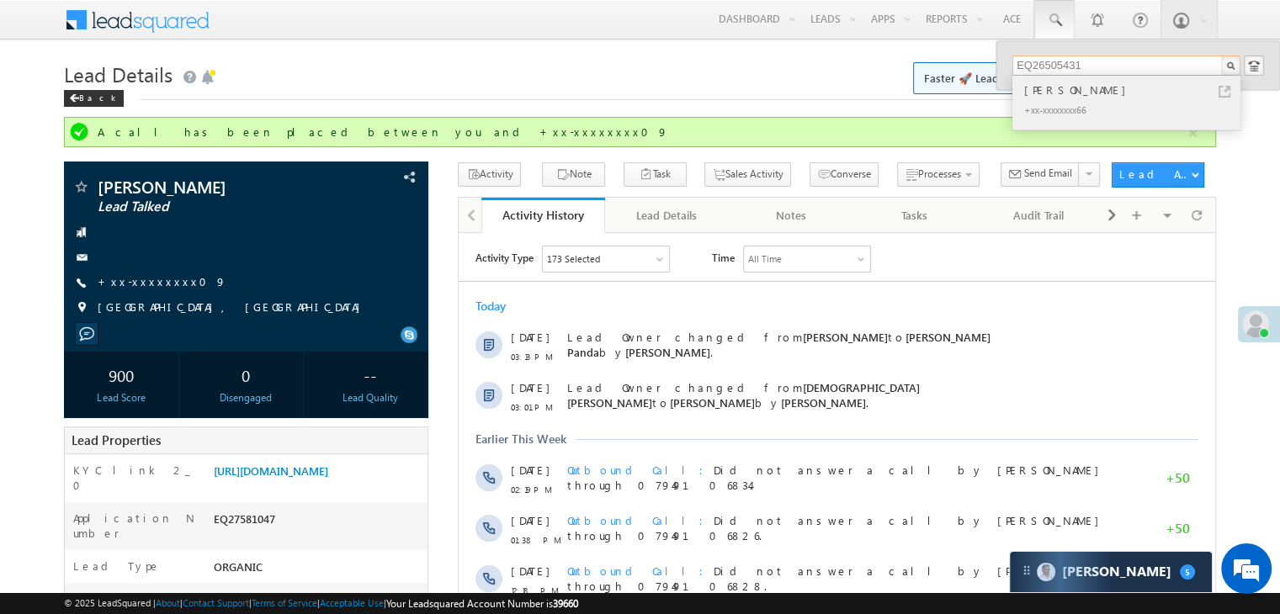
type input "EQ26505431"
click at [1033, 95] on div "[PERSON_NAME]" at bounding box center [1134, 90] width 226 height 19
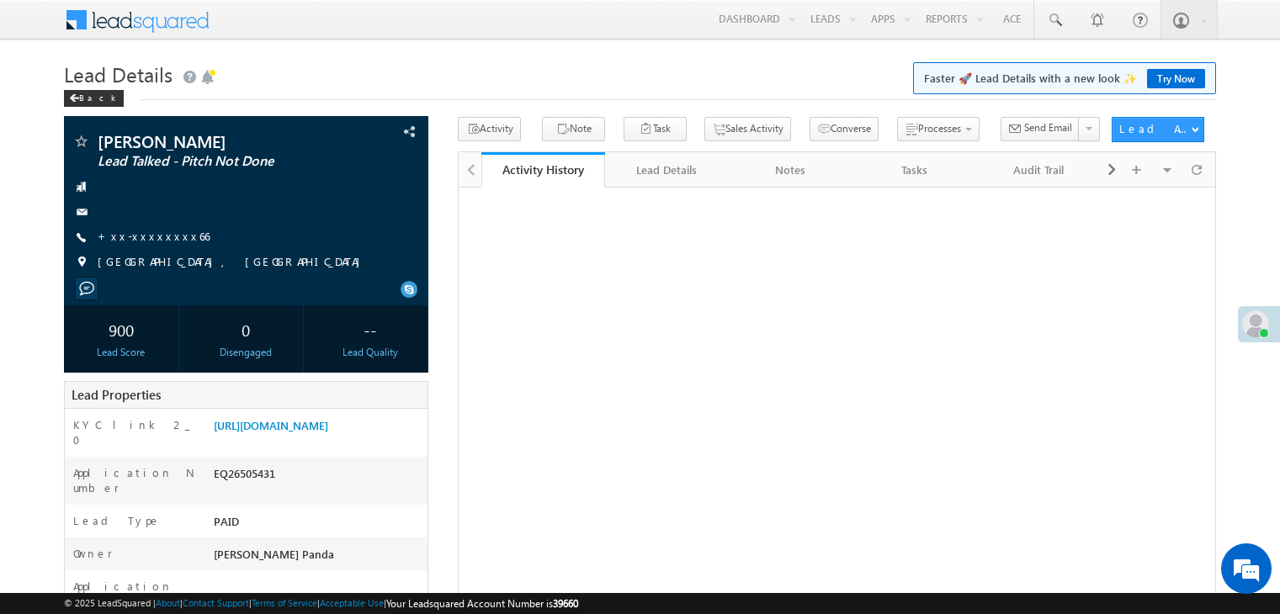
click at [150, 237] on link "+xx-xxxxxxxx66" at bounding box center [154, 236] width 112 height 14
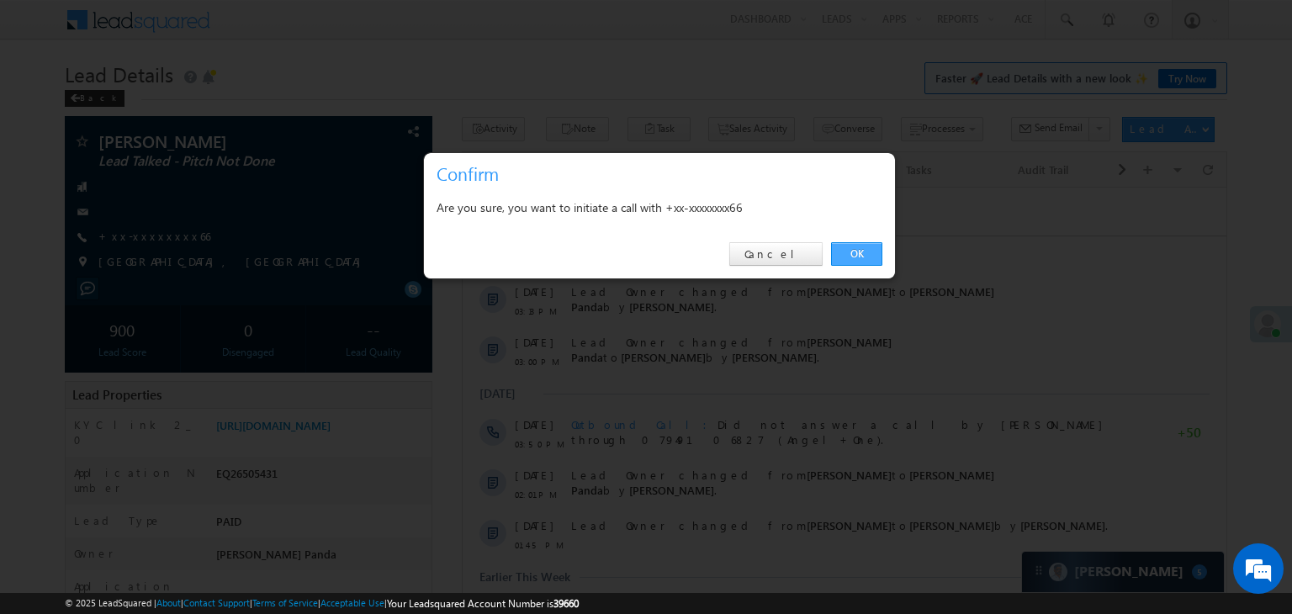
click at [861, 250] on link "OK" at bounding box center [856, 254] width 51 height 24
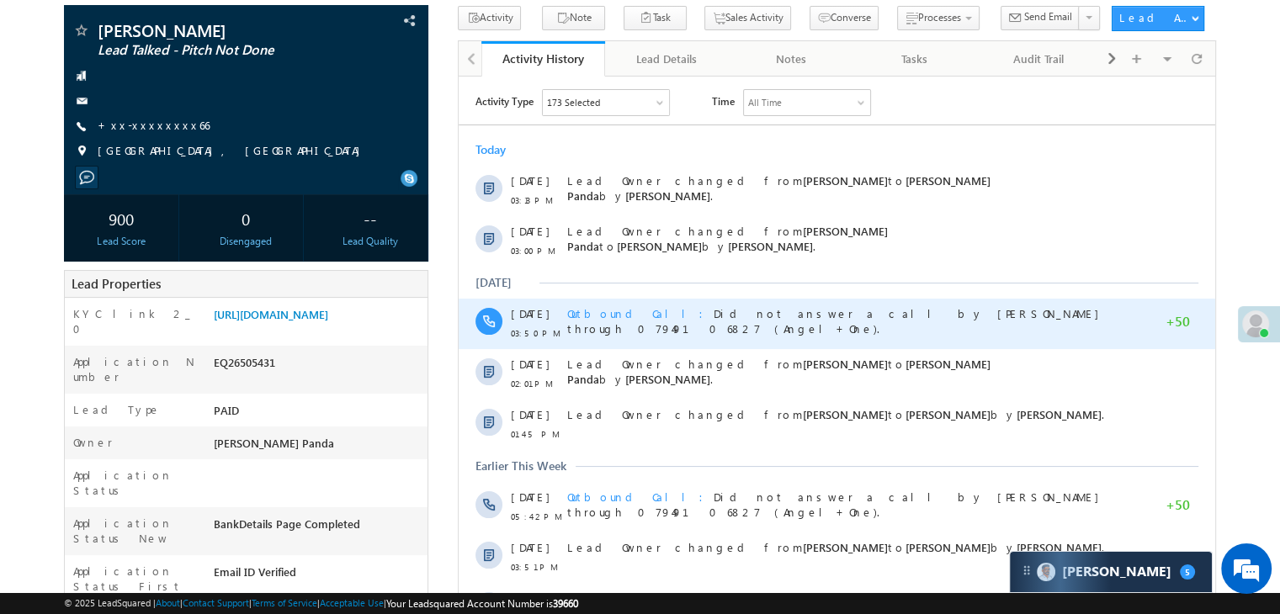
scroll to position [252, 0]
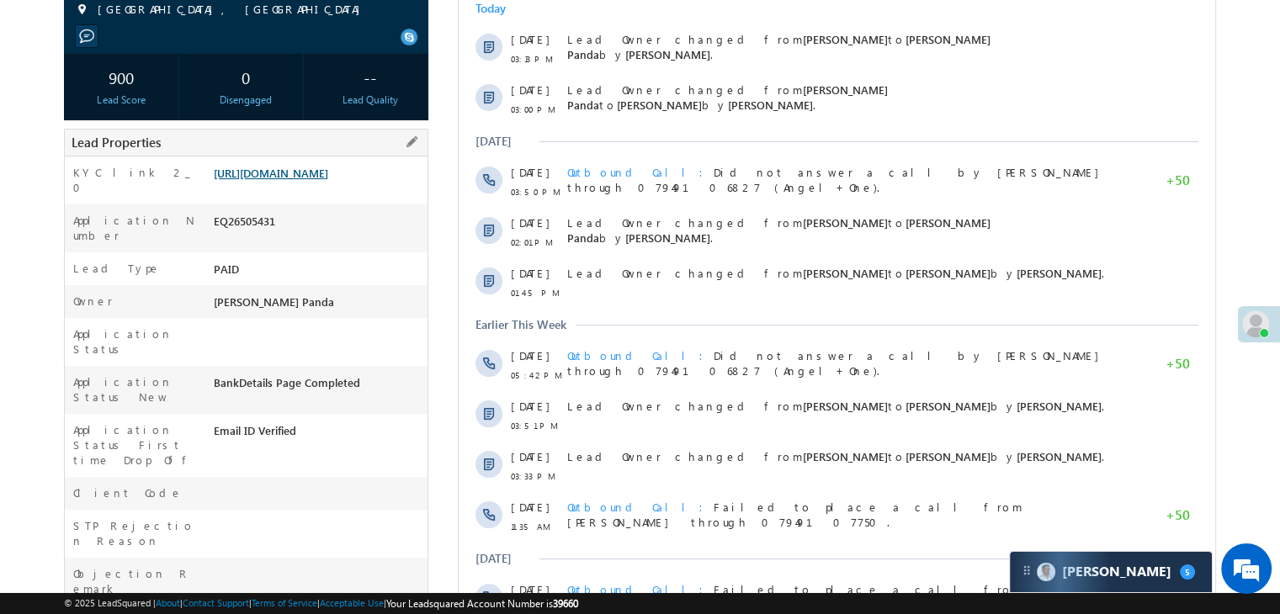
click at [328, 180] on link "[URL][DOMAIN_NAME]" at bounding box center [271, 173] width 114 height 14
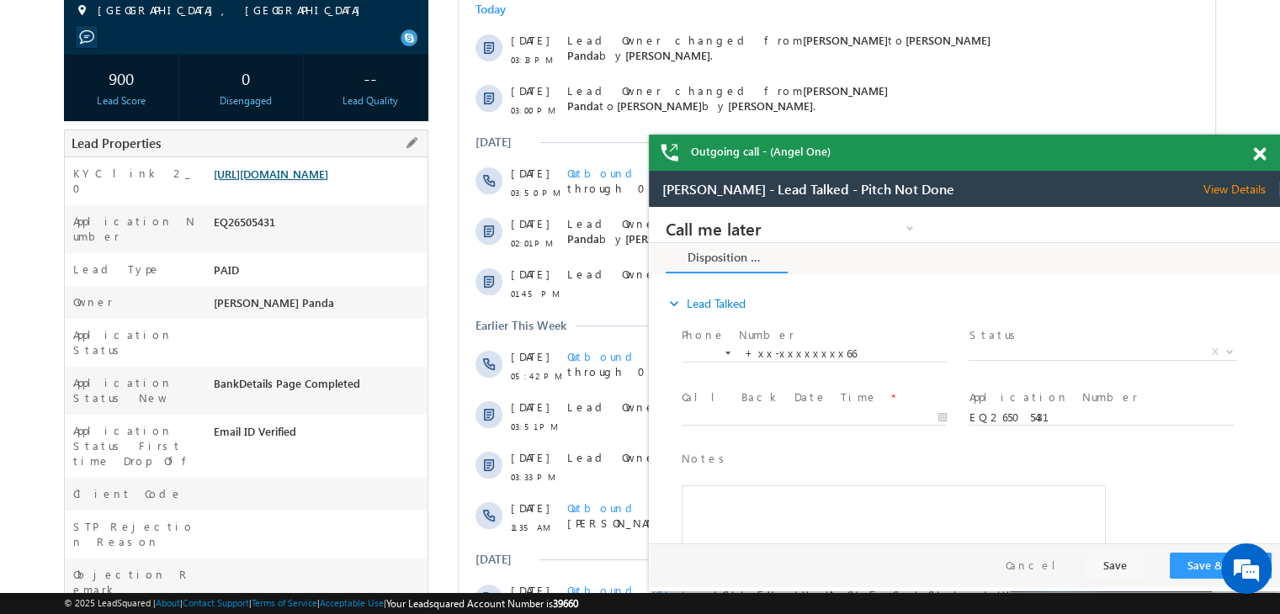
scroll to position [0, 0]
